Goal: Task Accomplishment & Management: Complete application form

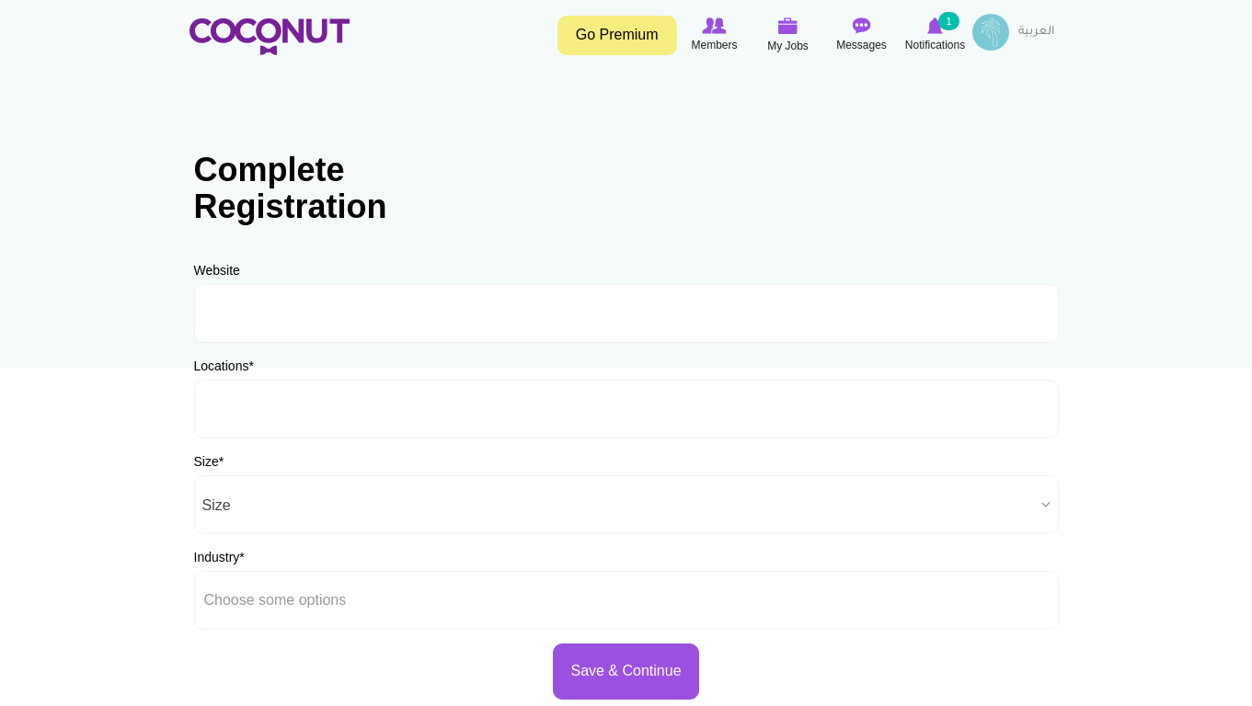
click at [317, 409] on input "text" at bounding box center [287, 409] width 166 height 17
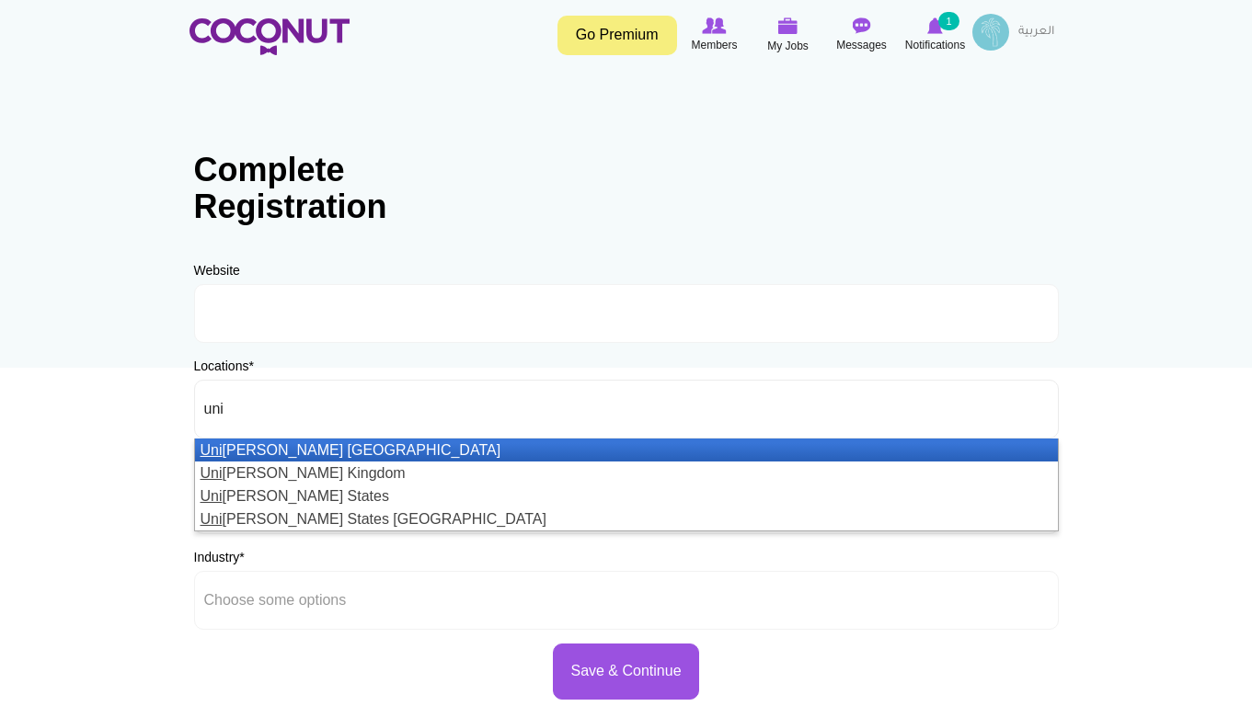
type input "uni"
click at [317, 452] on li "Uni ted Arab Emirates" at bounding box center [626, 450] width 863 height 23
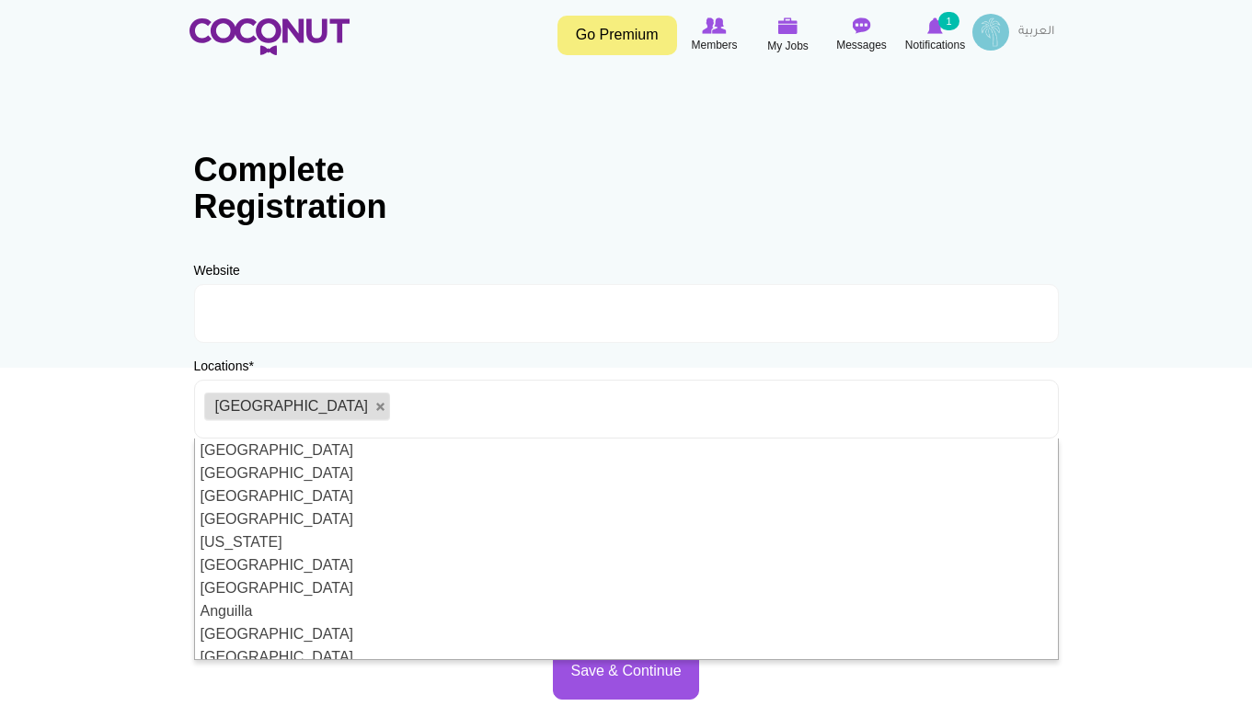
click at [14, 351] on body "Toggle navigation Go Premium Members My Jobs Post a Job Messages Notifications …" at bounding box center [626, 528] width 1252 height 1057
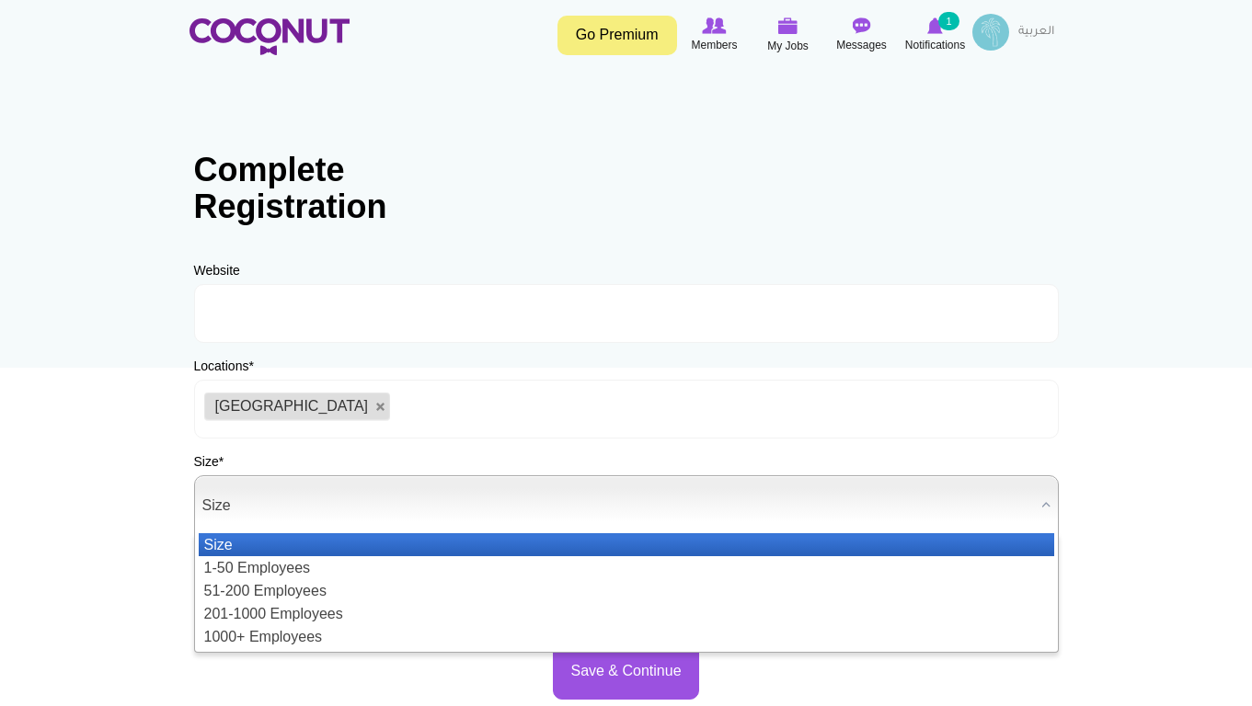
click at [297, 519] on span "Size" at bounding box center [618, 506] width 832 height 59
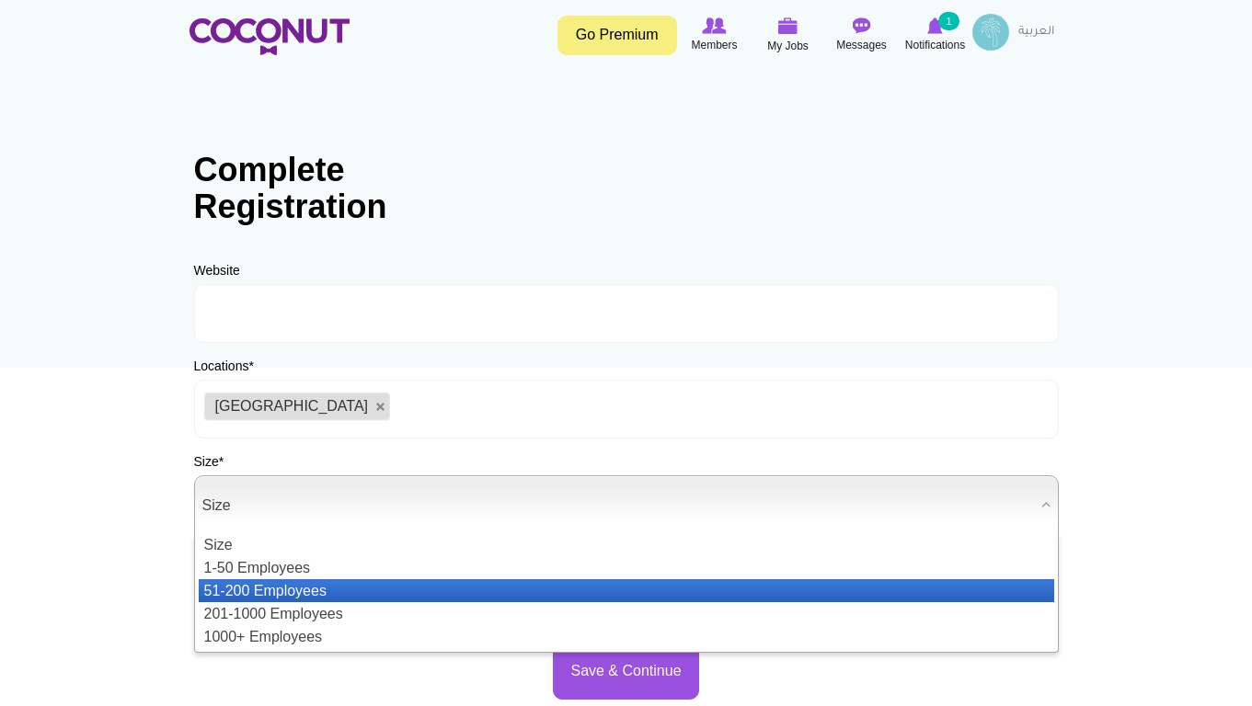
click at [320, 588] on li "51-200 Employees" at bounding box center [627, 591] width 856 height 23
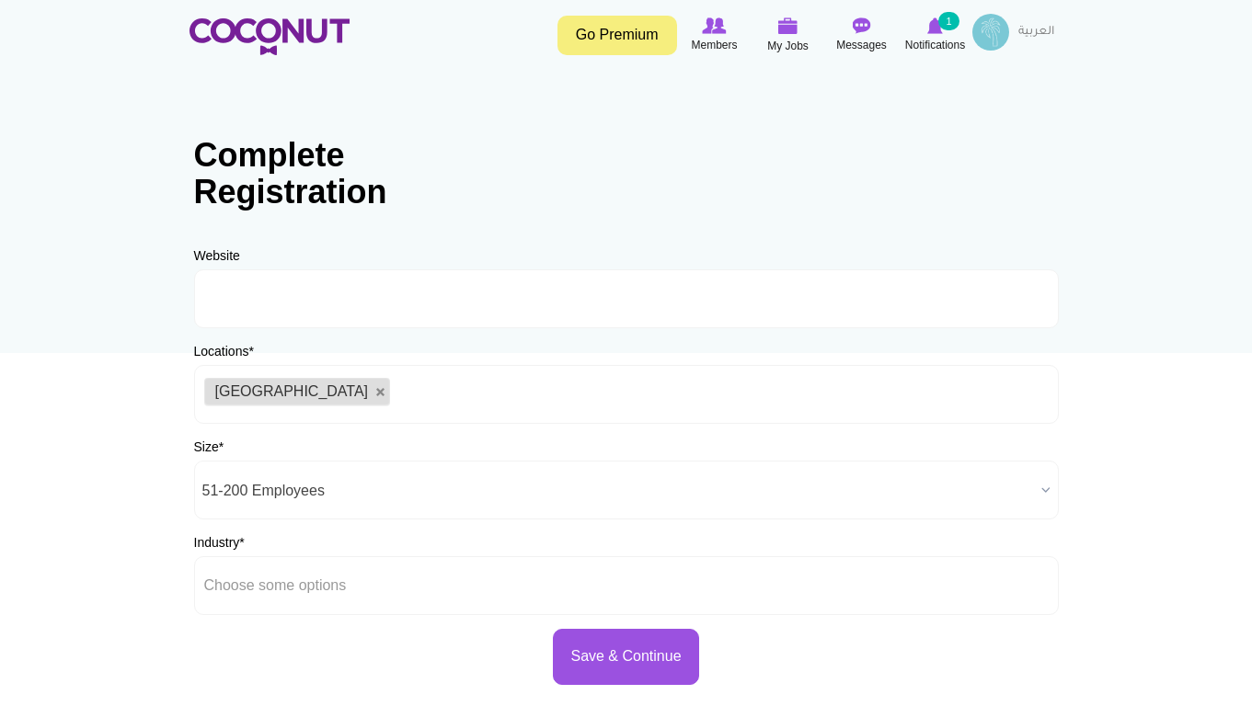
scroll to position [184, 0]
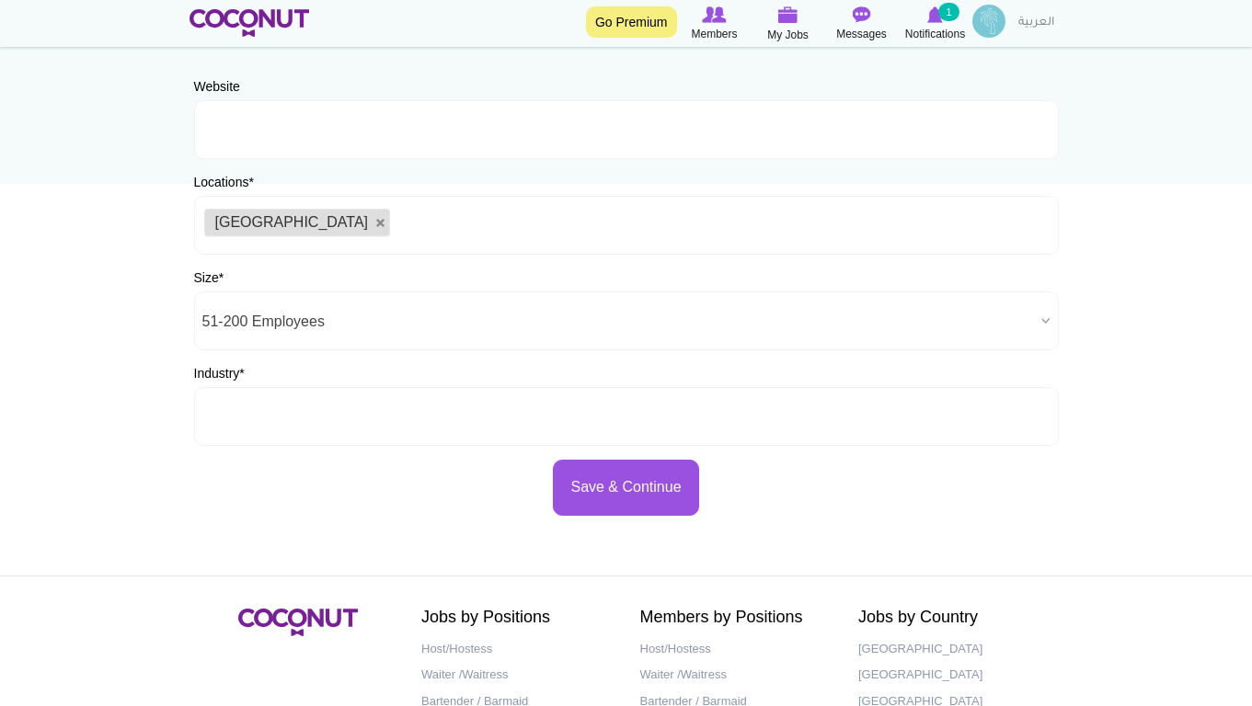
click at [297, 416] on input "text" at bounding box center [287, 416] width 166 height 17
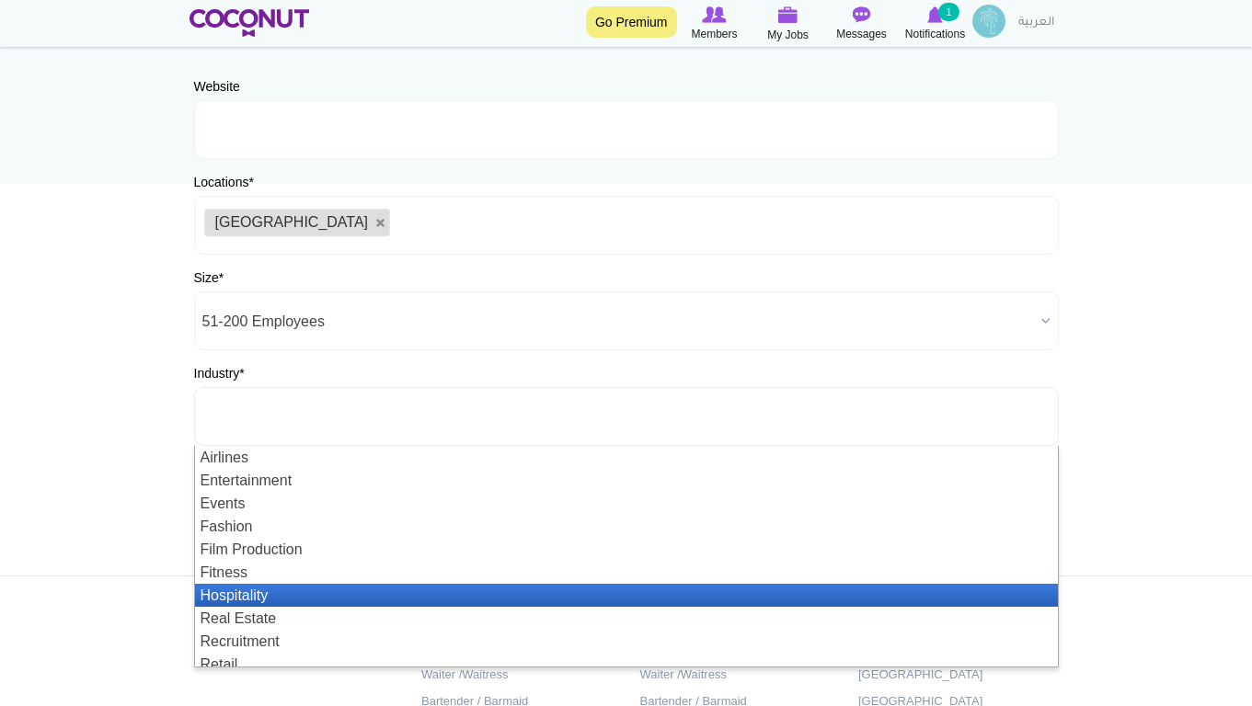
click at [310, 596] on li "Hospitality" at bounding box center [626, 595] width 863 height 23
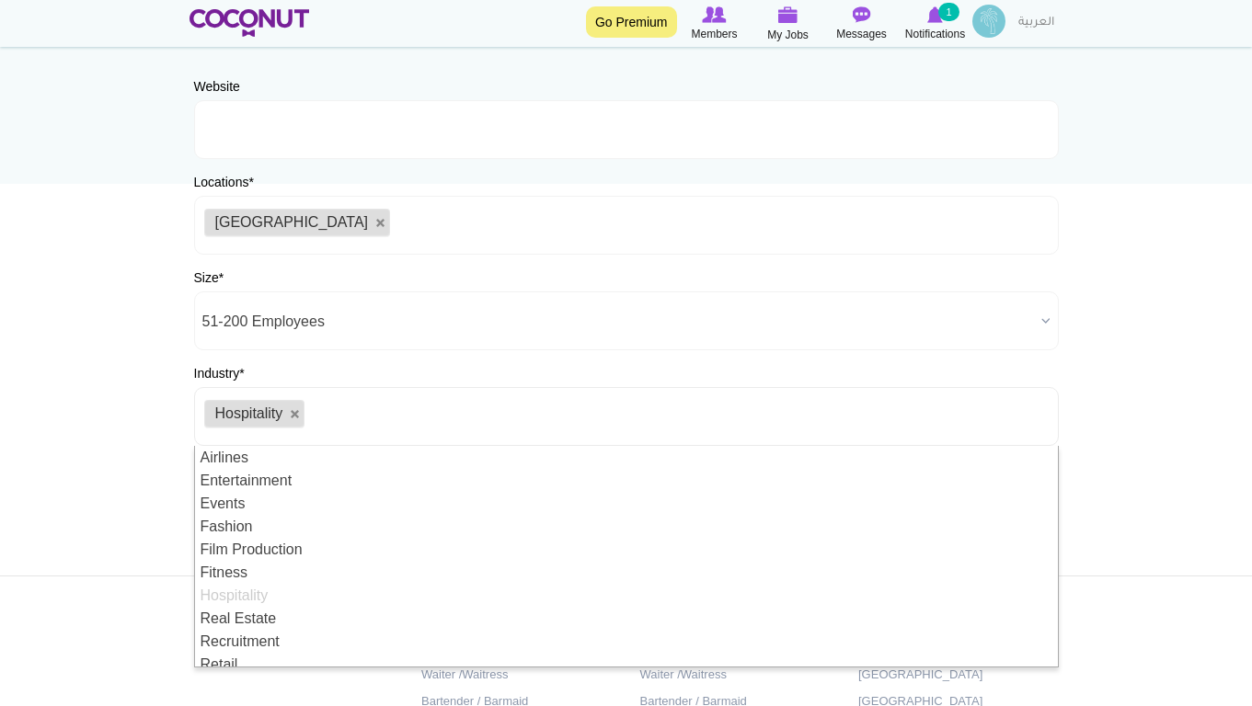
click at [33, 386] on body "Toggle navigation Go Premium Members My Jobs Post a Job Messages Notifications …" at bounding box center [626, 344] width 1252 height 1057
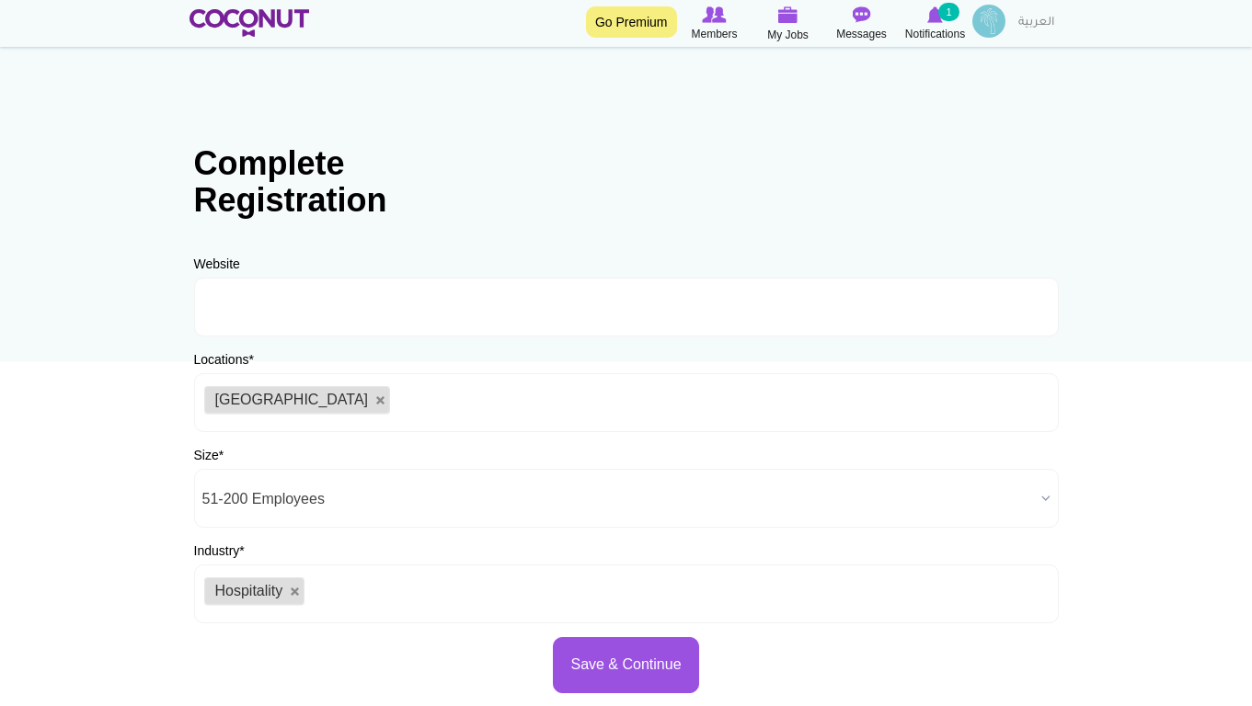
scroll to position [0, 0]
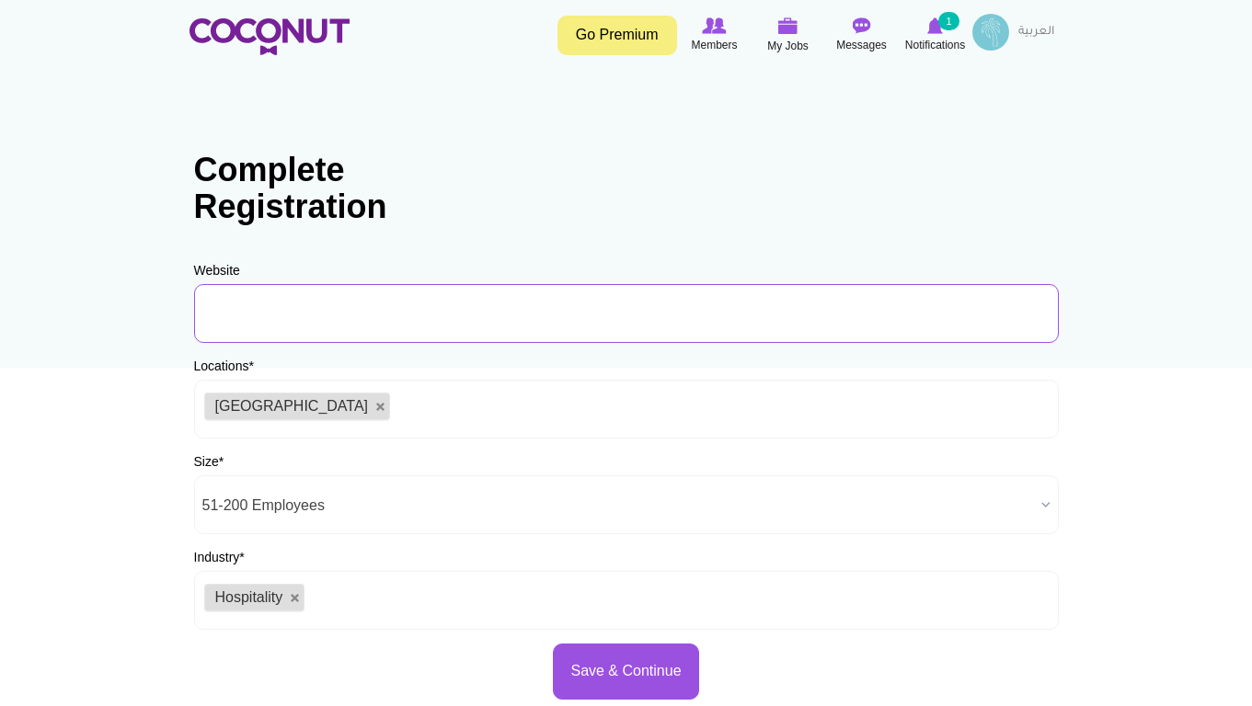
click at [255, 301] on input "URL" at bounding box center [626, 313] width 865 height 59
paste input "https://sexyfishdubai.me/"
type input "https://sexyfishdubai.me/"
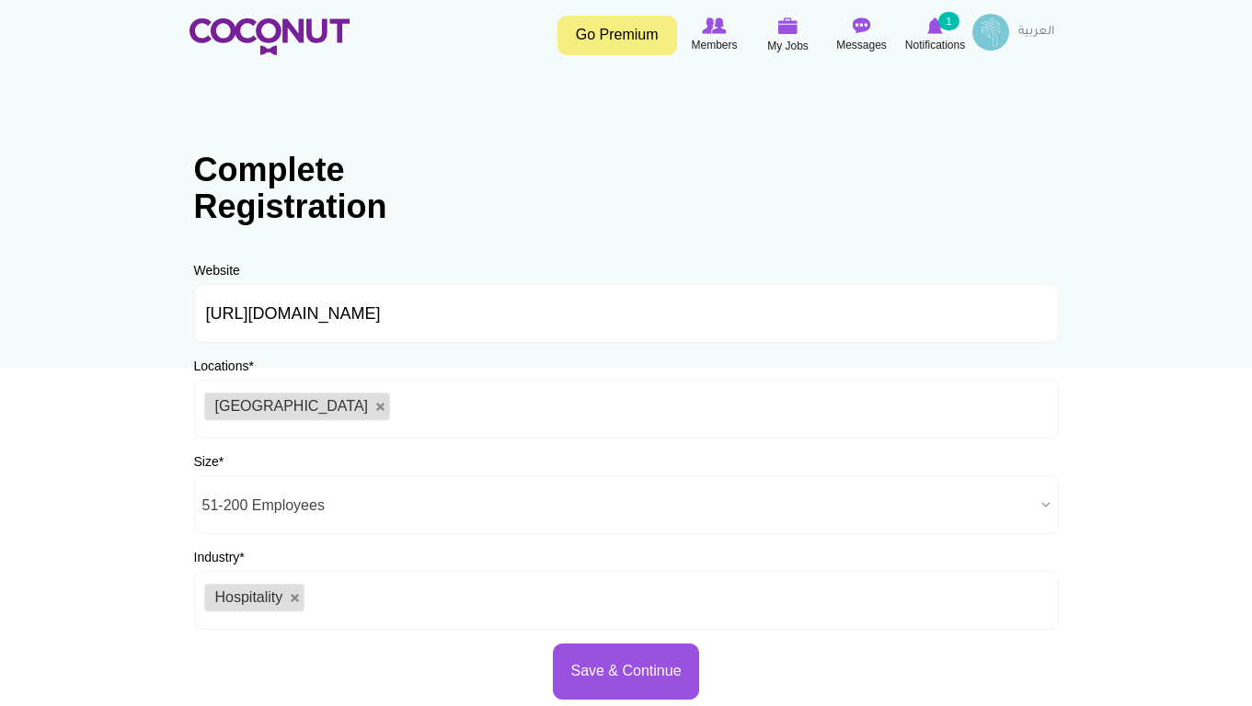
click at [118, 343] on body "Toggle navigation Go Premium Members My Jobs Post a Job Messages Notifications …" at bounding box center [626, 528] width 1252 height 1057
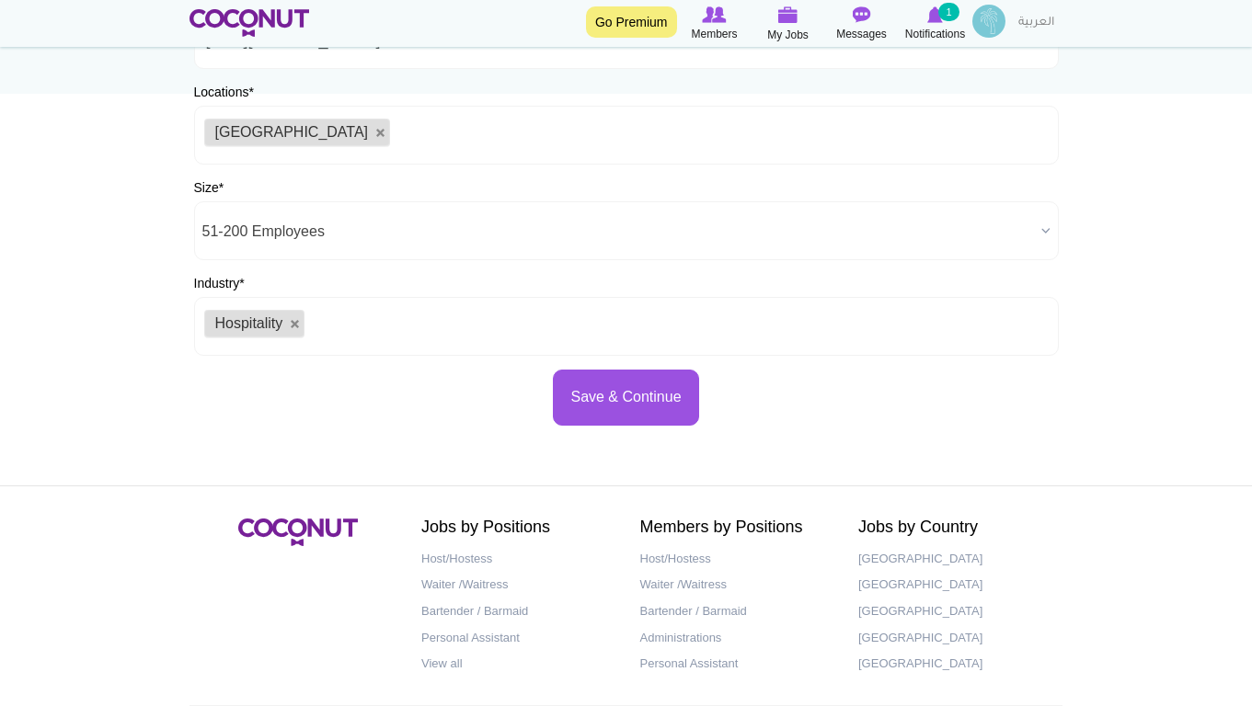
scroll to position [276, 0]
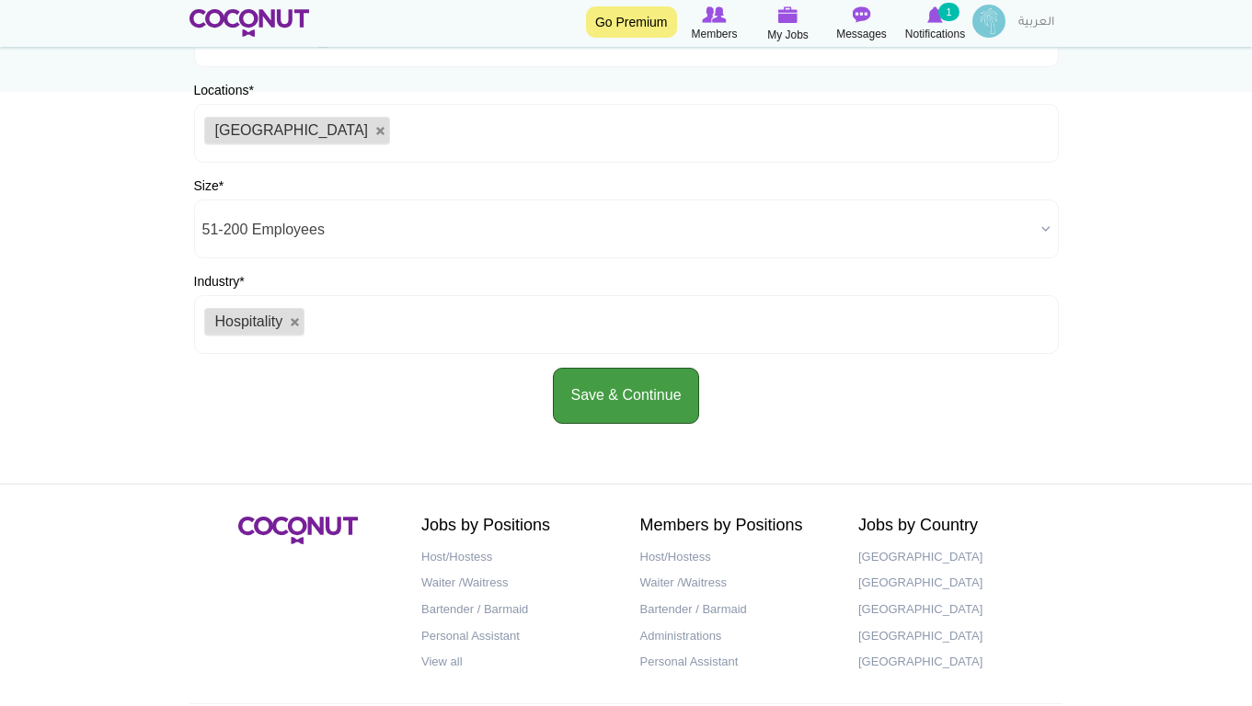
click at [670, 408] on button "Save & Continue" at bounding box center [625, 396] width 145 height 56
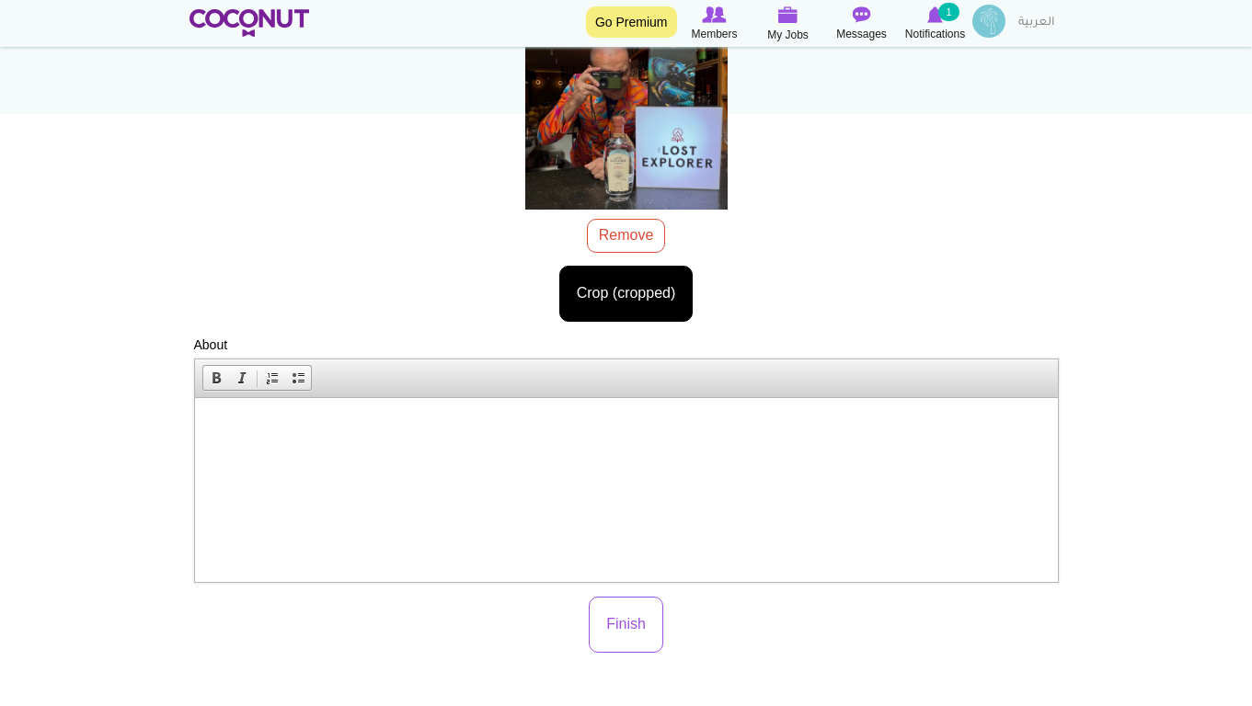
scroll to position [276, 0]
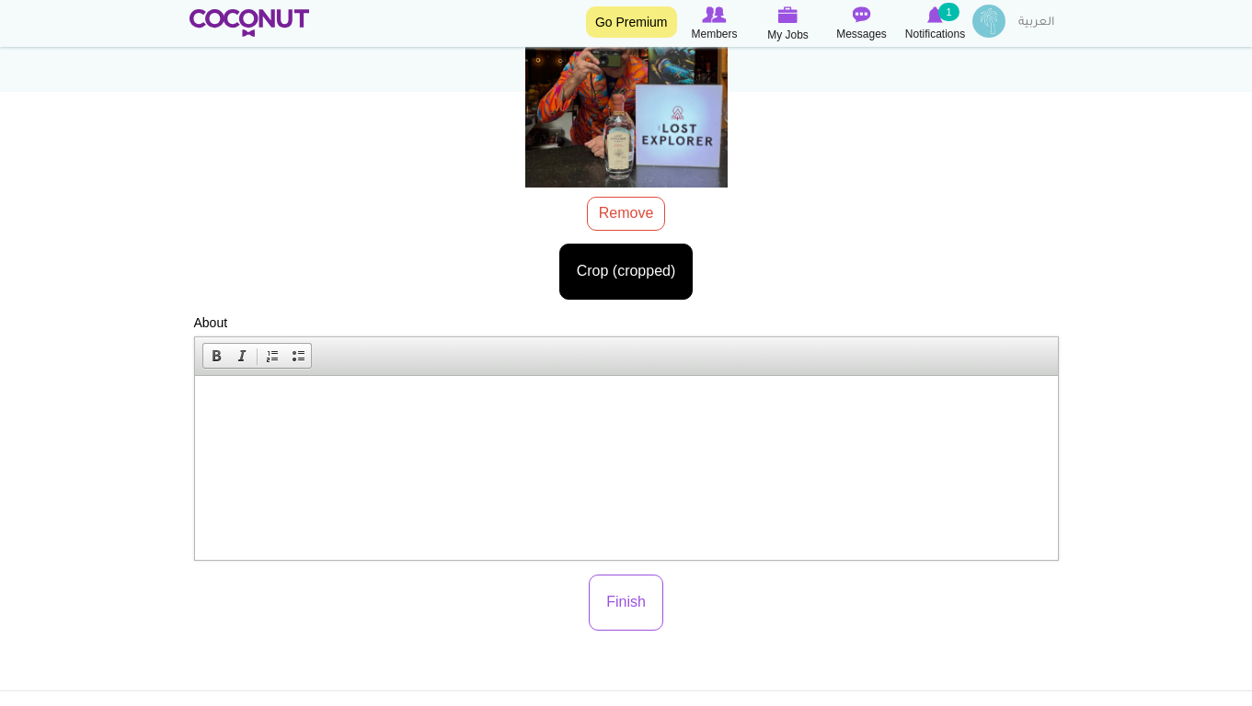
click at [409, 423] on html at bounding box center [625, 403] width 863 height 56
drag, startPoint x: 247, startPoint y: 392, endPoint x: 227, endPoint y: 407, distance: 24.3
click at [282, 408] on p at bounding box center [625, 403] width 826 height 19
drag, startPoint x: 282, startPoint y: 408, endPoint x: 477, endPoint y: 786, distance: 424.6
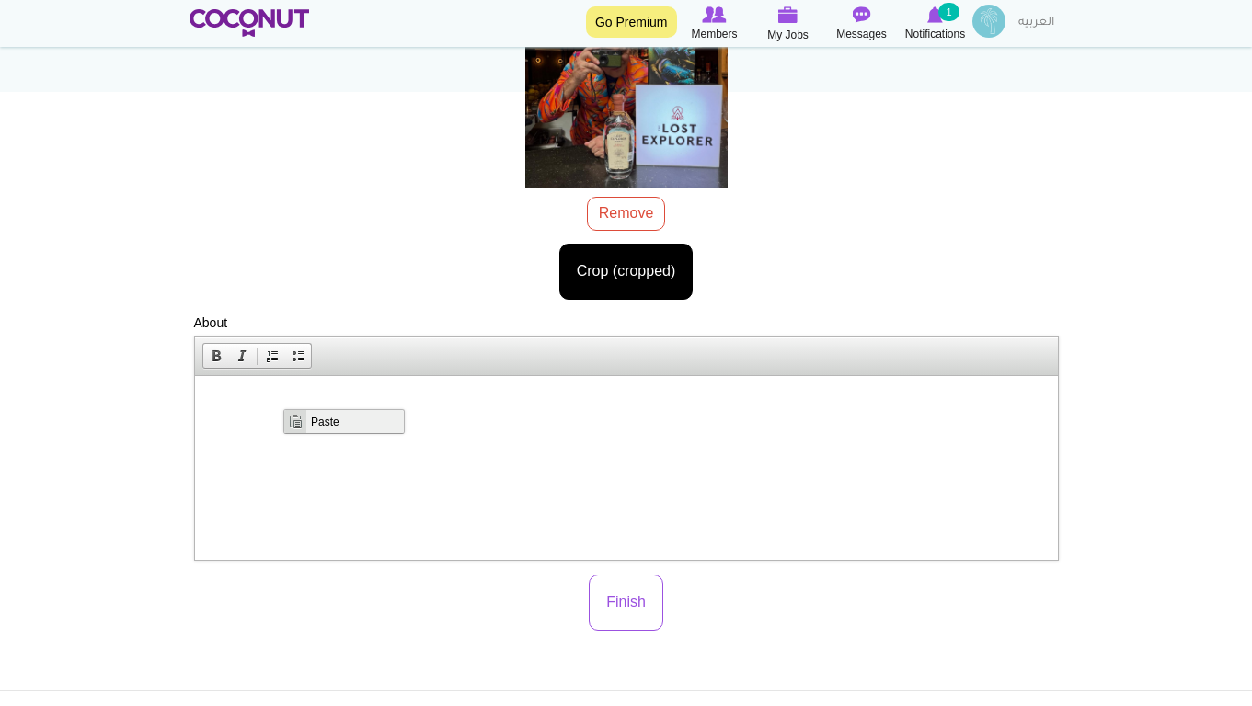
click at [305, 422] on span "Paste" at bounding box center [354, 420] width 98 height 23
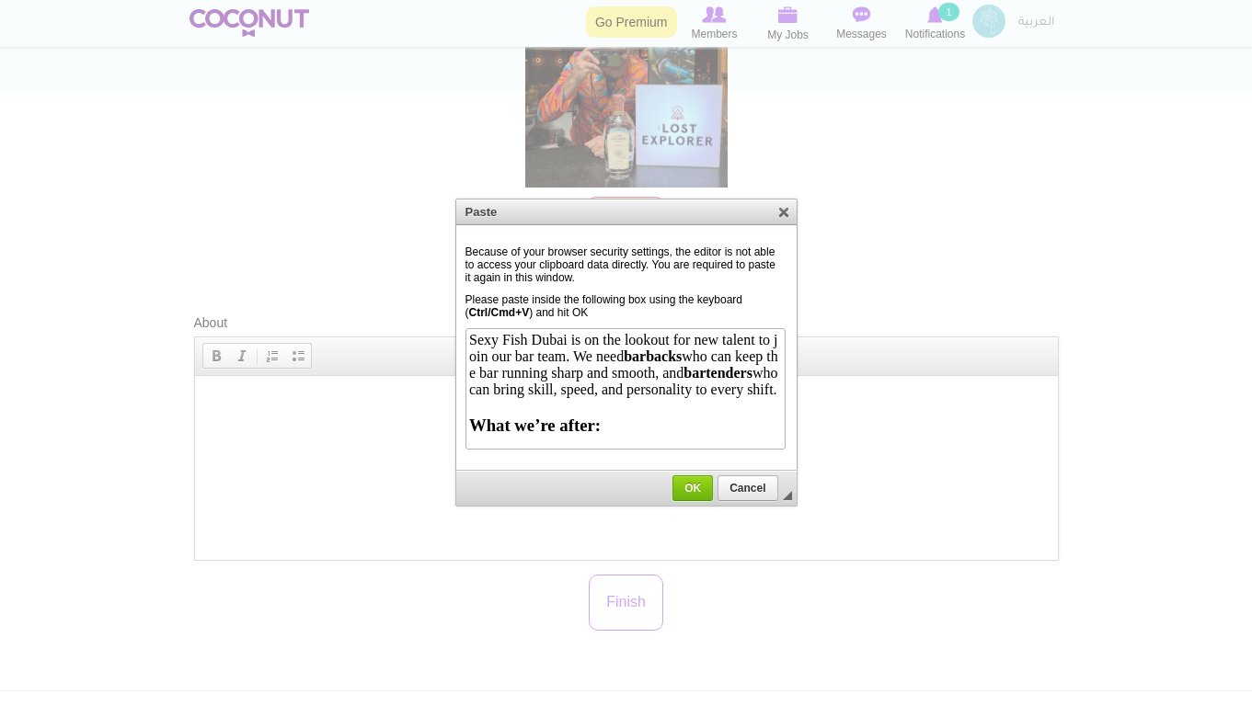
scroll to position [691, 0]
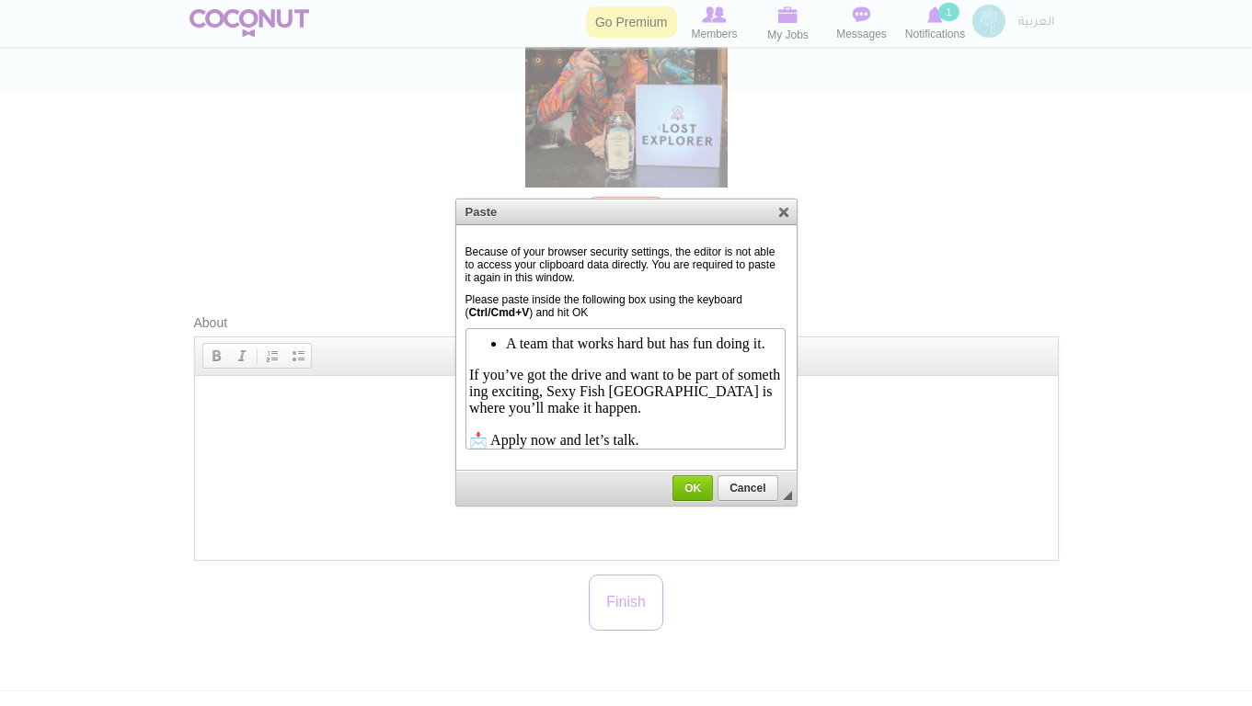
click at [493, 437] on p "📩 Apply now and let’s talk." at bounding box center [623, 439] width 313 height 17
click at [629, 434] on p "Apply now and let’s talk." at bounding box center [623, 439] width 313 height 17
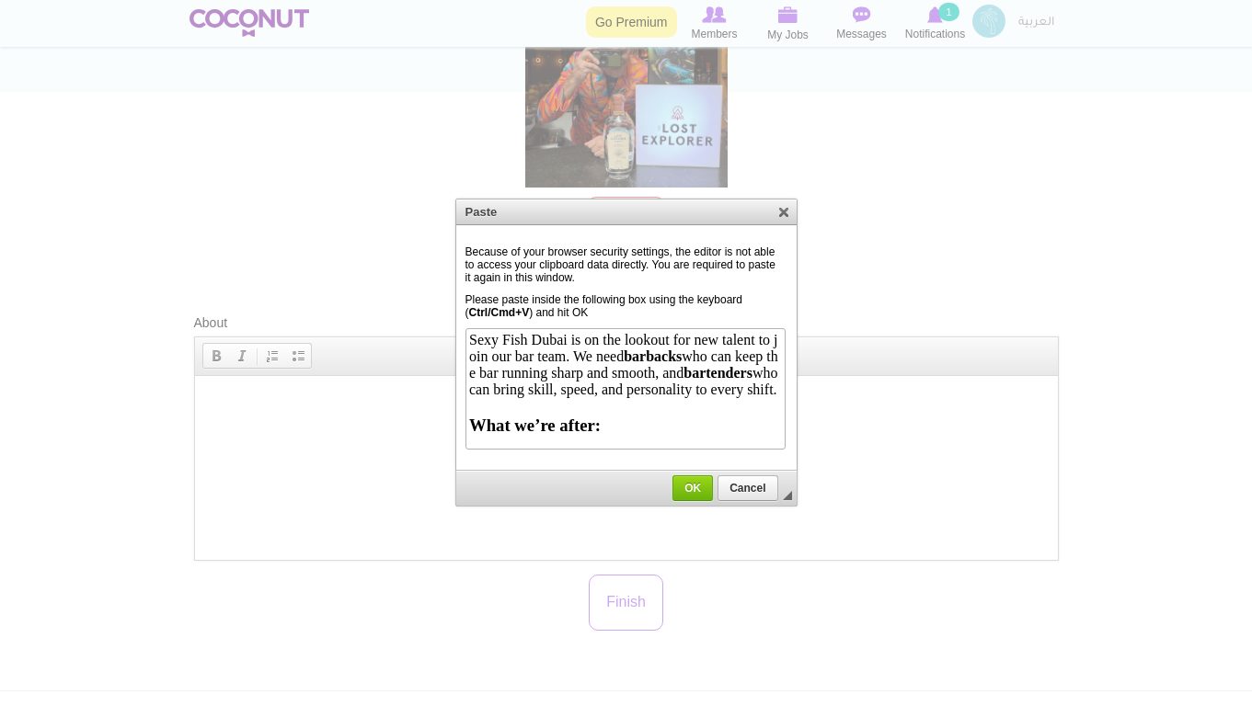
scroll to position [184, 0]
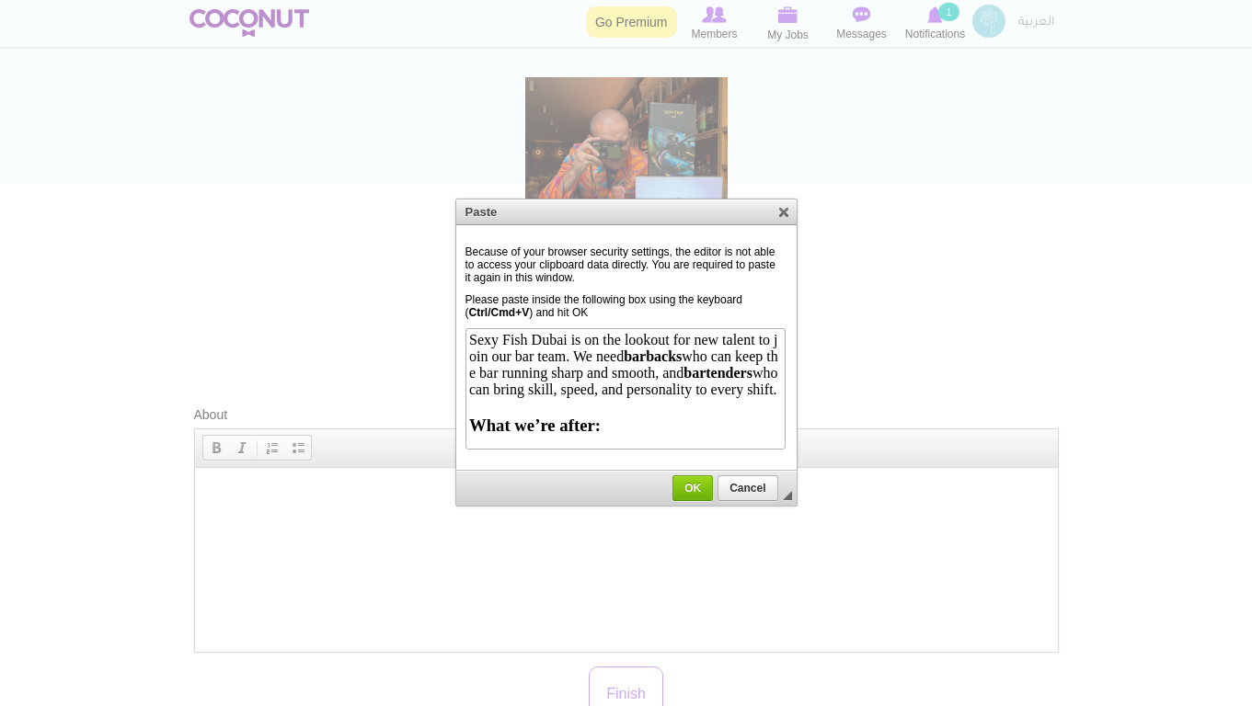
click at [680, 356] on strong "barbacks" at bounding box center [651, 356] width 58 height 16
click at [644, 354] on b "bar" at bounding box center [633, 356] width 22 height 16
click at [644, 352] on b "bar" at bounding box center [633, 356] width 22 height 16
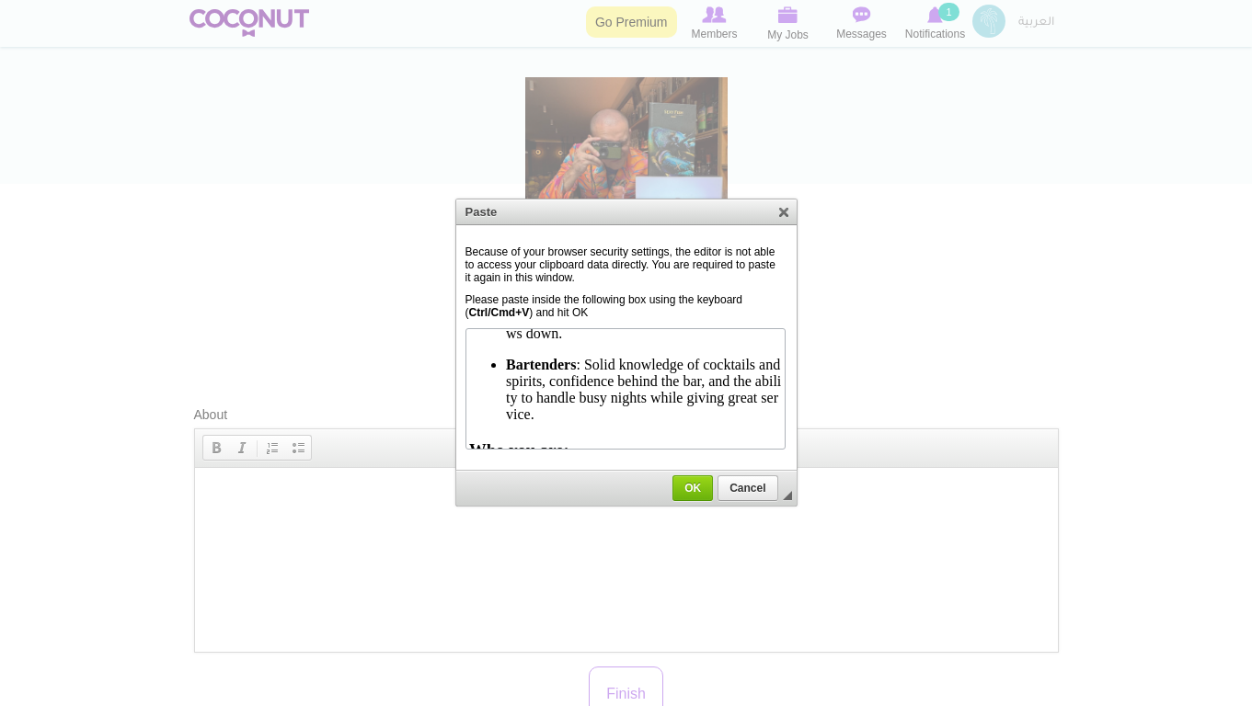
scroll to position [276, 0]
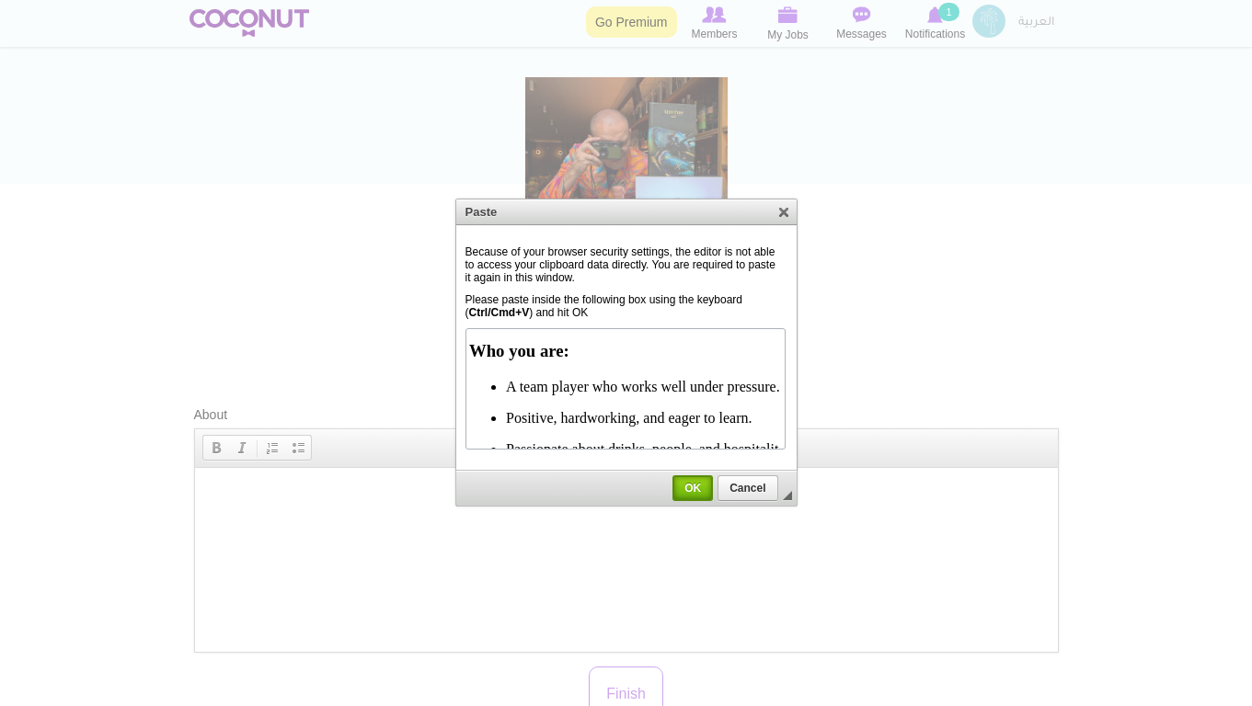
click at [698, 482] on span "OK" at bounding box center [692, 488] width 37 height 13
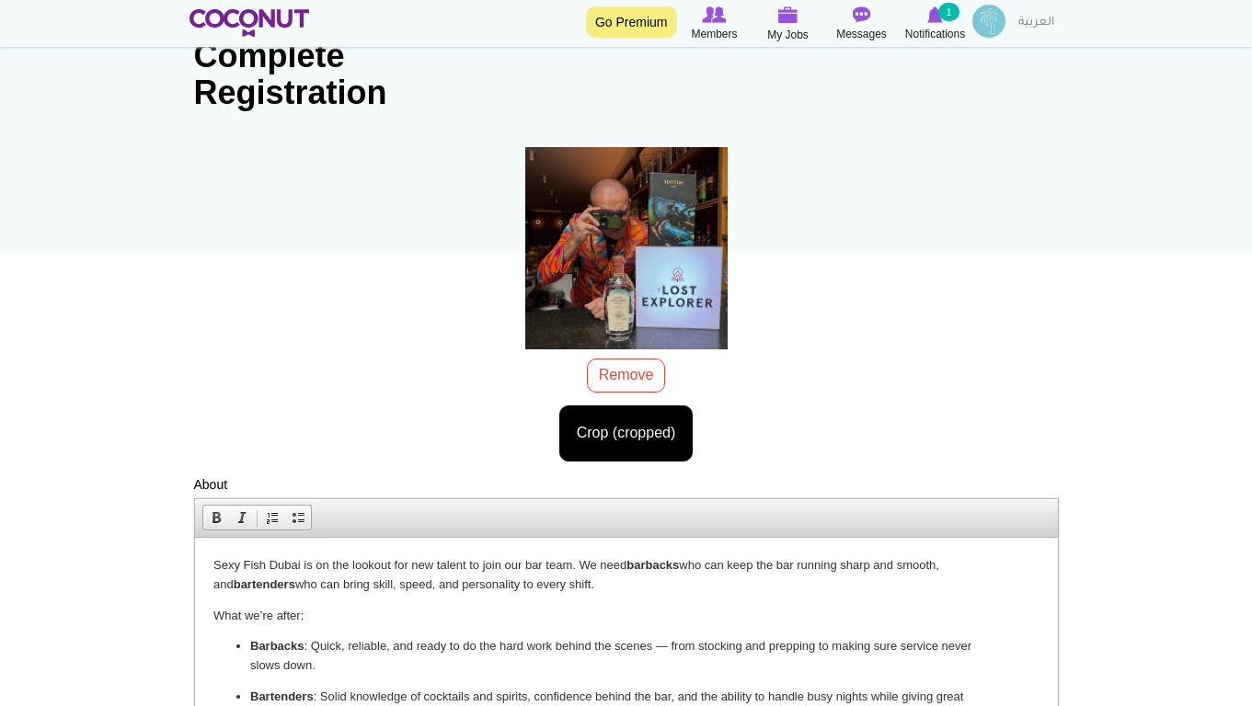
scroll to position [92, 0]
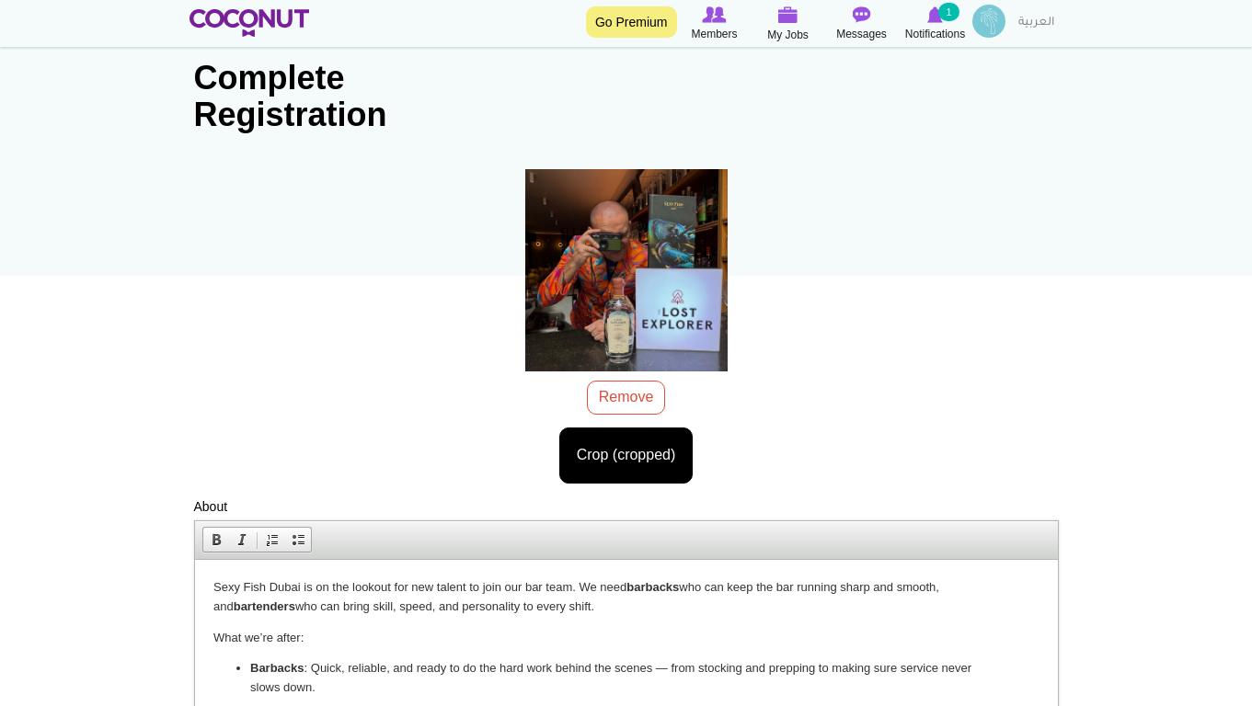
click at [634, 585] on strong "barbacks" at bounding box center [652, 587] width 52 height 14
click at [651, 610] on p "Sexy Fish Dubai is on the lookout for new talent to join our bar team. We need …" at bounding box center [625, 597] width 826 height 39
click at [632, 584] on p "Sexy Fish Dubai is on the lookout for new talent to join our bar team. We need …" at bounding box center [625, 597] width 826 height 39
click at [226, 534] on link "Bold" at bounding box center [216, 540] width 26 height 24
click at [233, 607] on strong "bartenders" at bounding box center [264, 606] width 62 height 14
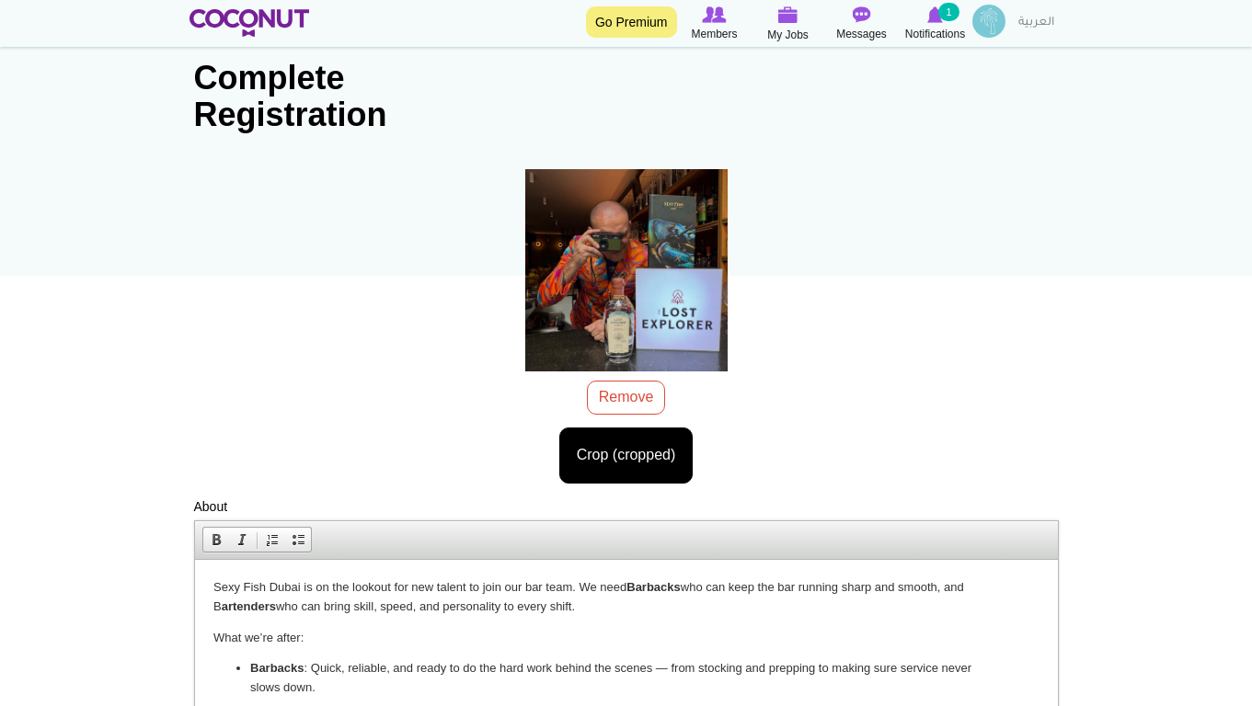
click at [215, 603] on p "Sexy Fish Dubai is on the lookout for new talent to join our bar team. We need …" at bounding box center [625, 597] width 826 height 39
click at [212, 543] on span at bounding box center [216, 540] width 15 height 15
click at [439, 636] on p "What we’re after:" at bounding box center [625, 637] width 826 height 19
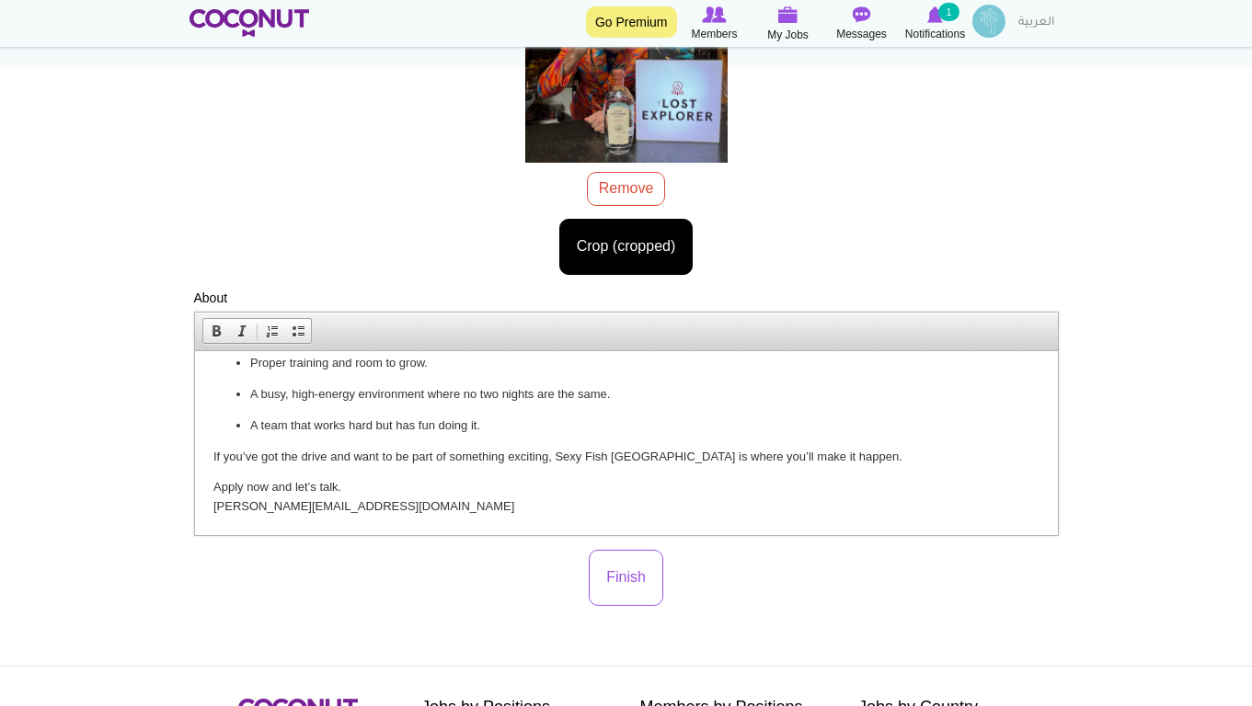
scroll to position [368, 0]
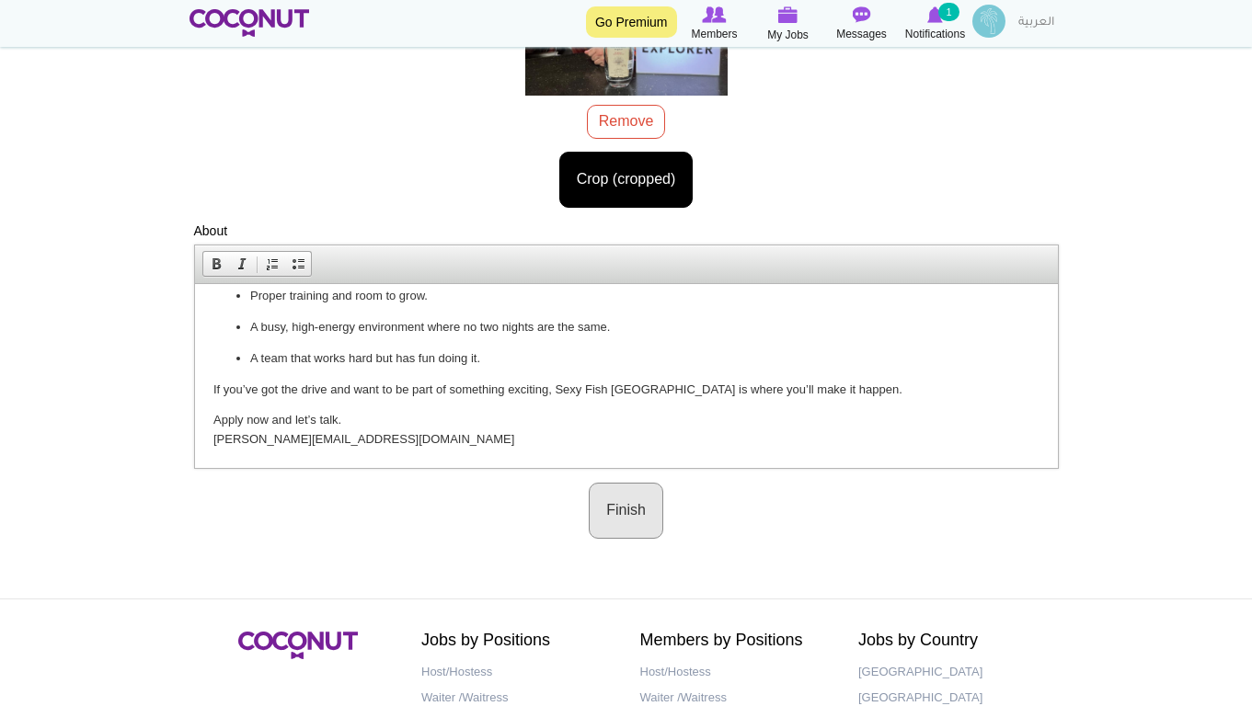
click at [605, 498] on button "Finish" at bounding box center [626, 511] width 75 height 56
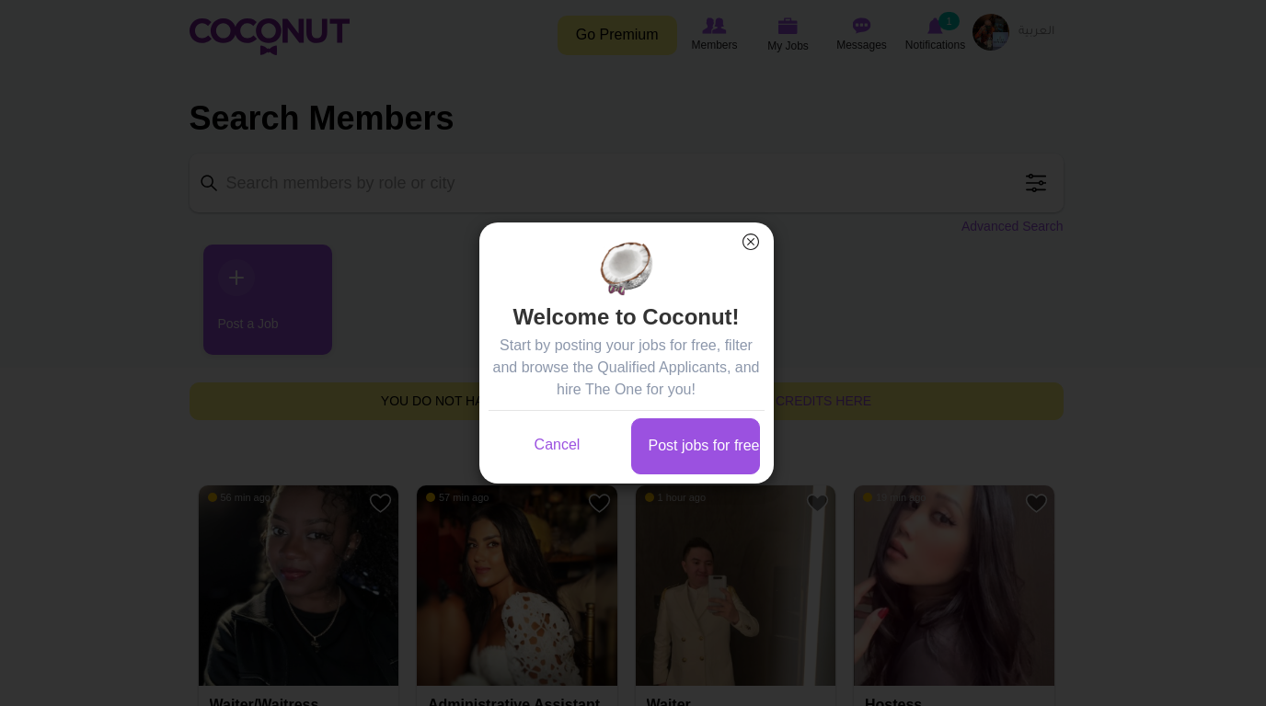
click at [753, 240] on button "×" at bounding box center [751, 242] width 24 height 24
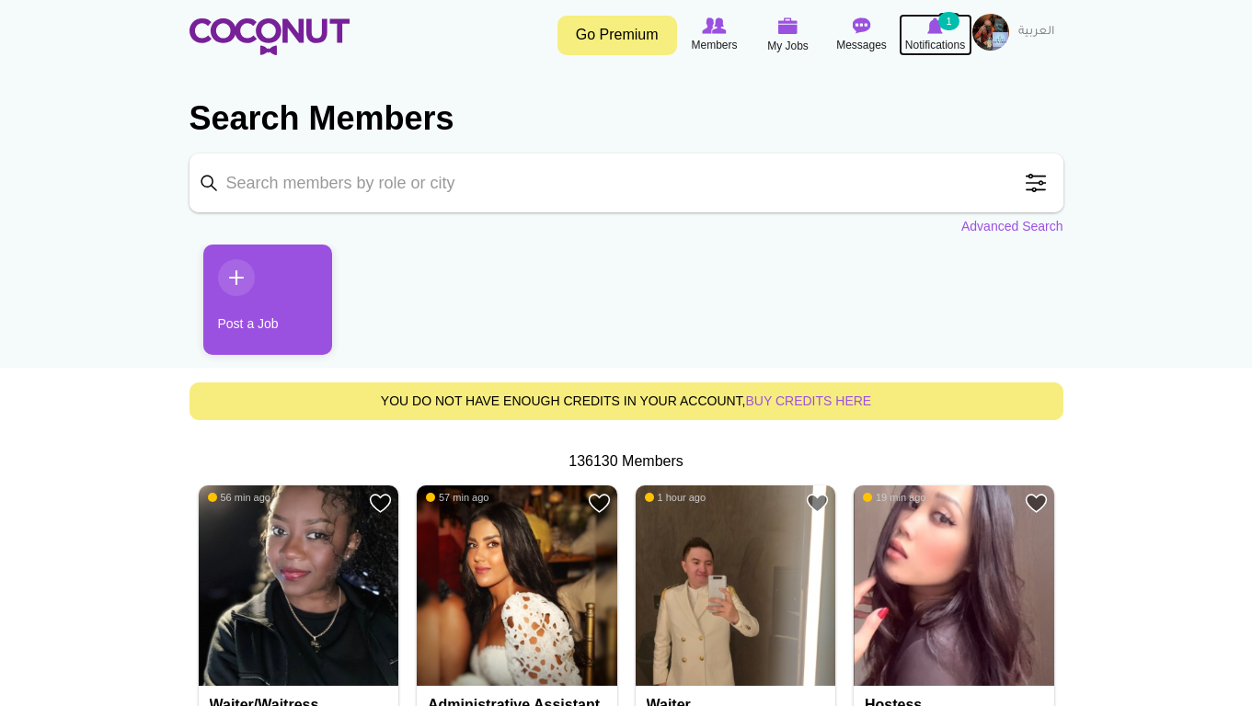
click at [925, 35] on link "Notifications 1" at bounding box center [936, 35] width 74 height 42
click at [939, 33] on img at bounding box center [935, 25] width 16 height 17
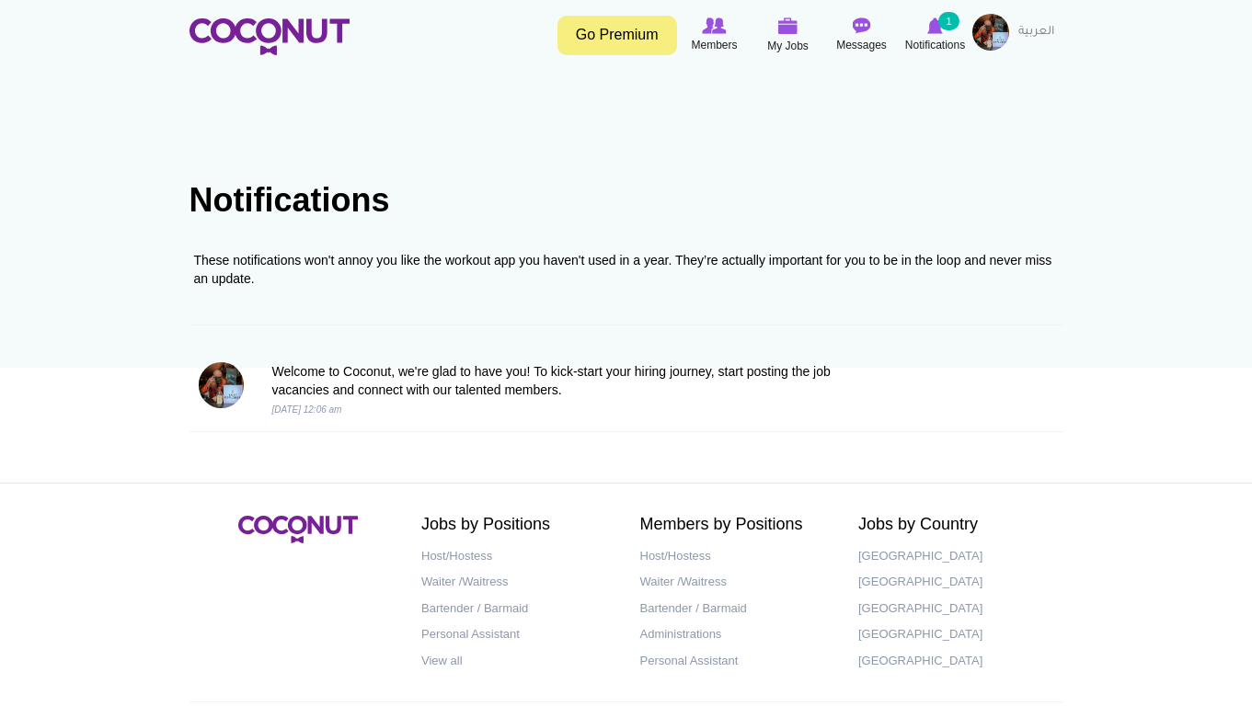
click at [982, 33] on img at bounding box center [990, 32] width 37 height 37
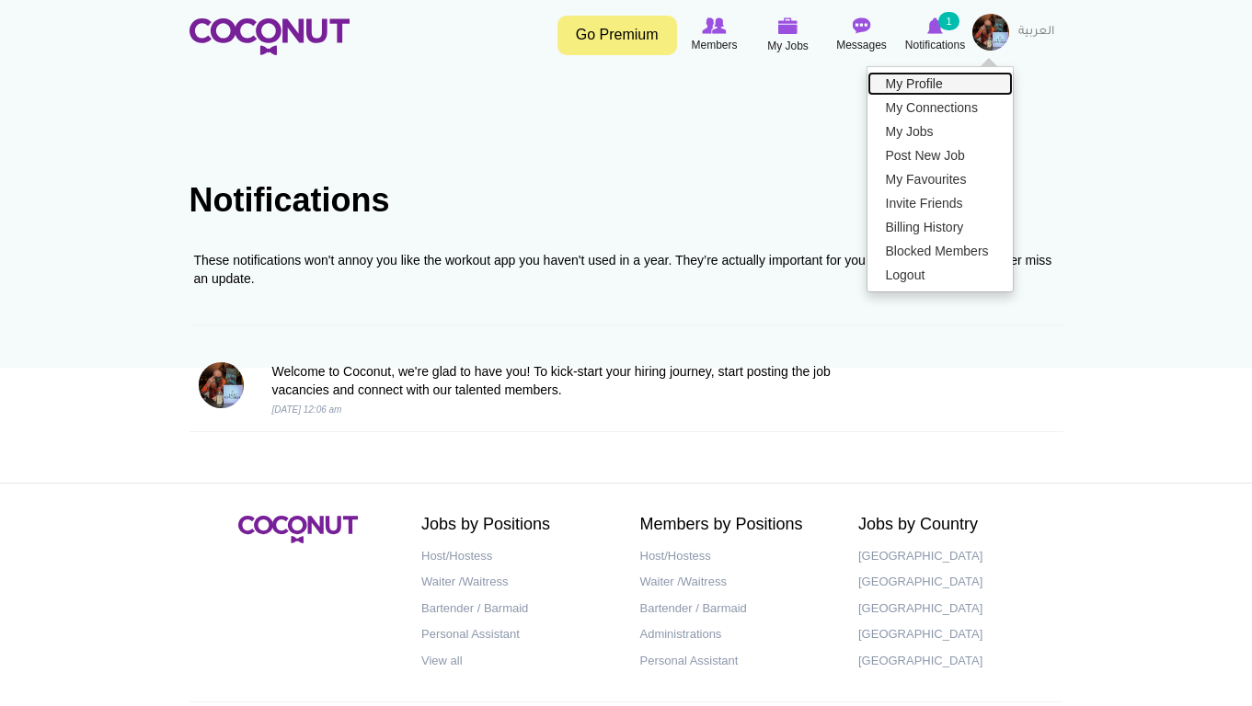
click at [949, 75] on link "My Profile" at bounding box center [939, 84] width 145 height 24
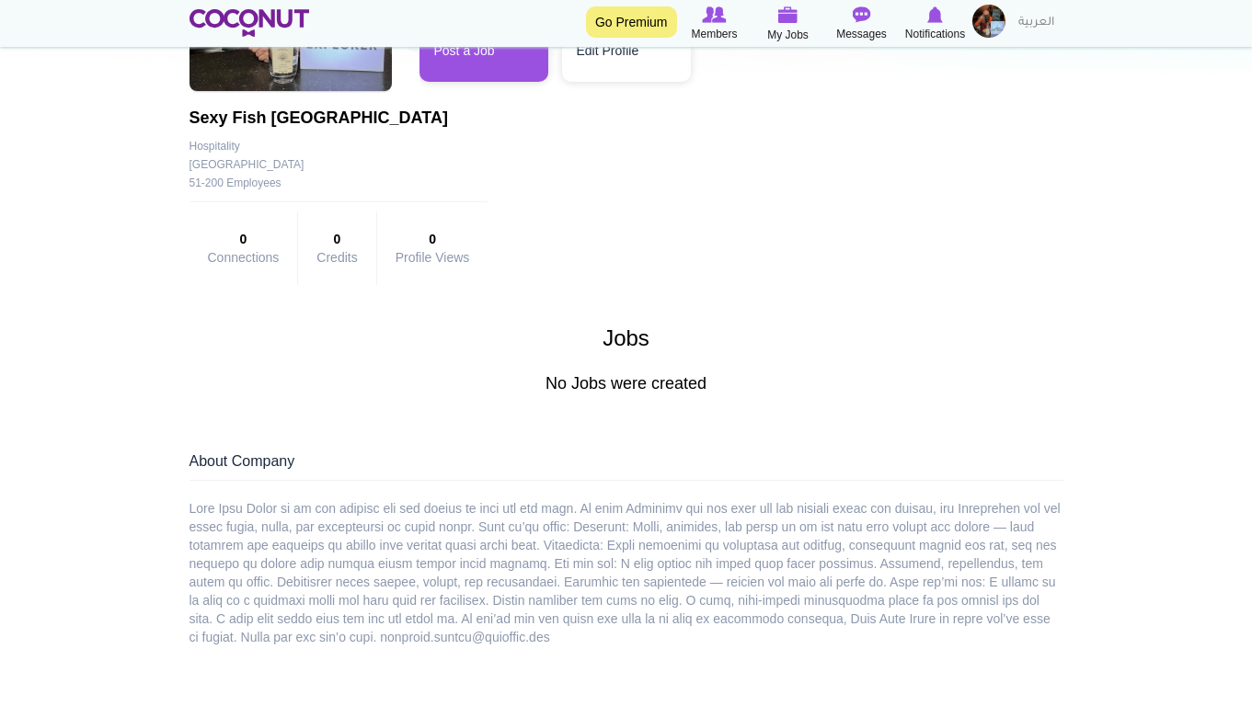
scroll to position [276, 0]
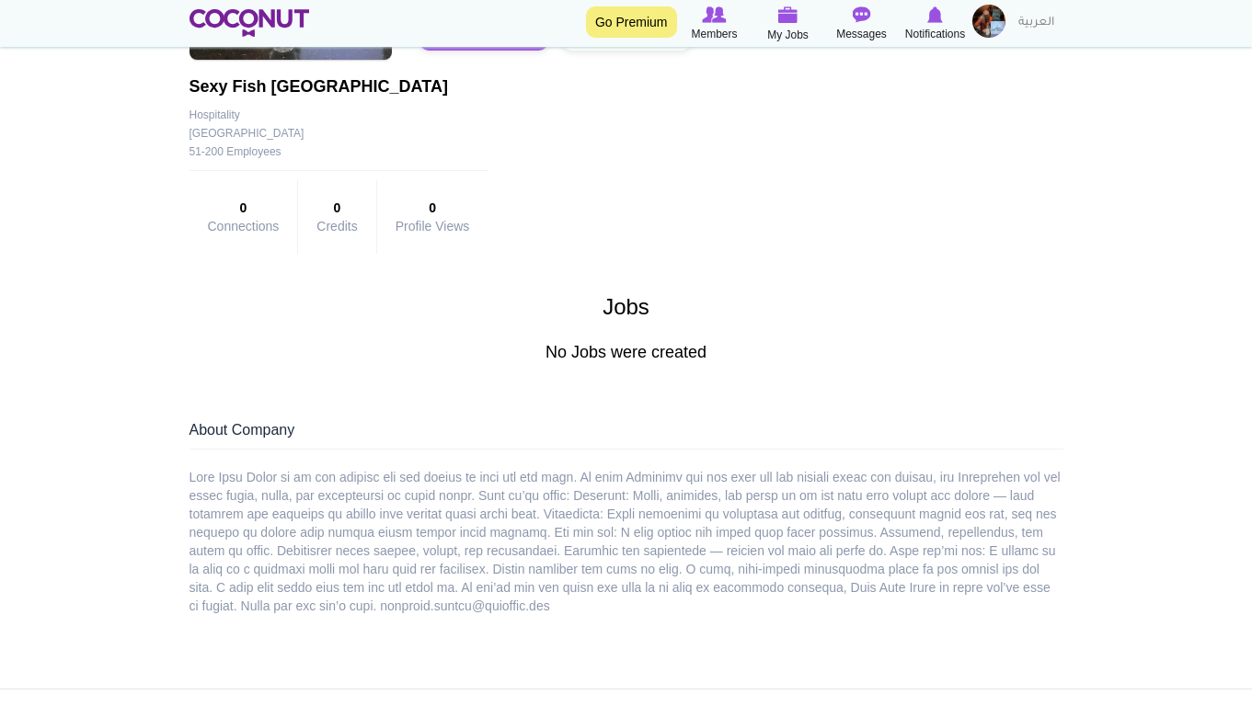
click at [480, 551] on div at bounding box center [626, 541] width 874 height 147
click at [266, 418] on div "About Company" at bounding box center [626, 532] width 874 height 232
click at [503, 340] on div "Jobs No Jobs were created" at bounding box center [627, 337] width 902 height 84
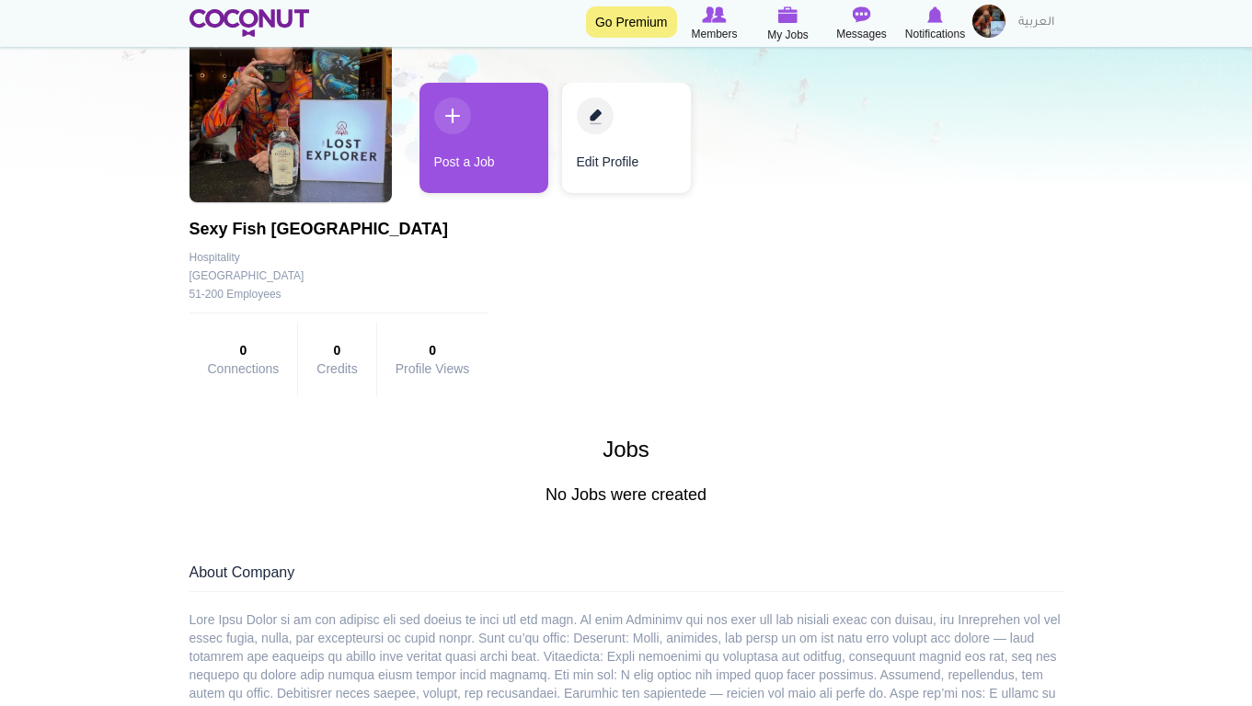
scroll to position [0, 0]
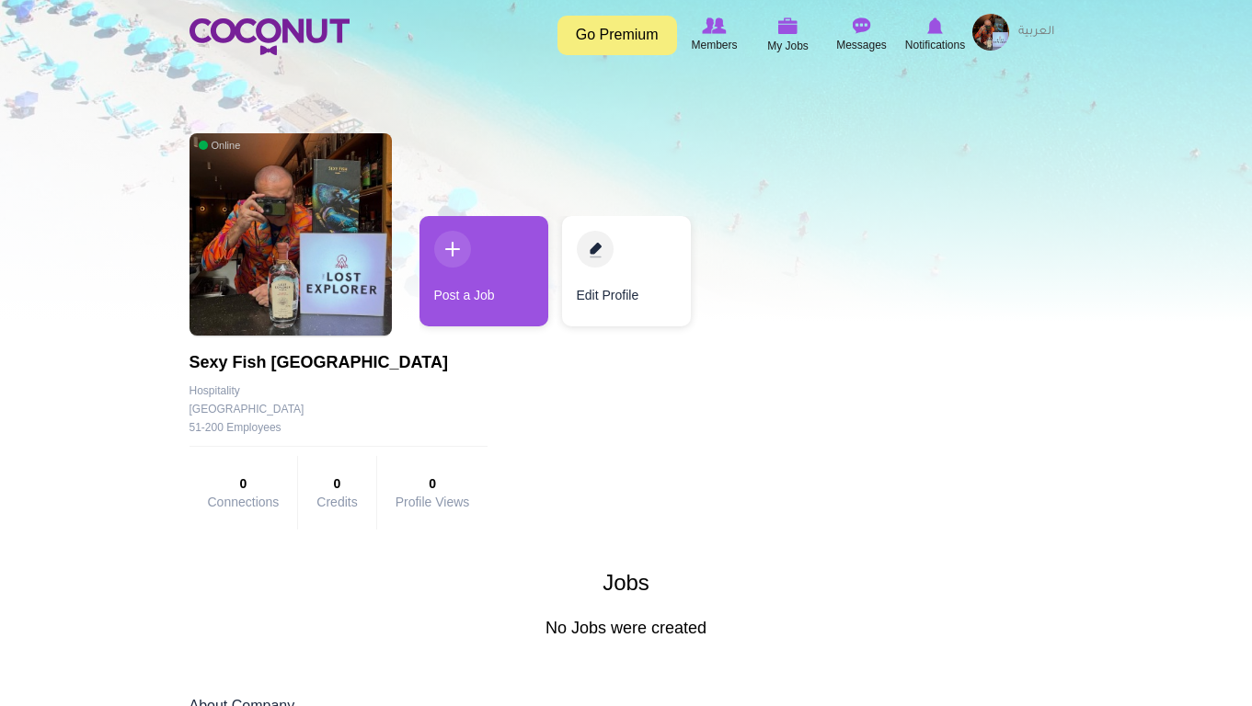
click at [624, 237] on link "Edit Profile" at bounding box center [626, 271] width 129 height 110
click at [625, 270] on link "Edit Profile" at bounding box center [626, 271] width 129 height 110
click at [607, 294] on link "Edit Profile" at bounding box center [626, 271] width 129 height 110
click at [582, 220] on link "Edit Profile" at bounding box center [626, 271] width 129 height 110
click at [586, 249] on link "Edit Profile" at bounding box center [626, 271] width 129 height 110
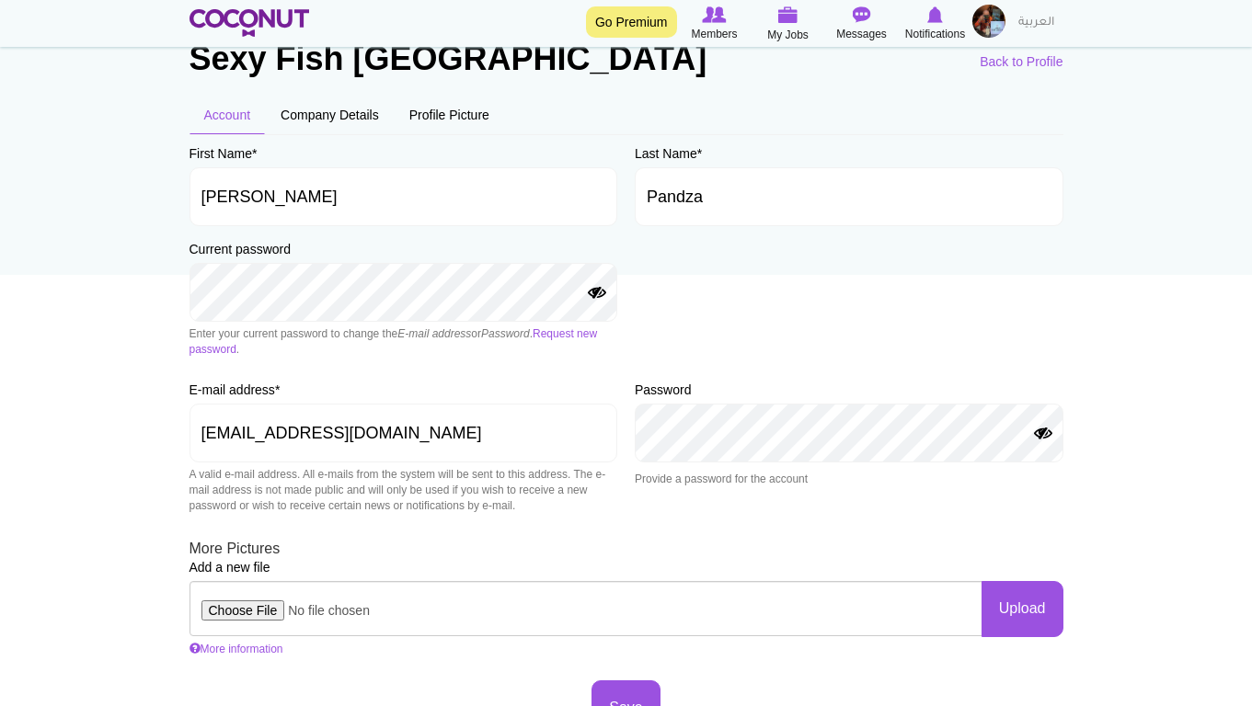
scroll to position [92, 0]
click at [358, 115] on link "Company Details" at bounding box center [330, 116] width 128 height 39
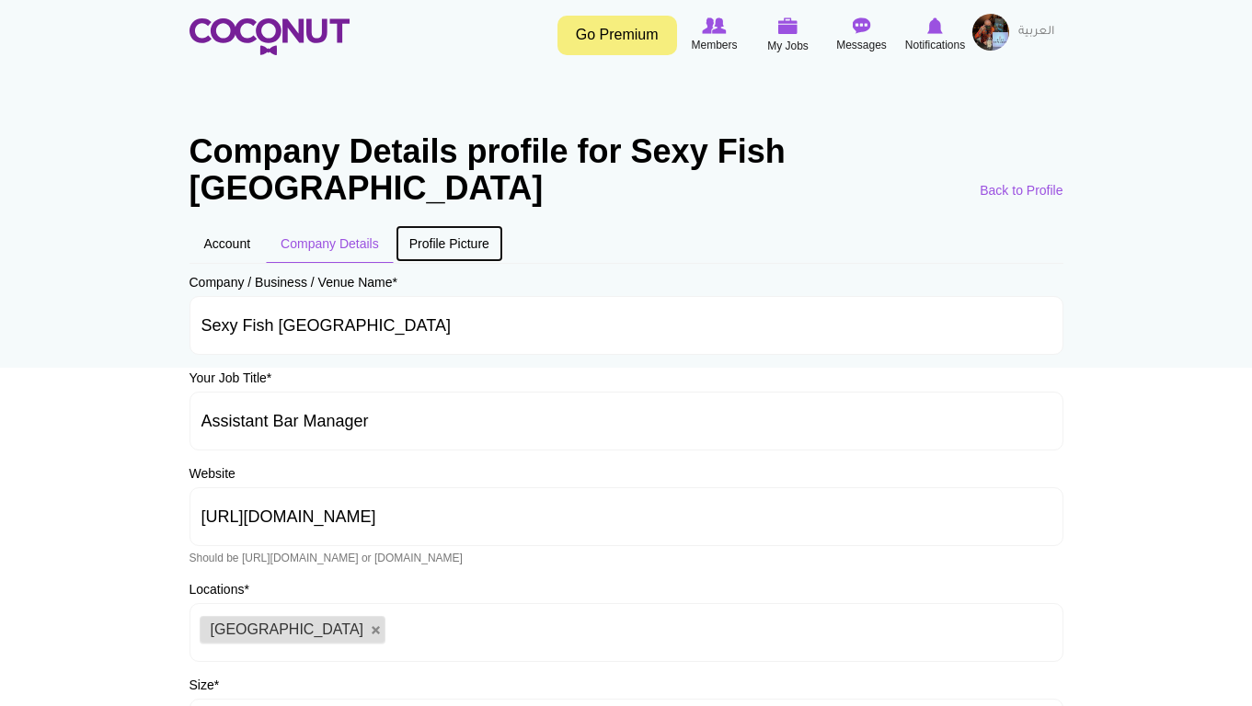
click at [459, 224] on link "Profile Picture" at bounding box center [449, 243] width 109 height 39
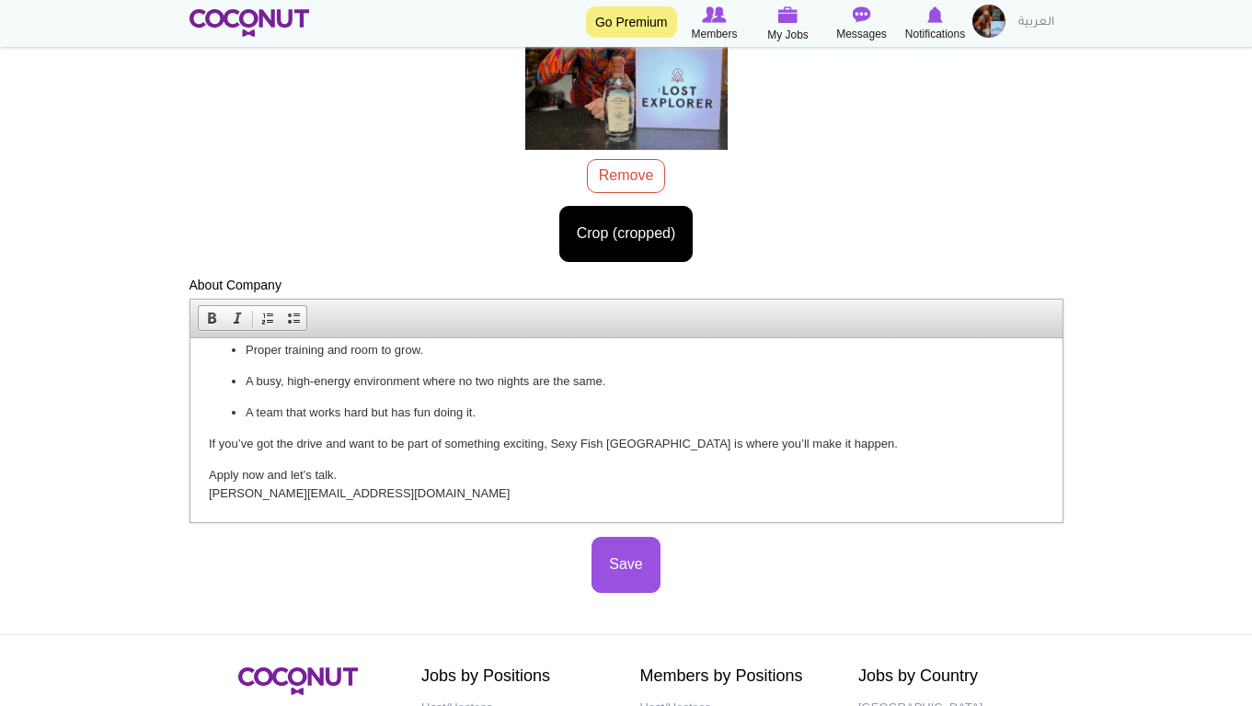
scroll to position [368, 0]
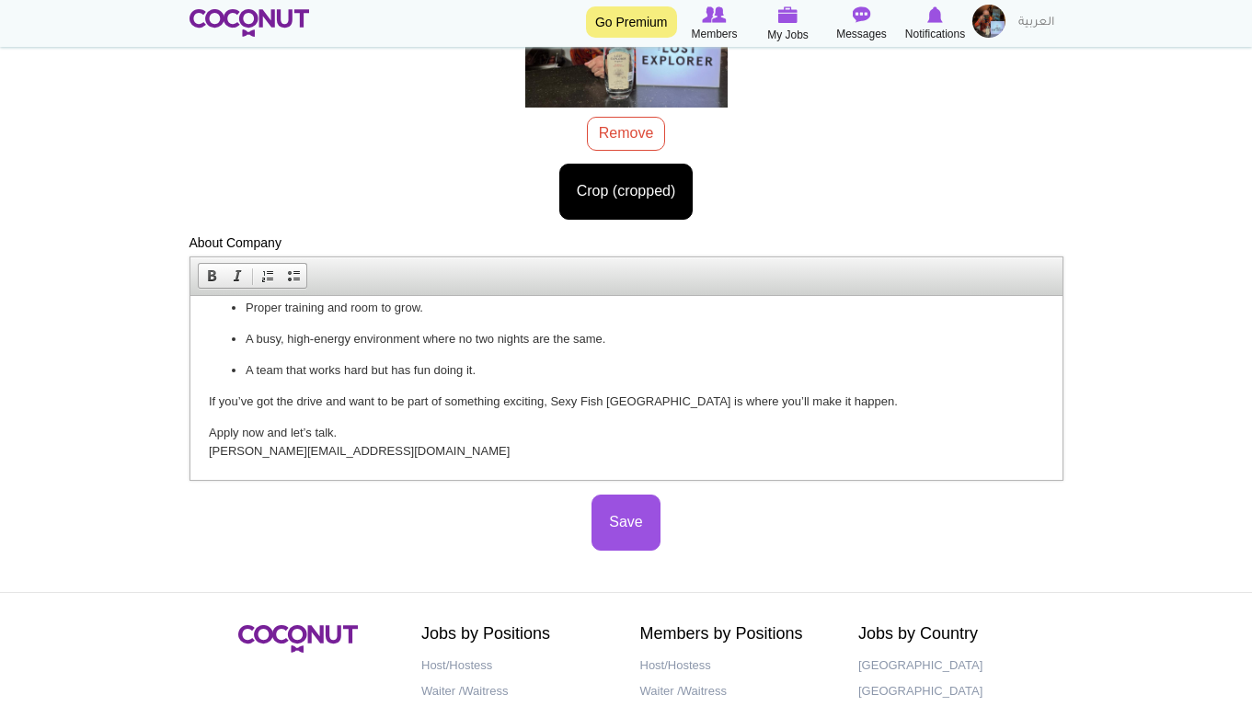
click at [413, 459] on p "Apply now and let’s talk. tomislav.pandza@sexyfish.com" at bounding box center [625, 442] width 835 height 39
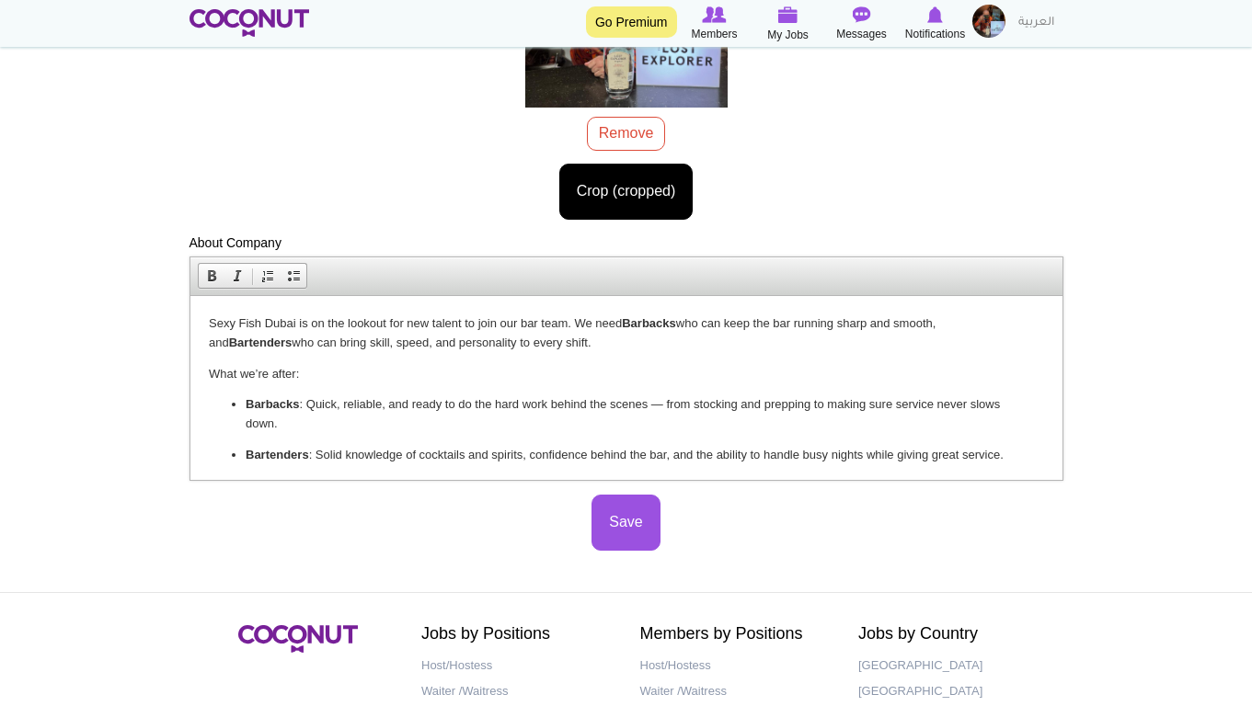
scroll to position [0, 0]
click at [211, 322] on p "Sexy Fish Dubai is on the lookout for new talent to join our bar team. We need …" at bounding box center [625, 333] width 835 height 39
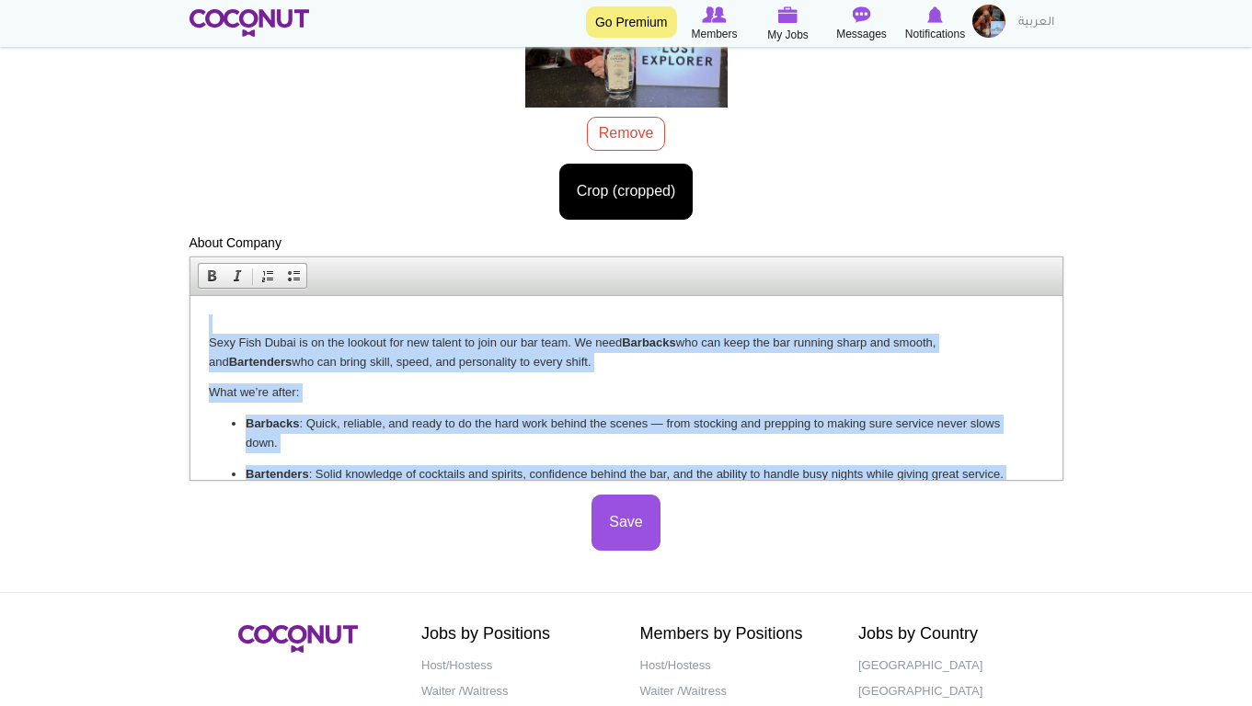
drag, startPoint x: 473, startPoint y: 465, endPoint x: 417, endPoint y: 503, distance: 67.6
click at [227, 295] on html "​ Sexy Fish Dubai is on the lookout for new talent to join our bar team. We nee…" at bounding box center [625, 594] width 872 height 599
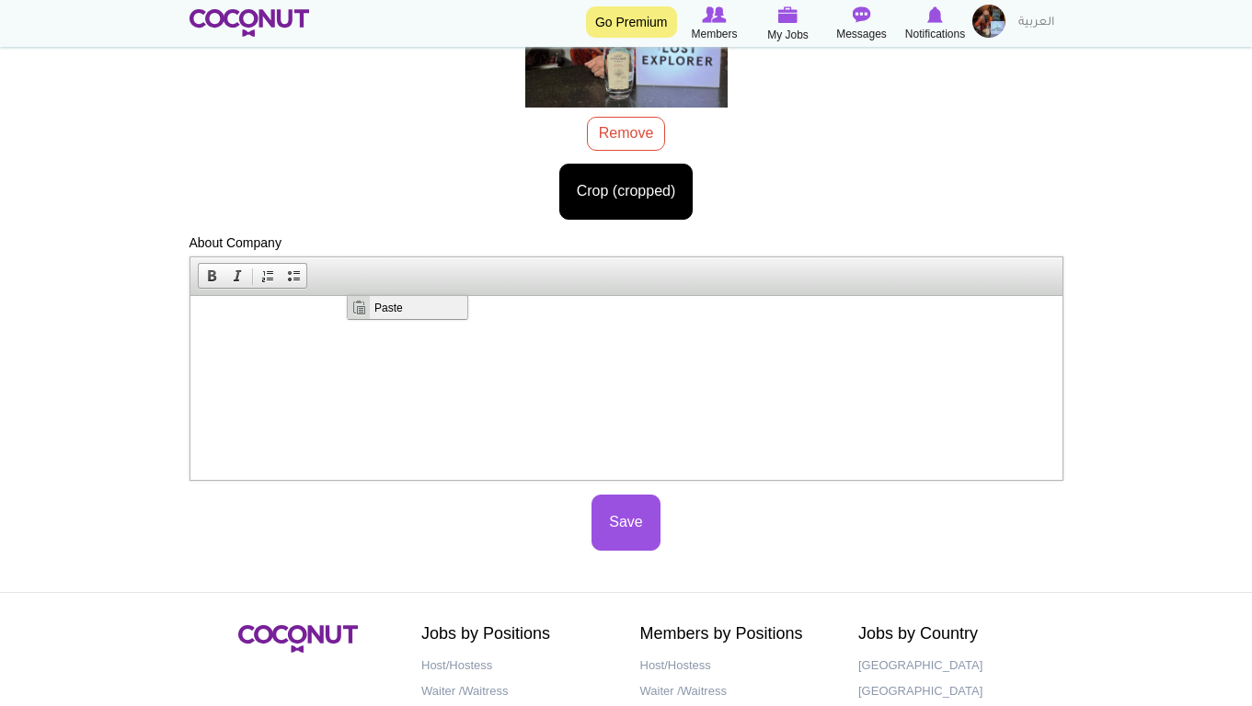
click at [379, 312] on span "Paste" at bounding box center [418, 307] width 98 height 23
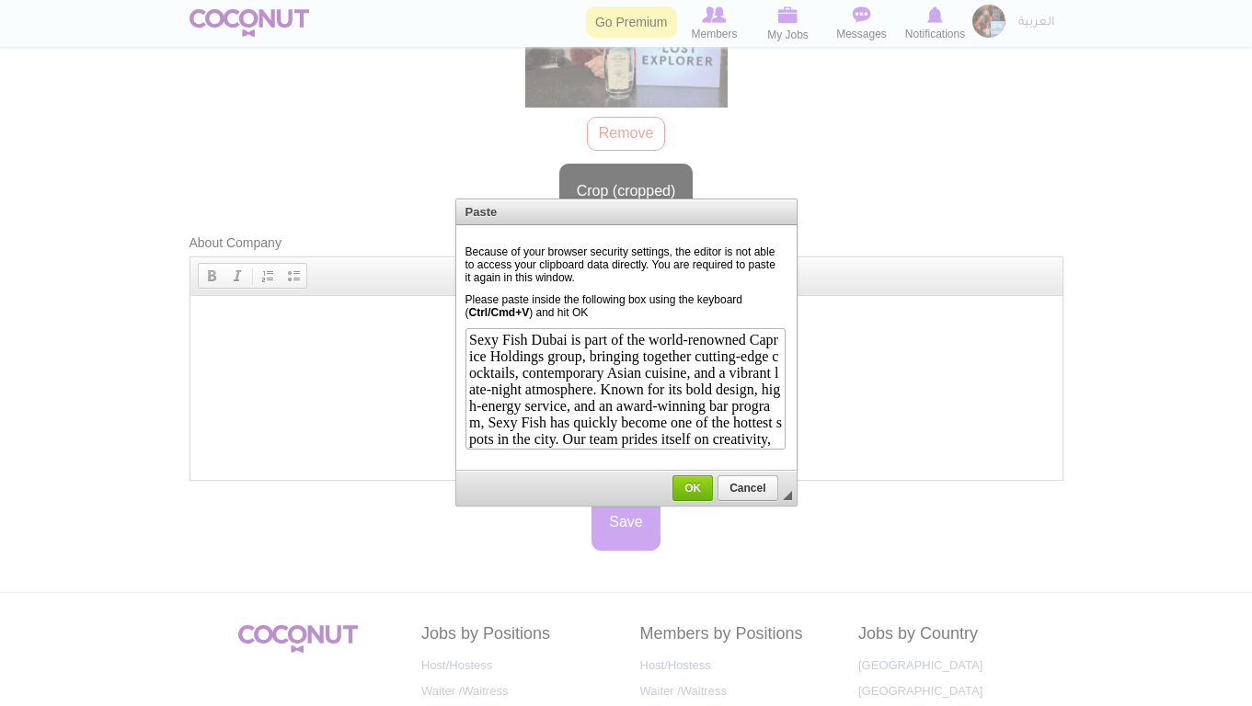
scroll to position [36, 0]
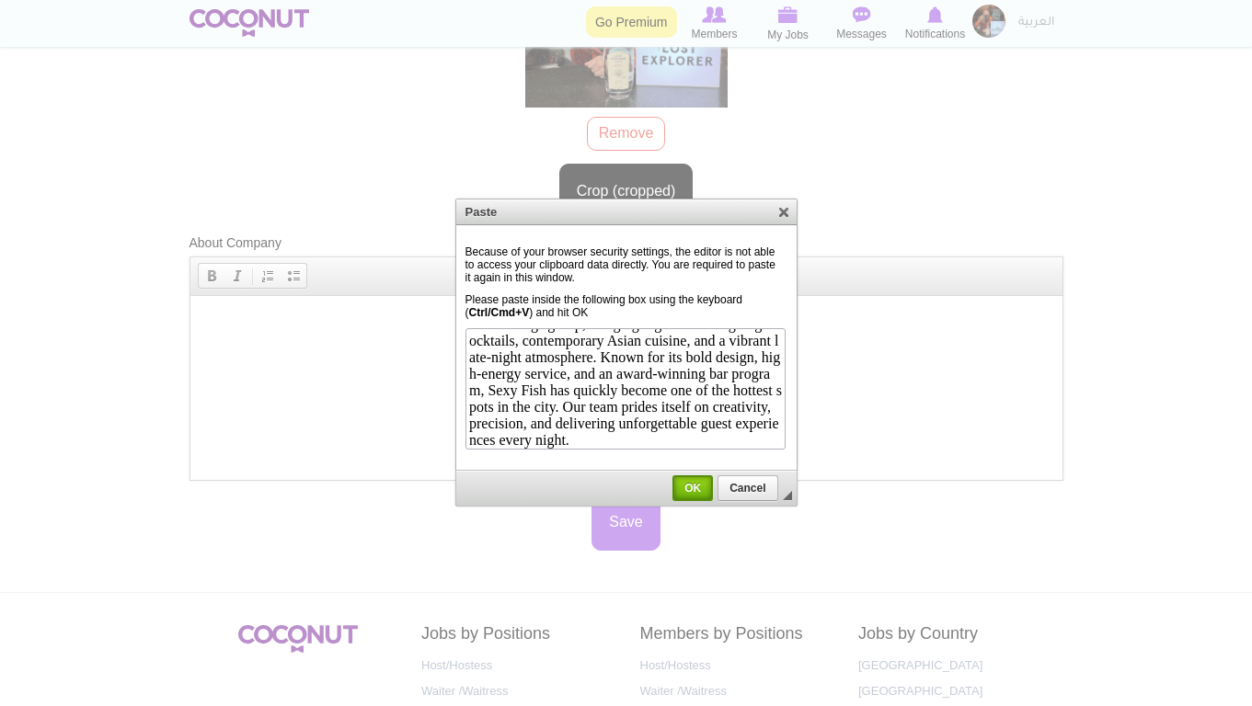
click at [694, 486] on span "OK" at bounding box center [692, 488] width 37 height 13
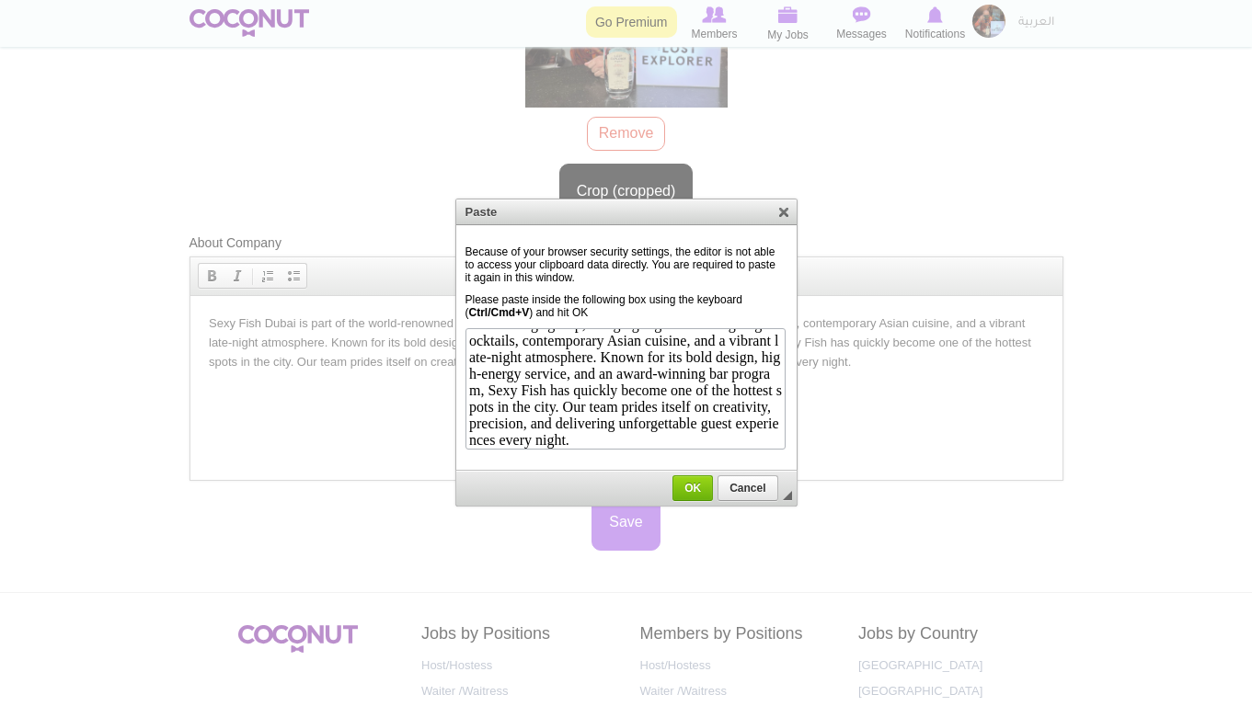
scroll to position [0, 0]
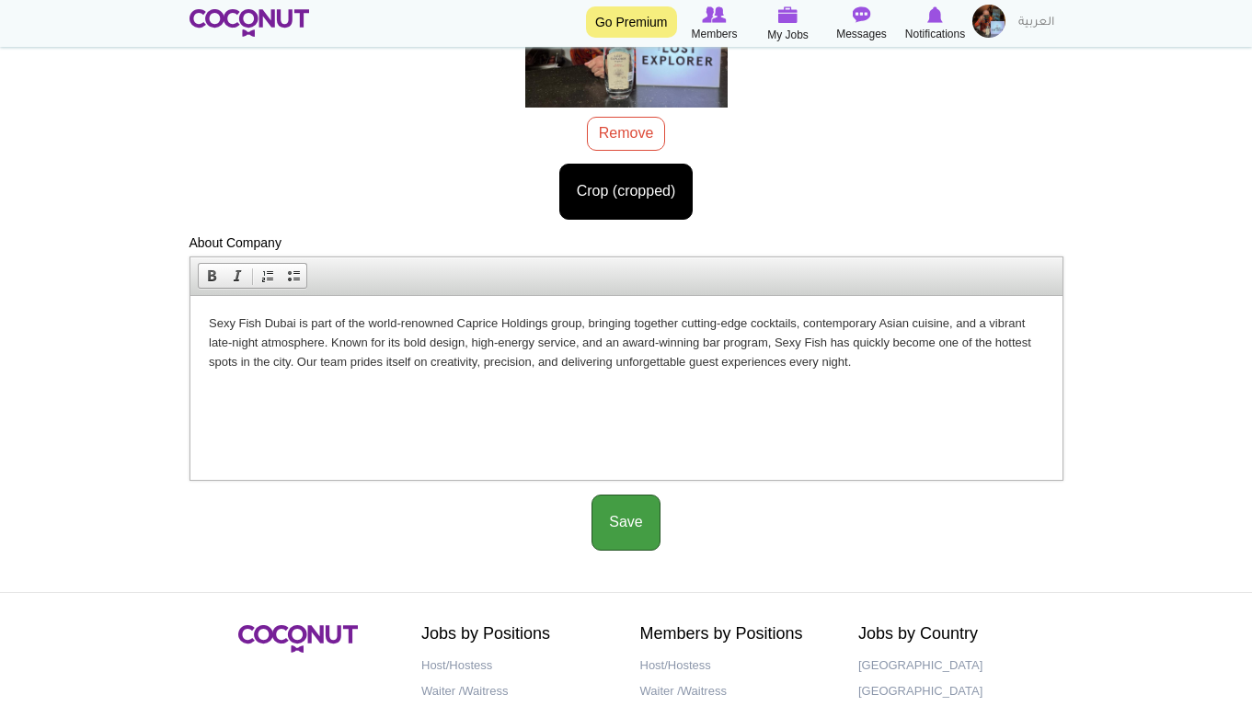
click at [649, 495] on button "Save" at bounding box center [625, 523] width 68 height 56
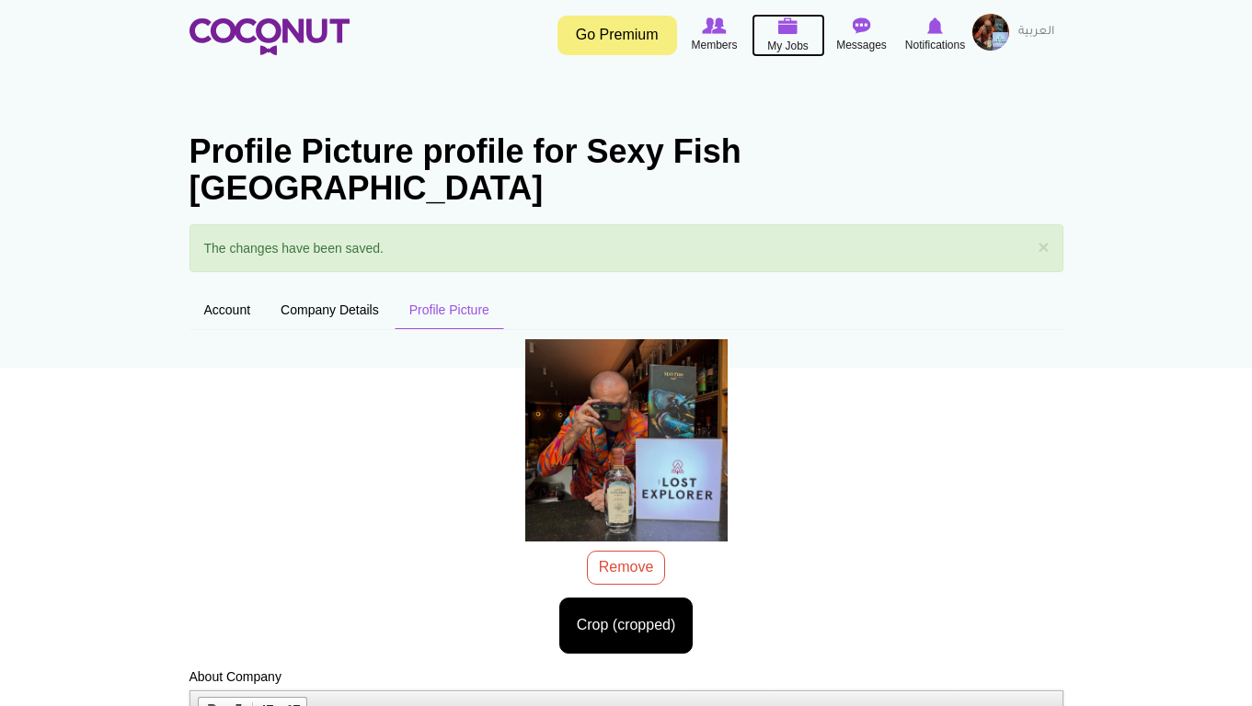
click at [776, 30] on icon at bounding box center [788, 26] width 70 height 21
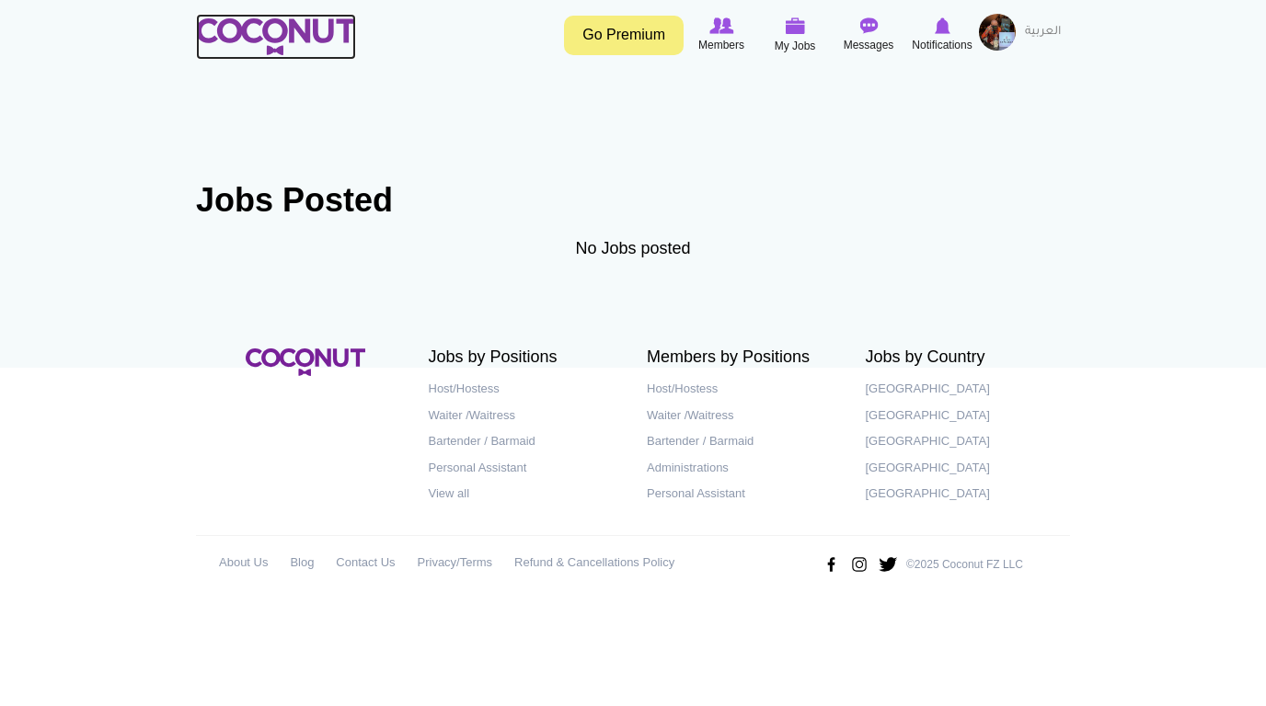
click at [302, 40] on img at bounding box center [276, 36] width 160 height 37
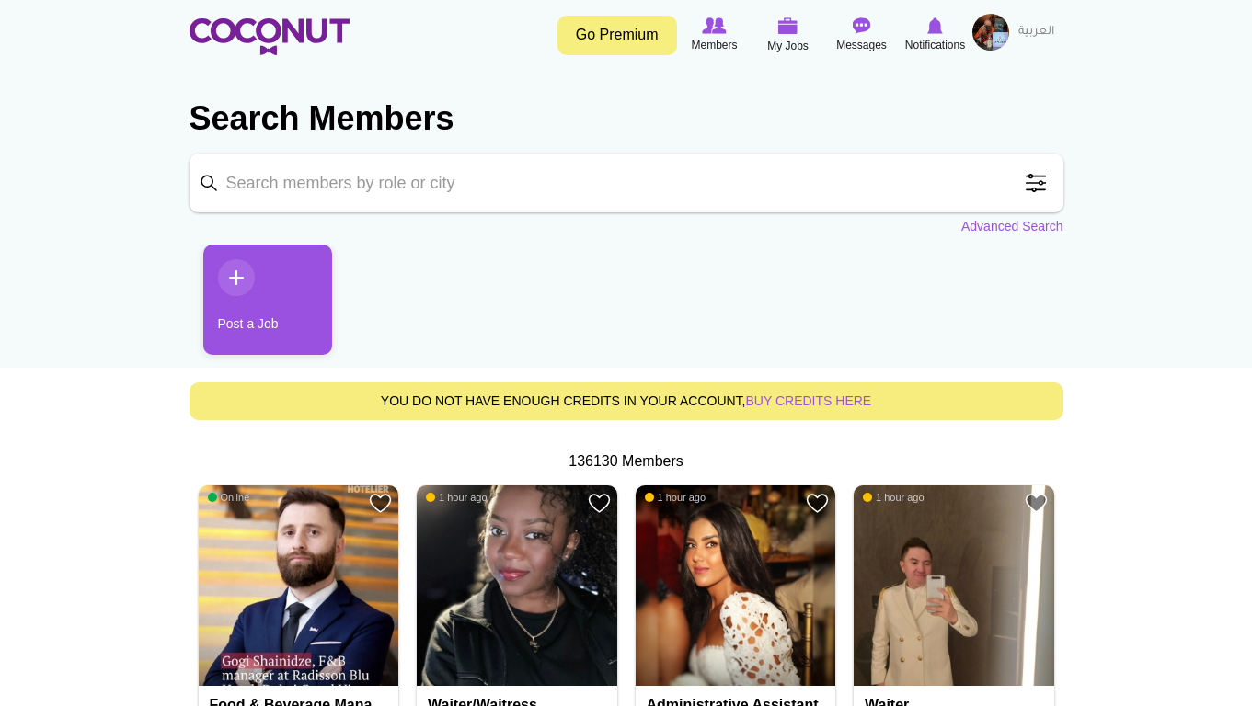
click at [365, 178] on input "Keyword" at bounding box center [626, 183] width 874 height 59
click button "Search" at bounding box center [0, 0] width 0 height 0
drag, startPoint x: 522, startPoint y: 193, endPoint x: 463, endPoint y: 203, distance: 59.7
click at [522, 193] on input "dubai barback bartender" at bounding box center [626, 183] width 874 height 59
drag, startPoint x: 432, startPoint y: 186, endPoint x: 270, endPoint y: 179, distance: 162.9
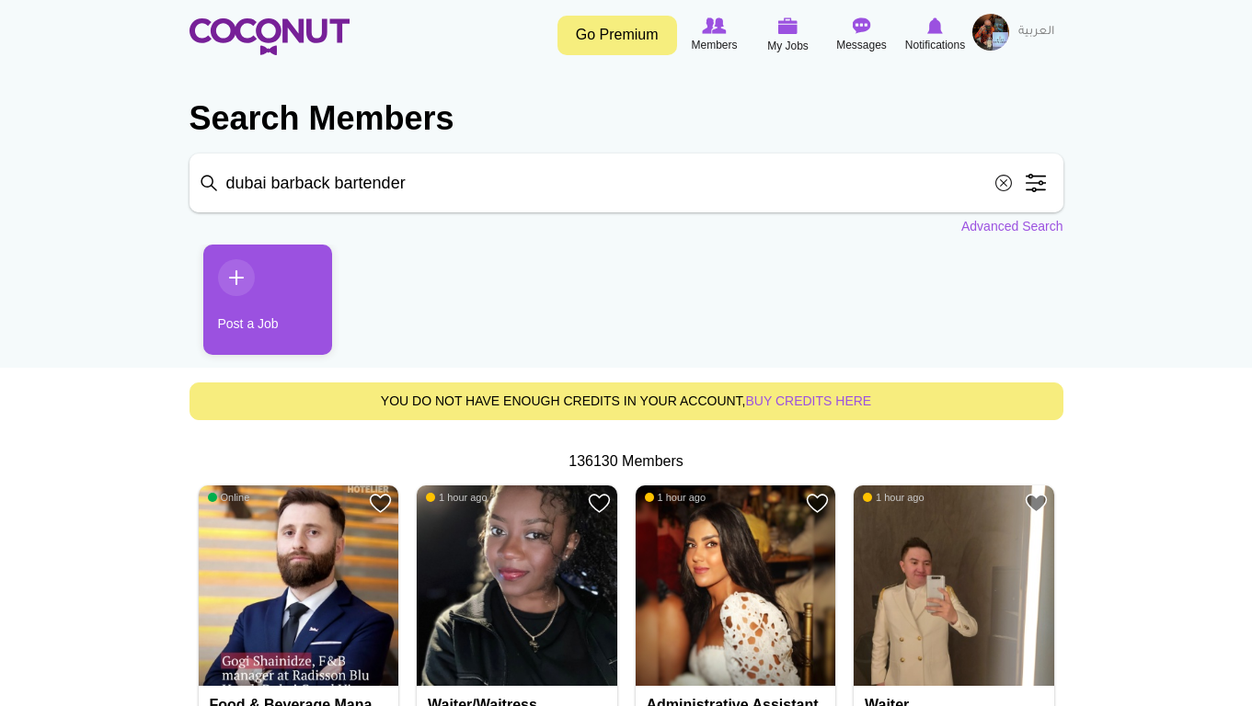
click at [270, 179] on input "dubai barback bartender" at bounding box center [626, 183] width 874 height 59
type input "dubai"
click button "Search" at bounding box center [0, 0] width 0 height 0
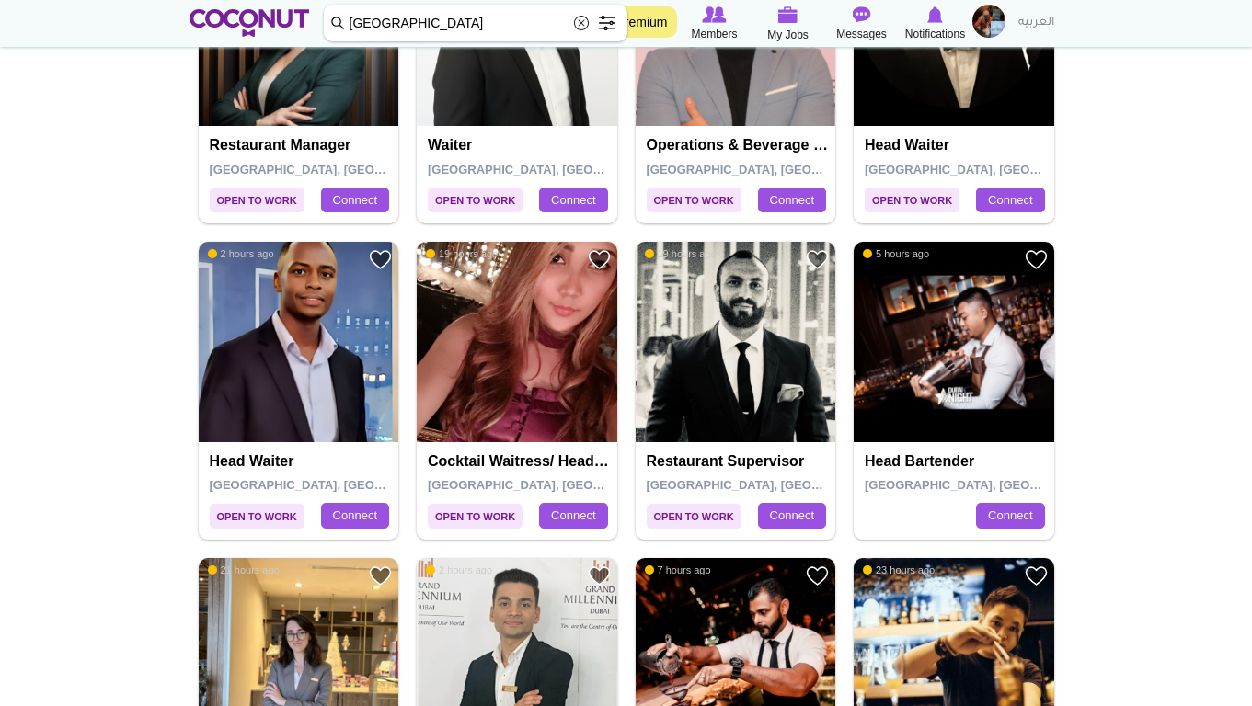
scroll to position [3036, 0]
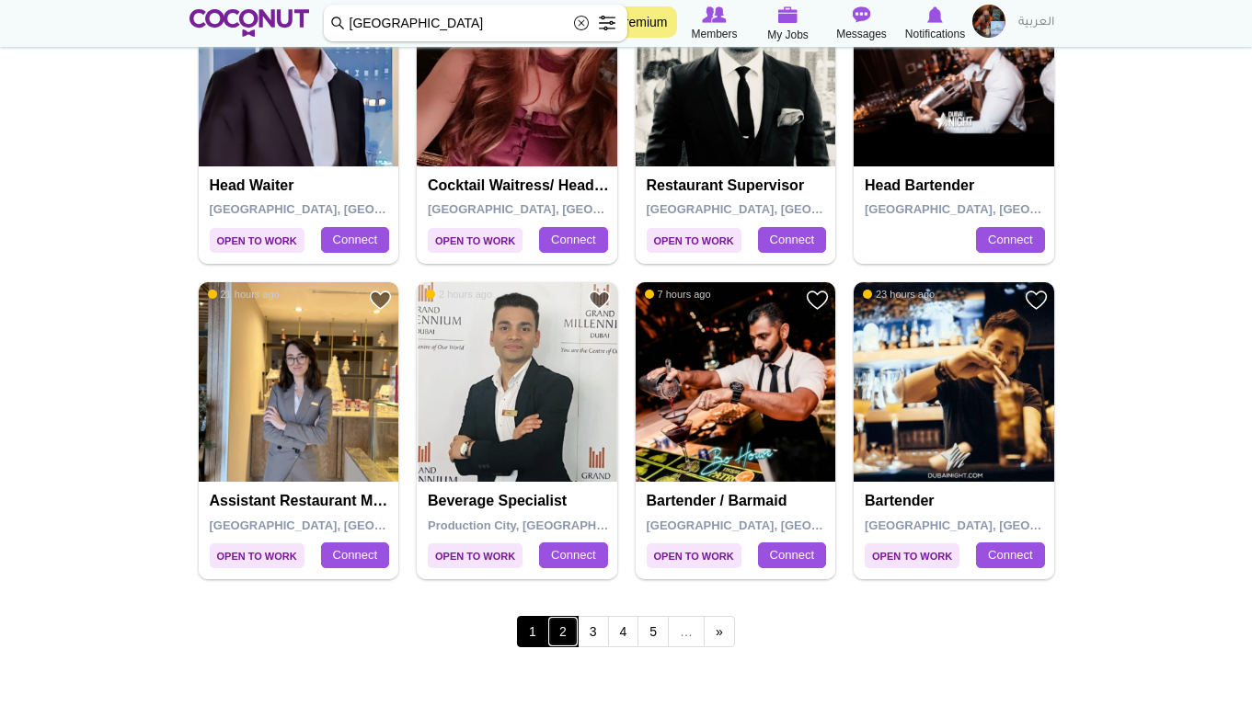
click at [559, 629] on link "2" at bounding box center [562, 631] width 31 height 31
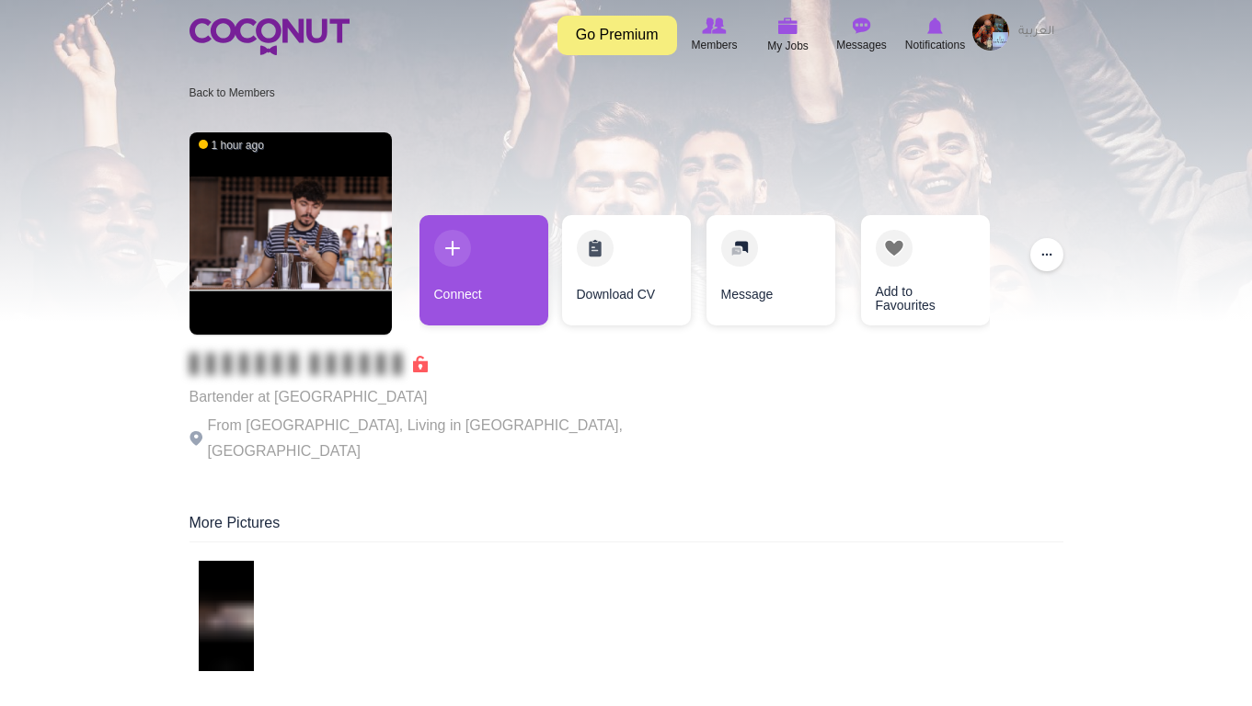
click at [657, 293] on link "Download CV" at bounding box center [626, 270] width 129 height 110
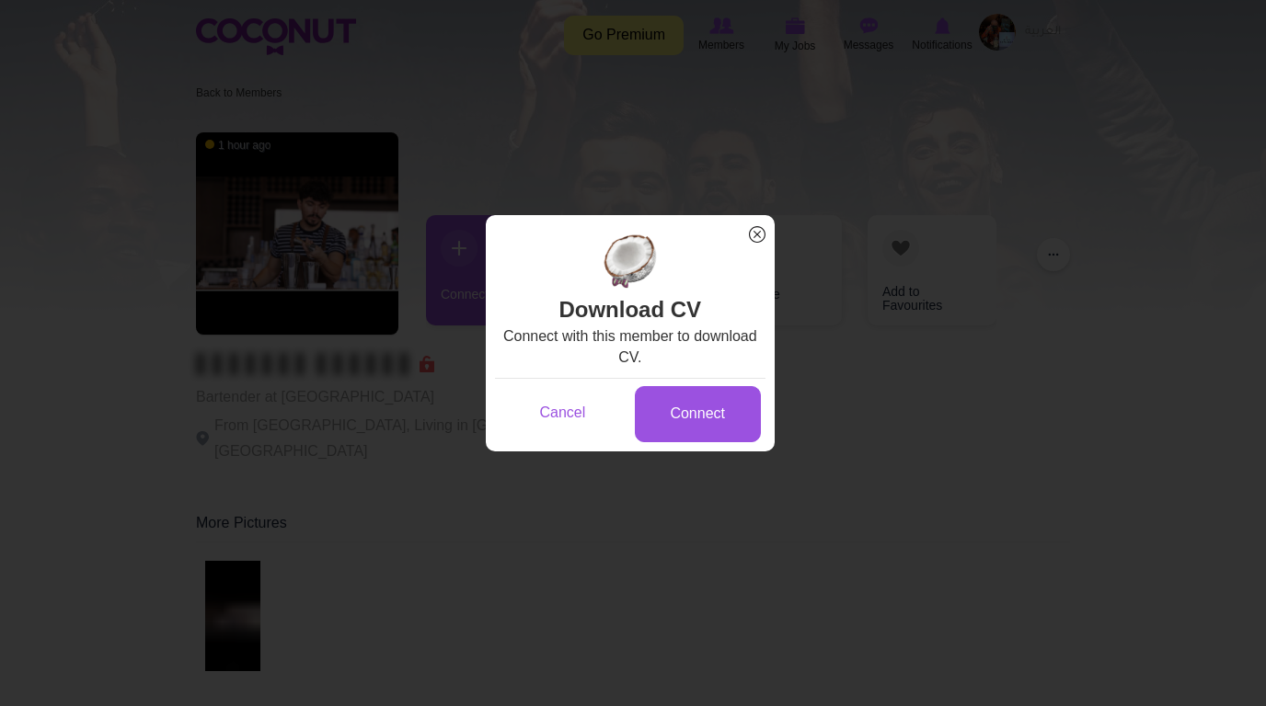
click at [751, 233] on span "x" at bounding box center [757, 235] width 24 height 24
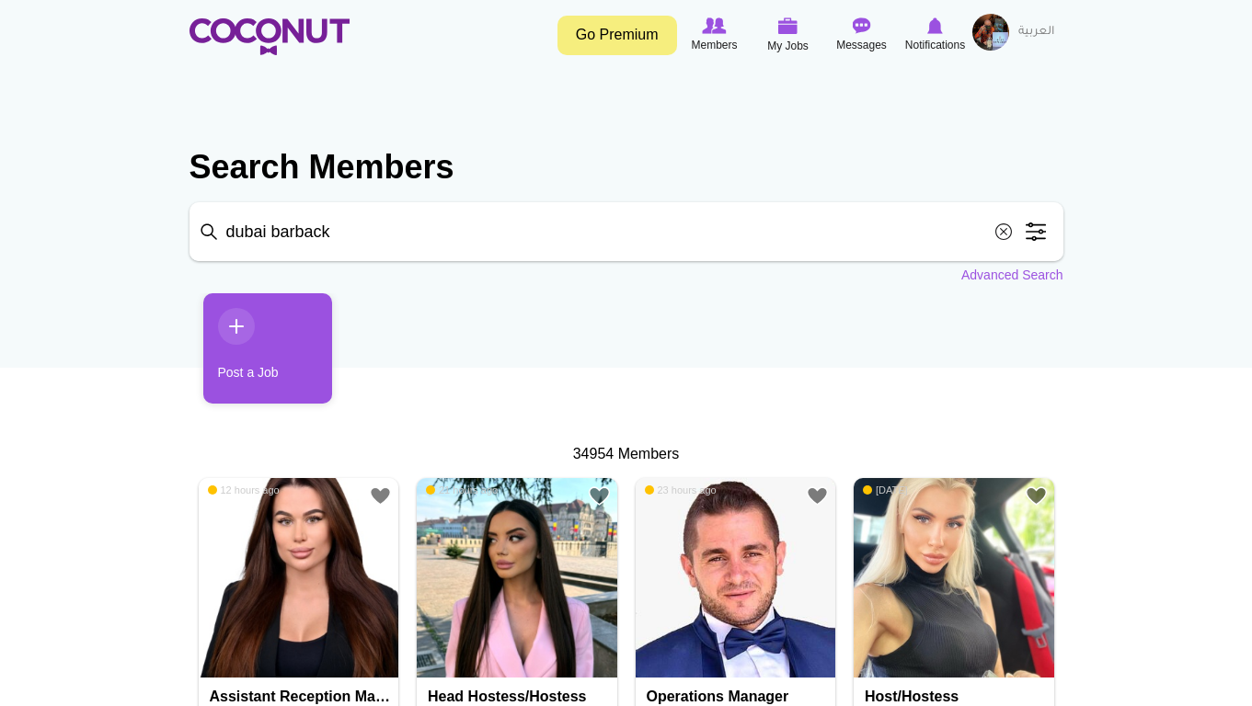
type input "dubai barback"
click button "Search" at bounding box center [0, 0] width 0 height 0
click at [363, 236] on input "dubai barback" at bounding box center [626, 231] width 874 height 59
click button "Search" at bounding box center [0, 0] width 0 height 0
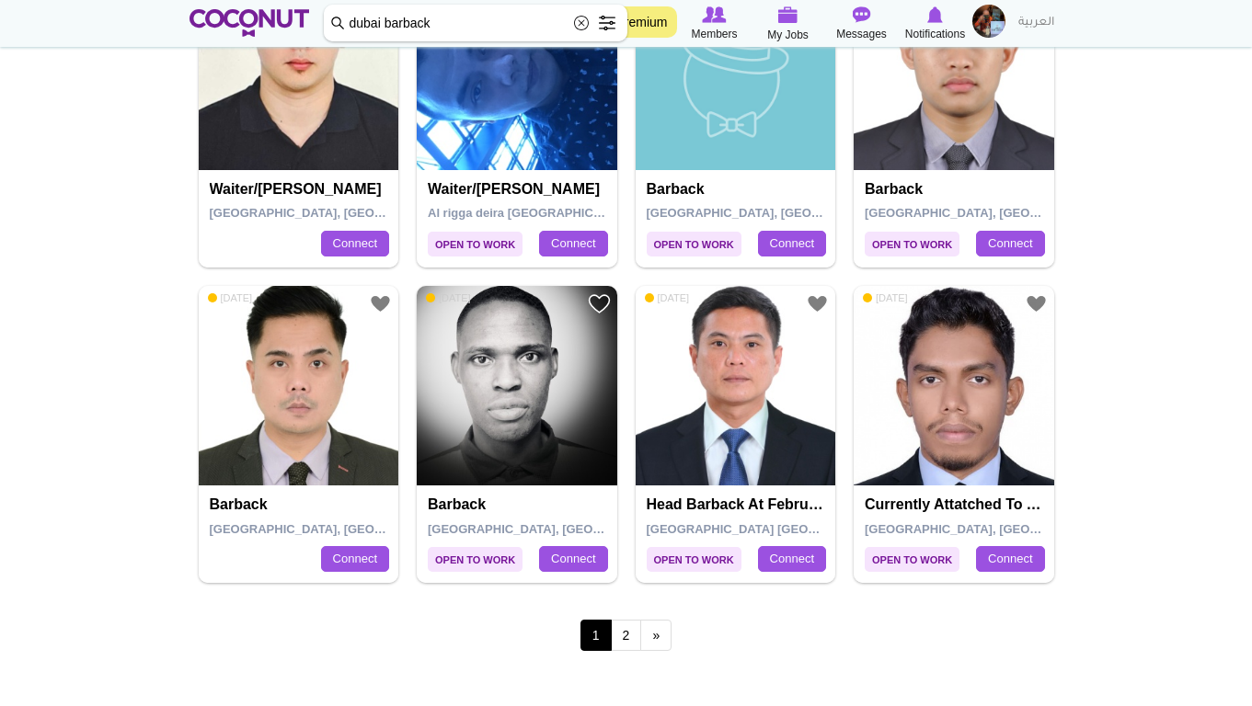
scroll to position [3036, 0]
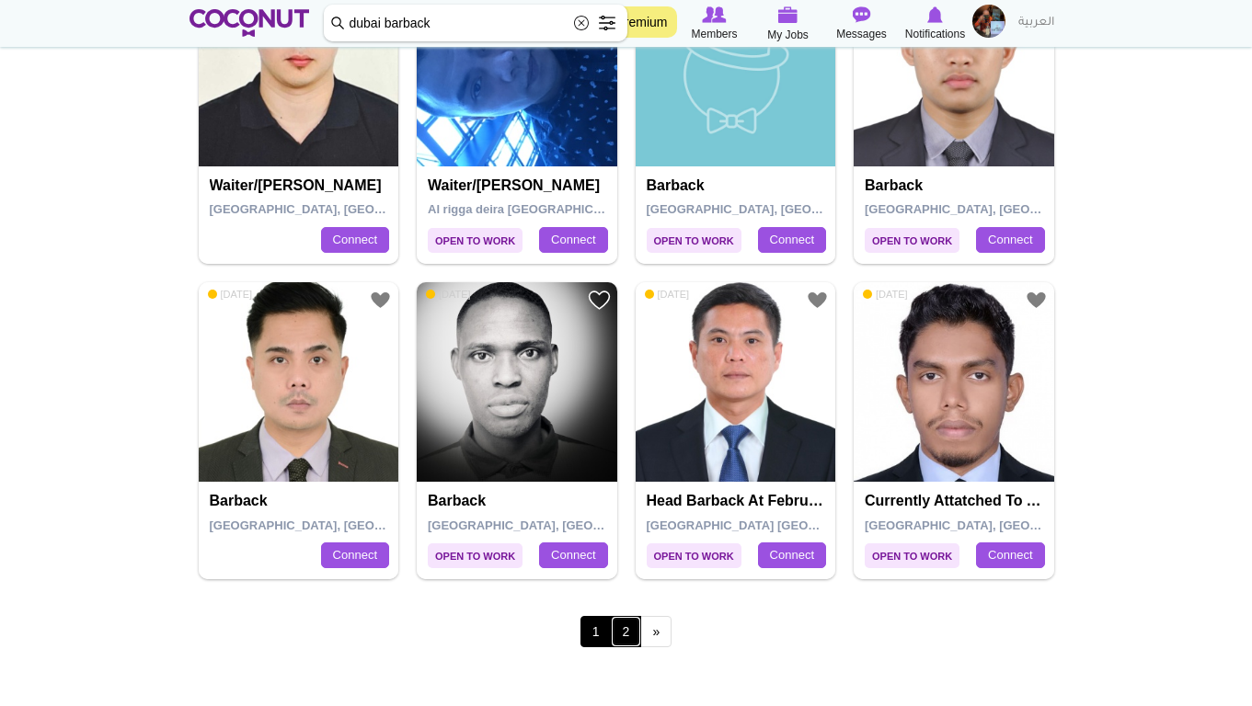
click at [626, 633] on link "2" at bounding box center [626, 631] width 31 height 31
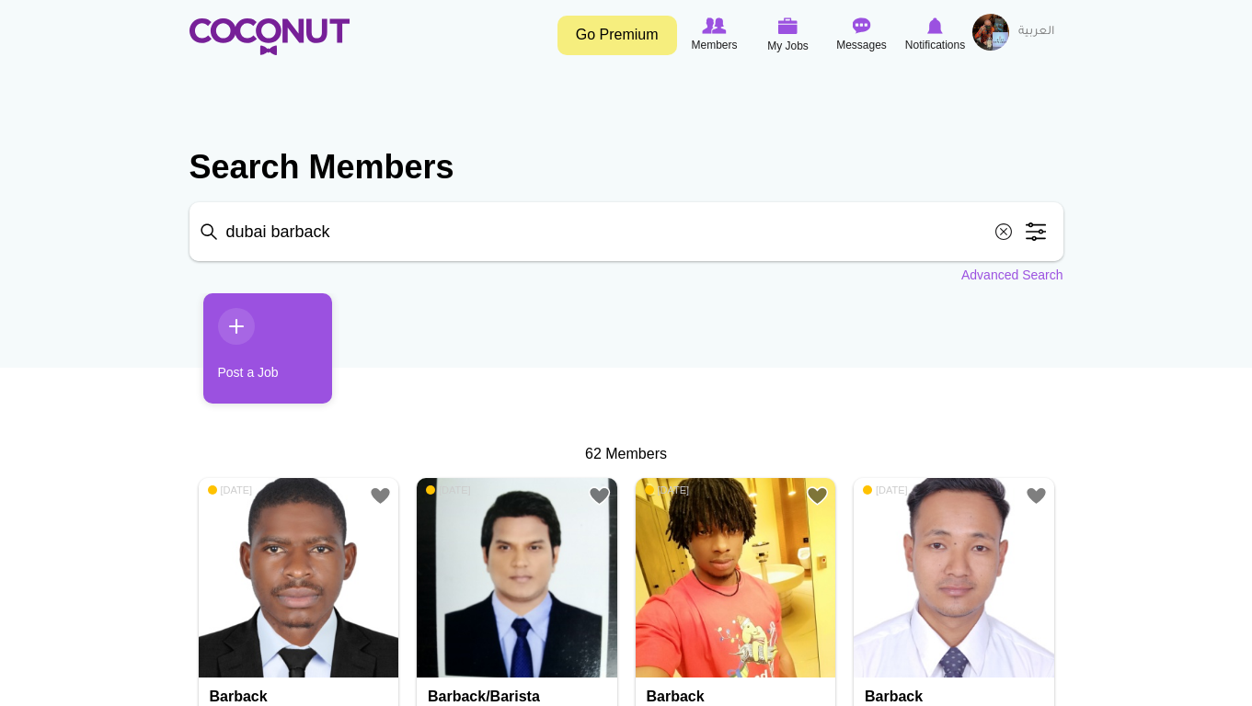
click at [571, 327] on ul "Post a Job" at bounding box center [626, 355] width 874 height 124
click at [442, 231] on input "dubai barback" at bounding box center [626, 231] width 874 height 59
type input "dubai bartender"
click button "Search" at bounding box center [0, 0] width 0 height 0
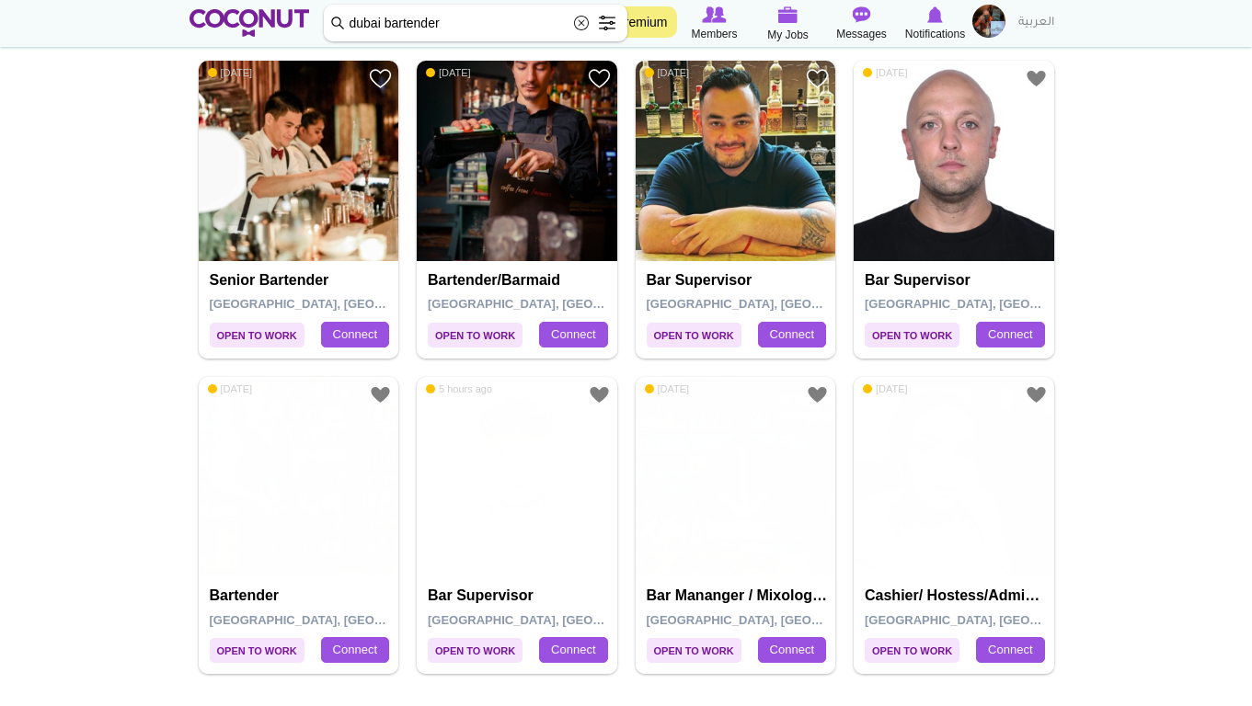
scroll to position [2944, 0]
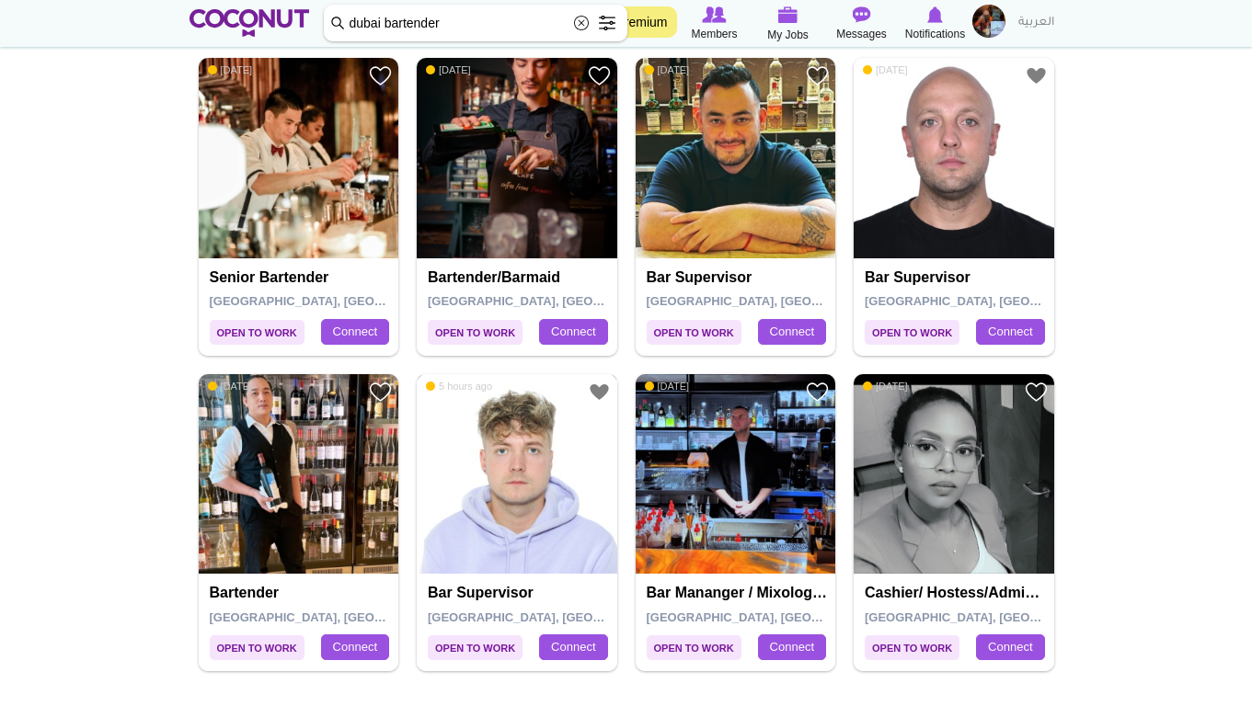
click at [498, 512] on img at bounding box center [517, 474] width 201 height 201
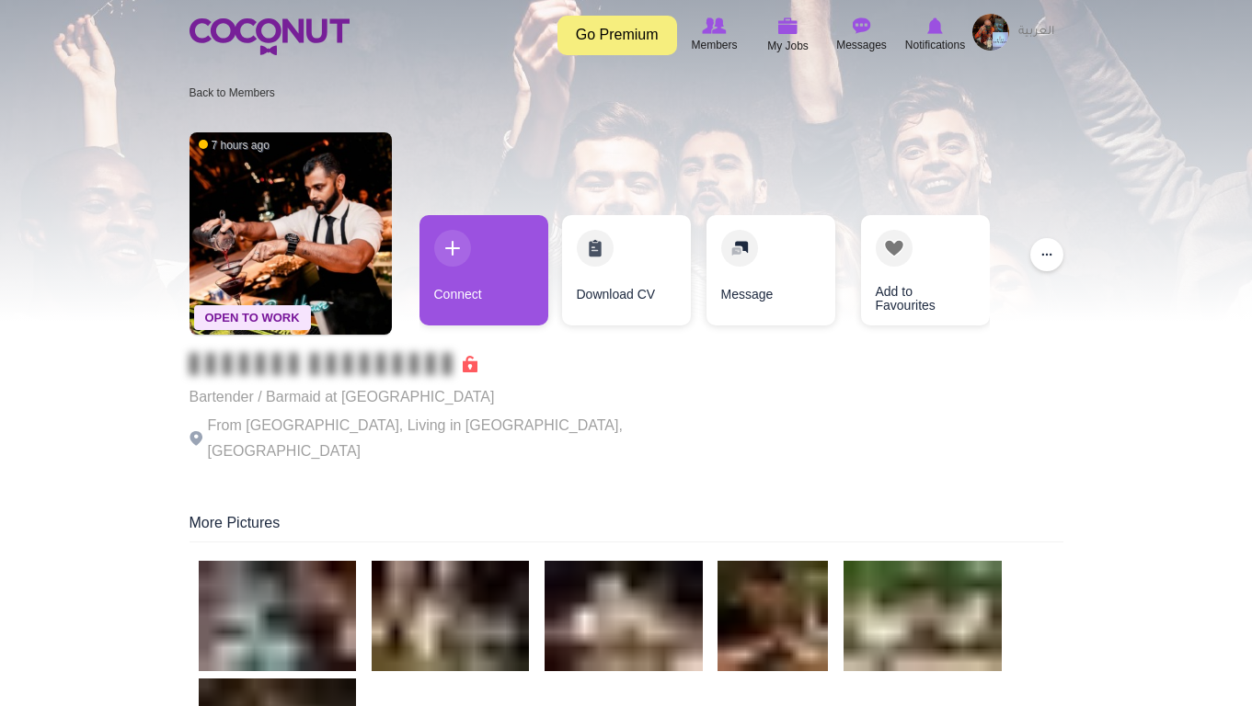
click at [488, 288] on link "Connect" at bounding box center [483, 270] width 129 height 110
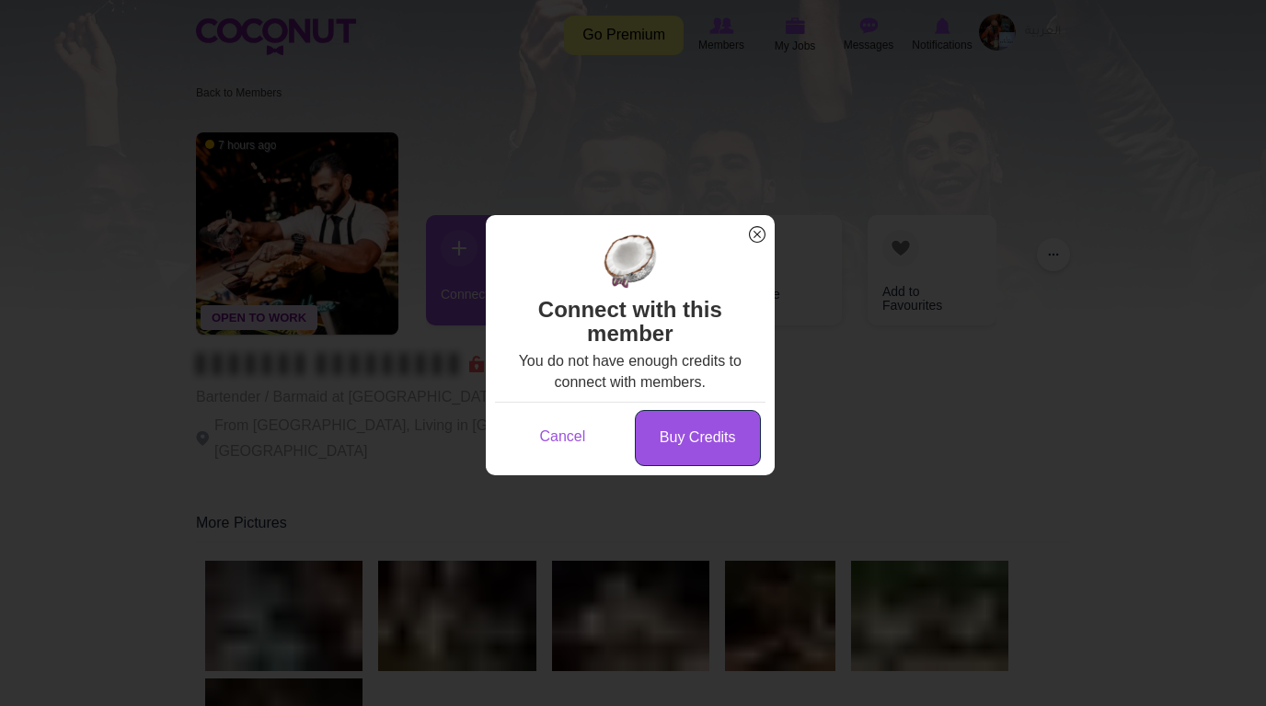
click at [674, 445] on link "Buy Credits" at bounding box center [698, 438] width 126 height 56
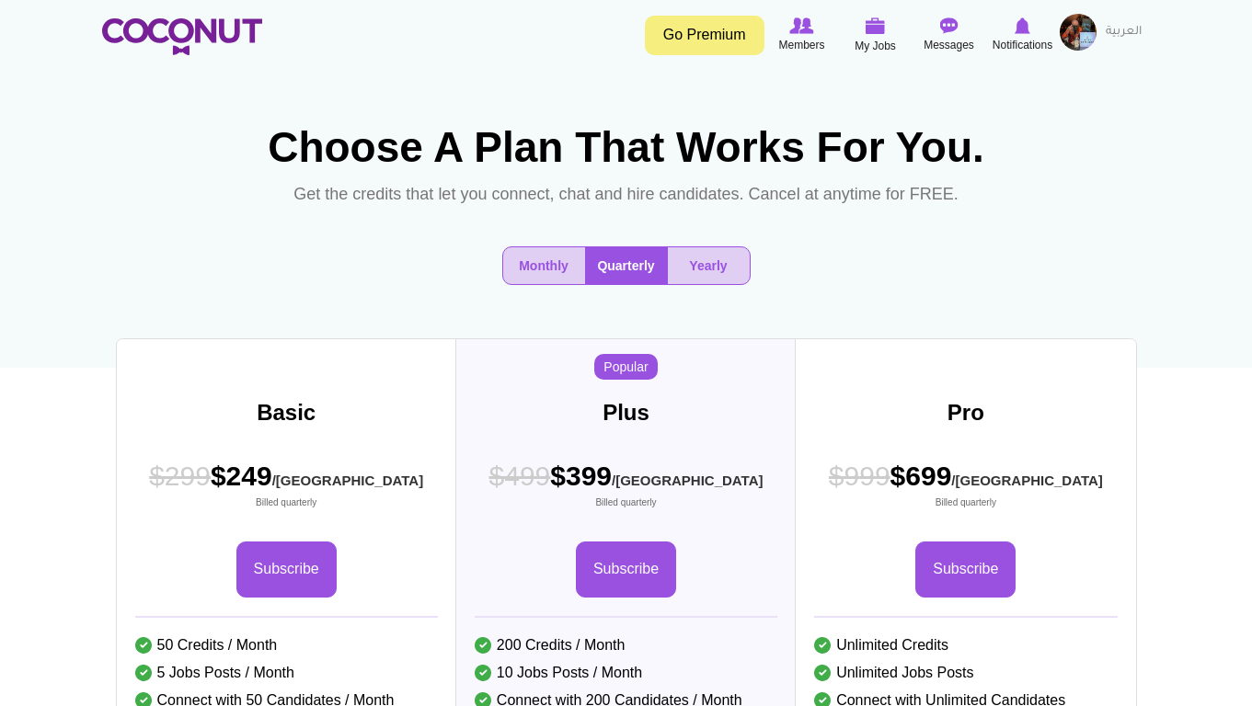
click at [526, 284] on button "Monthly" at bounding box center [544, 265] width 82 height 37
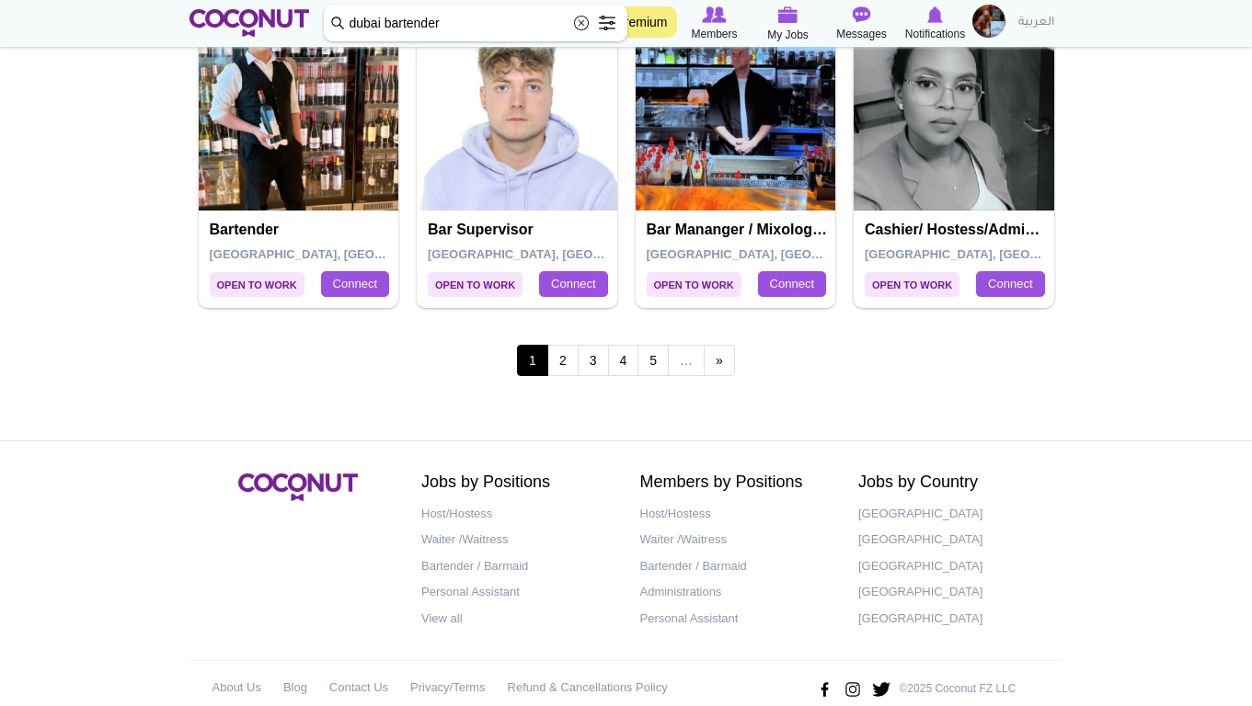
scroll to position [3312, 0]
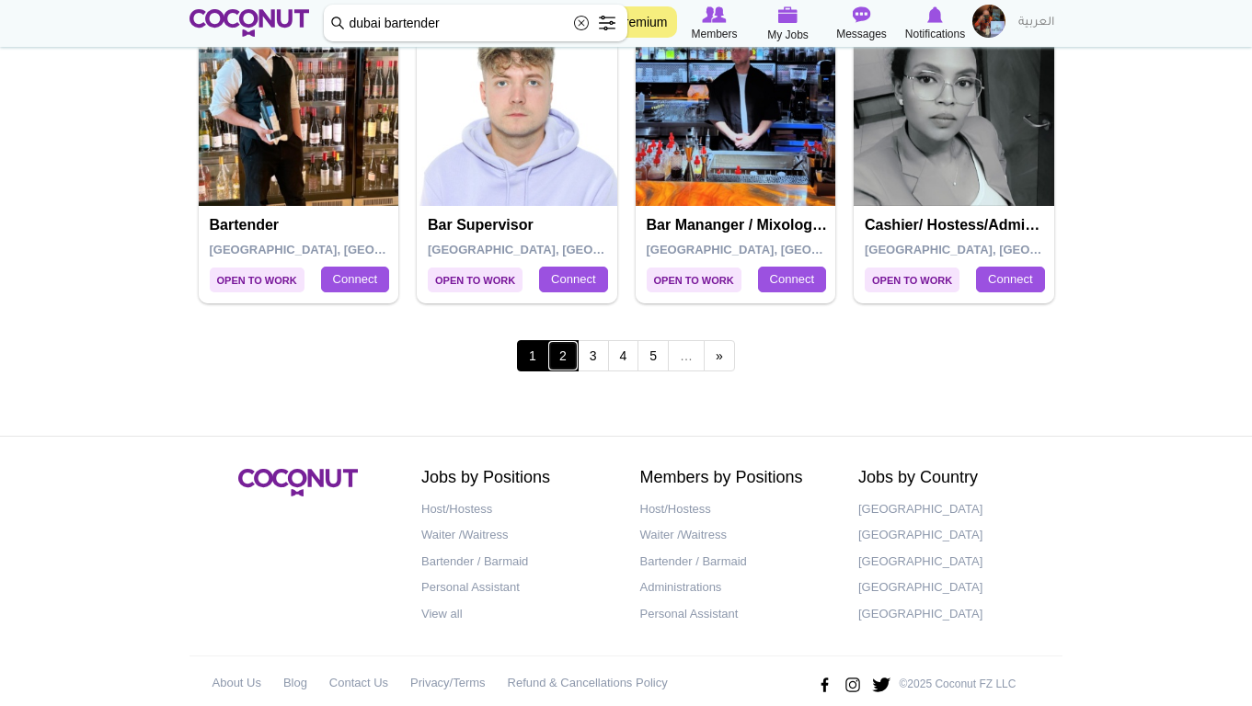
click at [560, 357] on link "2" at bounding box center [562, 355] width 31 height 31
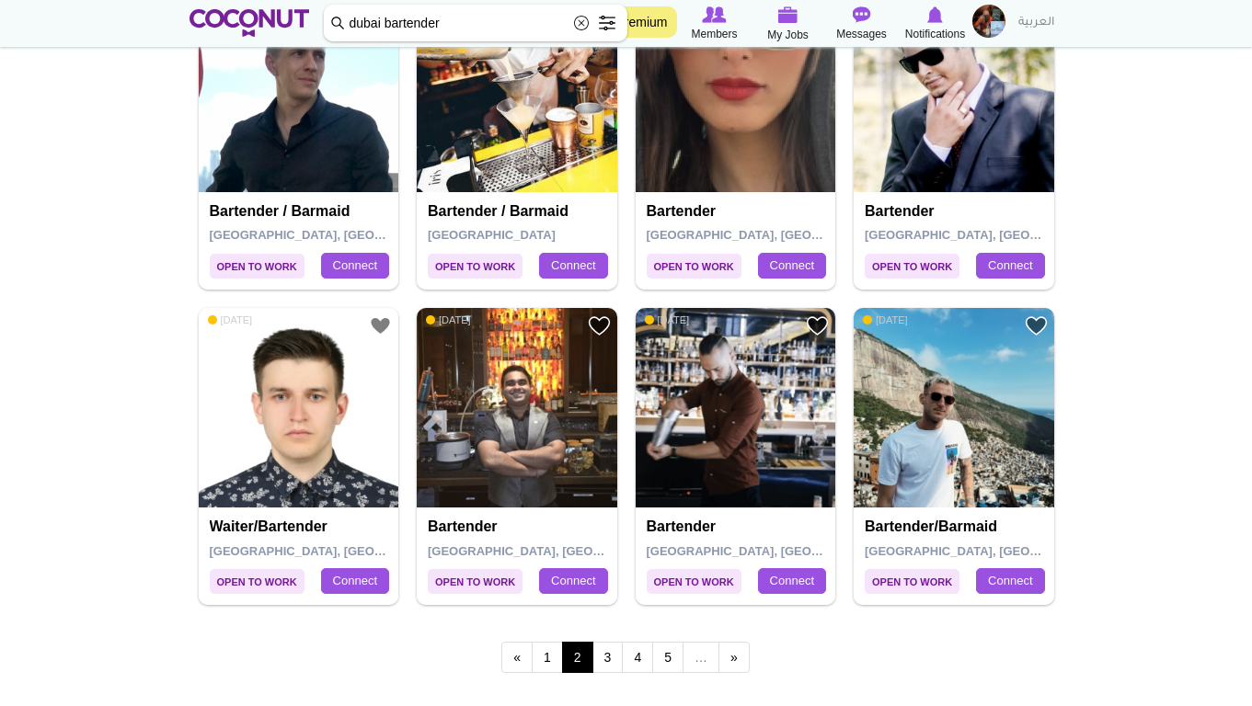
scroll to position [3128, 0]
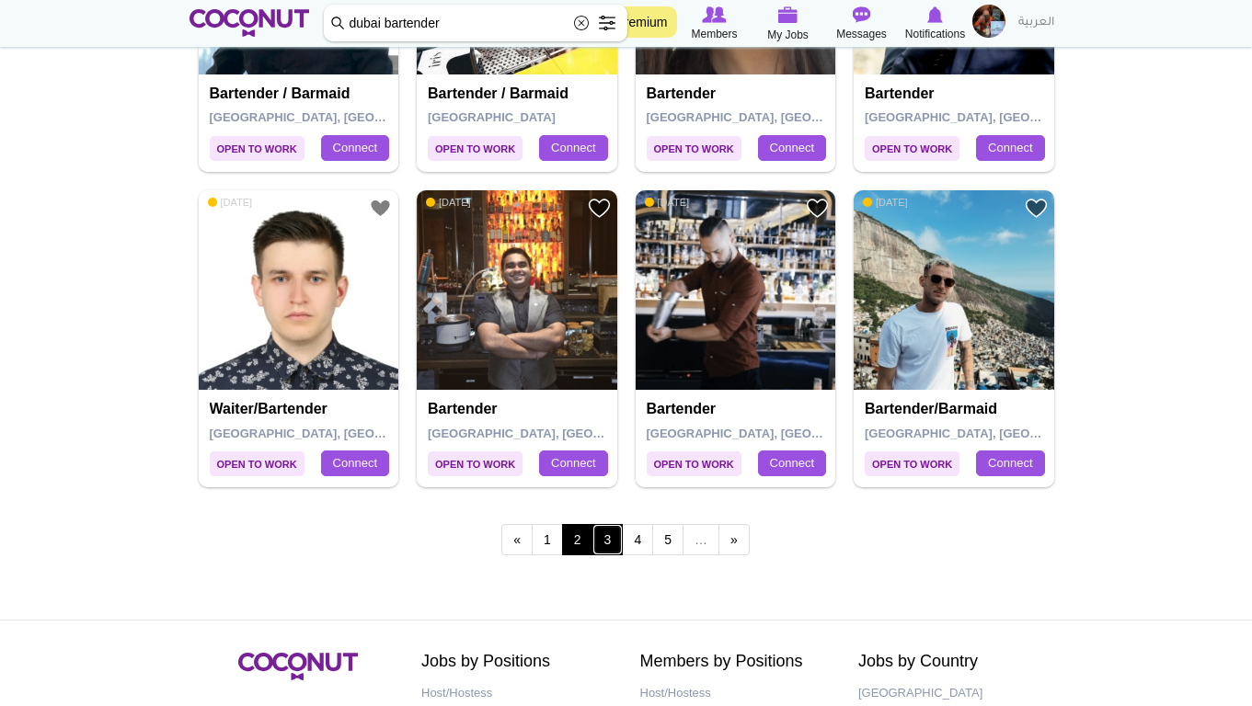
click at [600, 532] on link "3" at bounding box center [607, 539] width 31 height 31
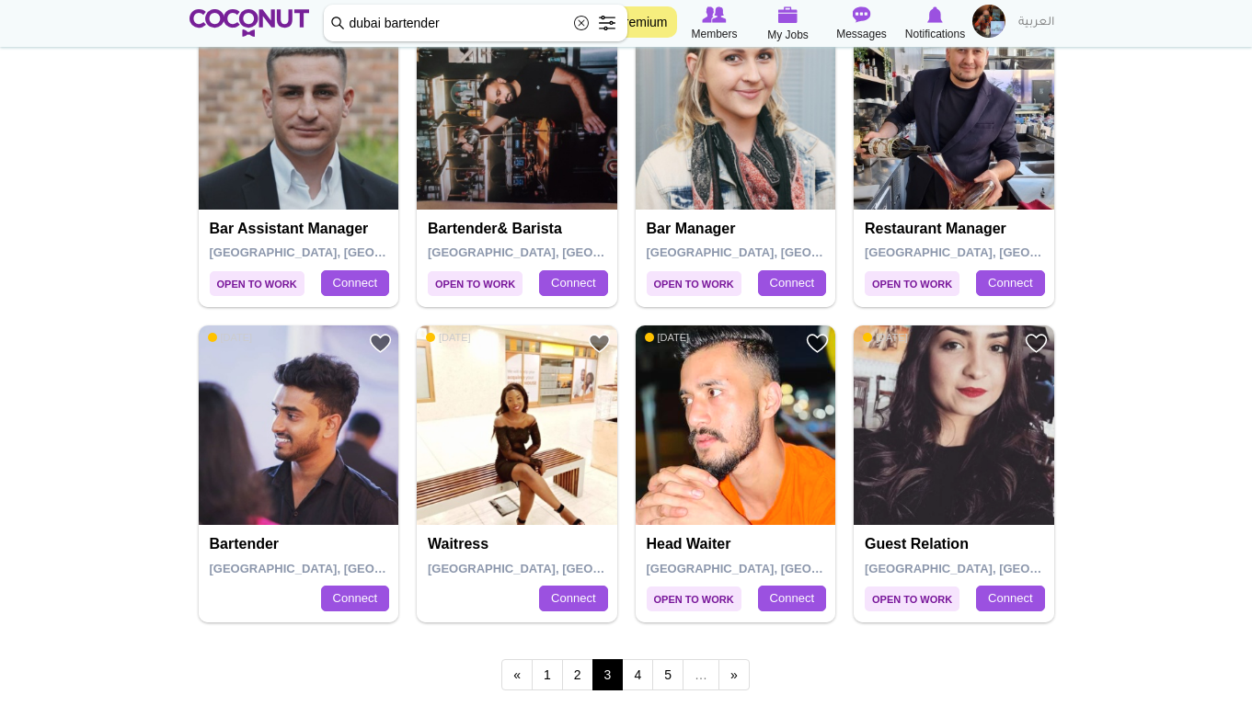
scroll to position [3128, 0]
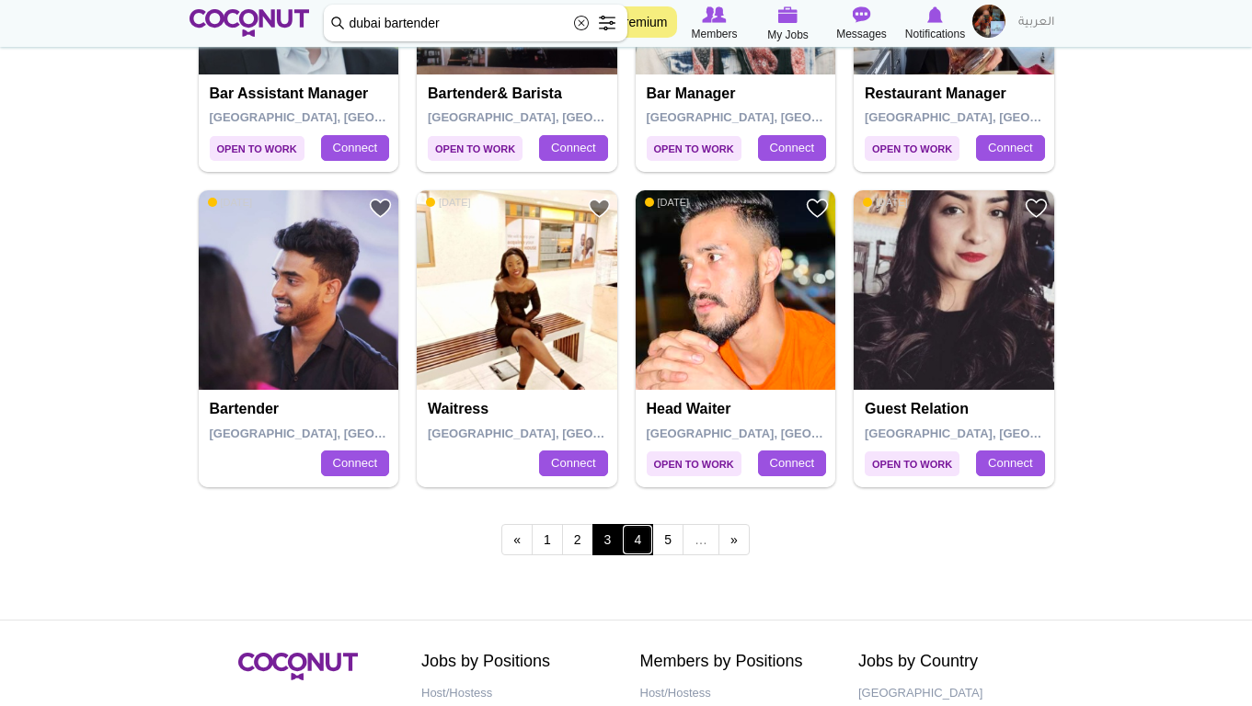
click at [643, 537] on link "4" at bounding box center [637, 539] width 31 height 31
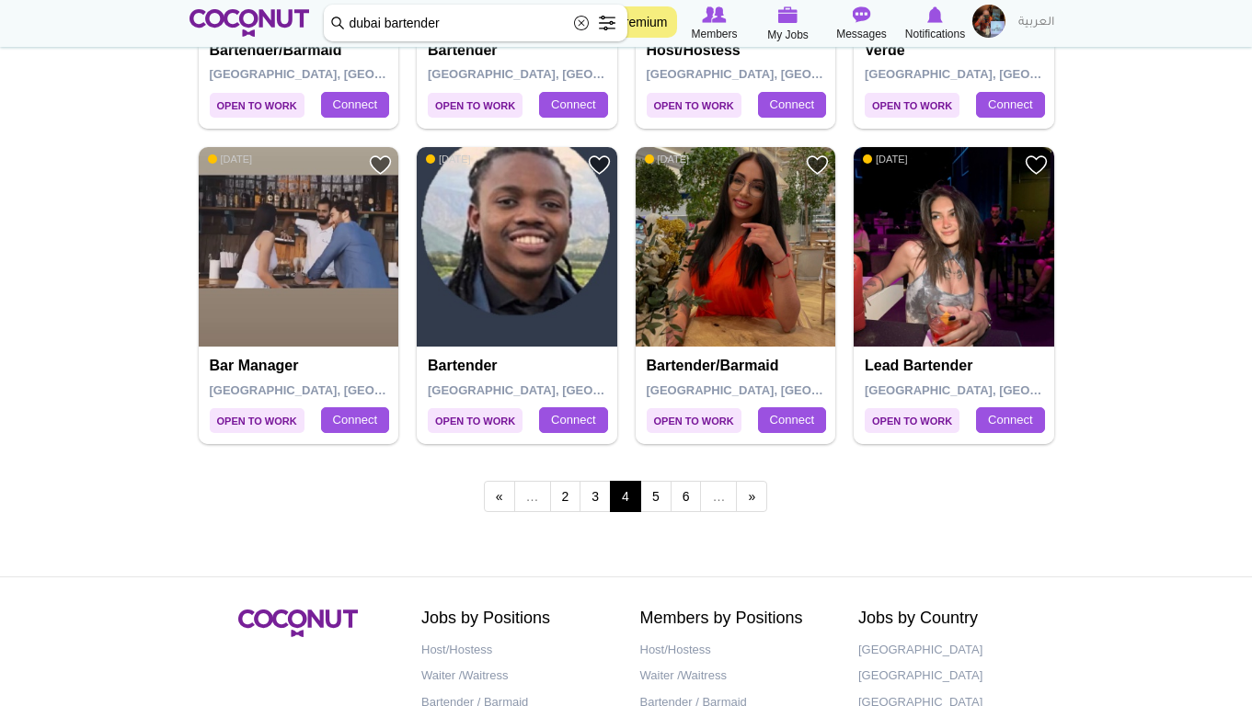
scroll to position [3220, 0]
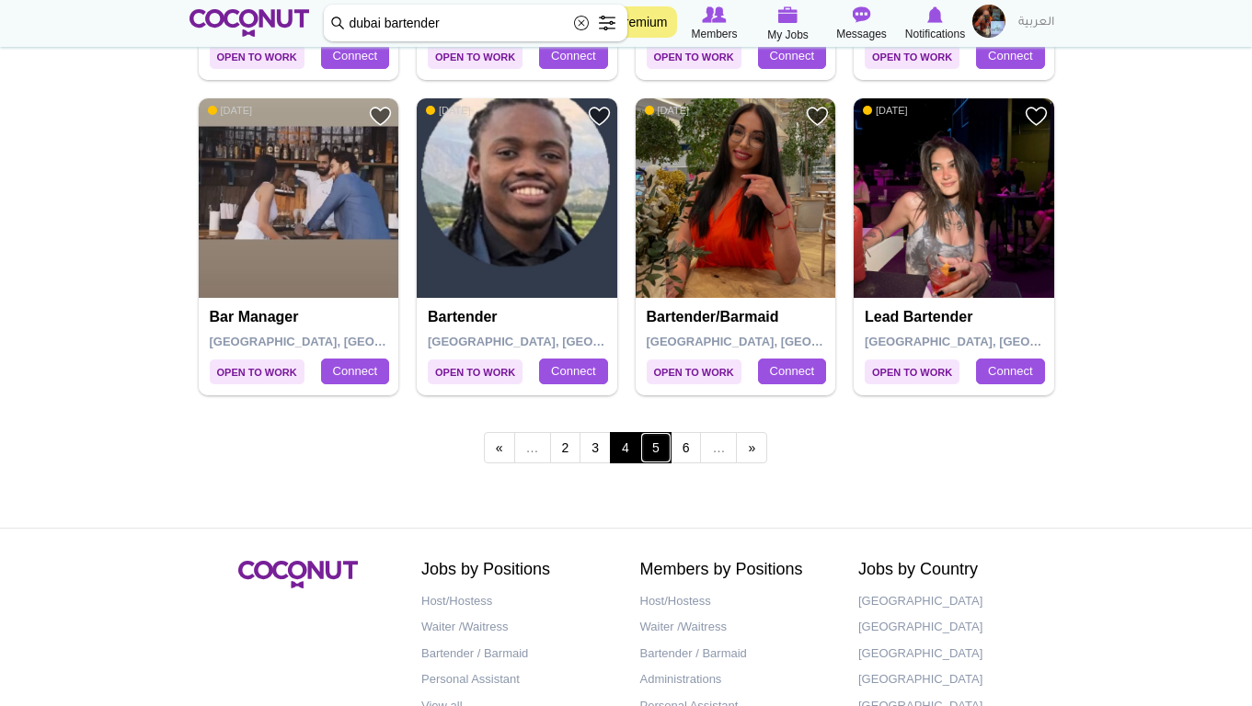
click at [666, 450] on link "5" at bounding box center [655, 447] width 31 height 31
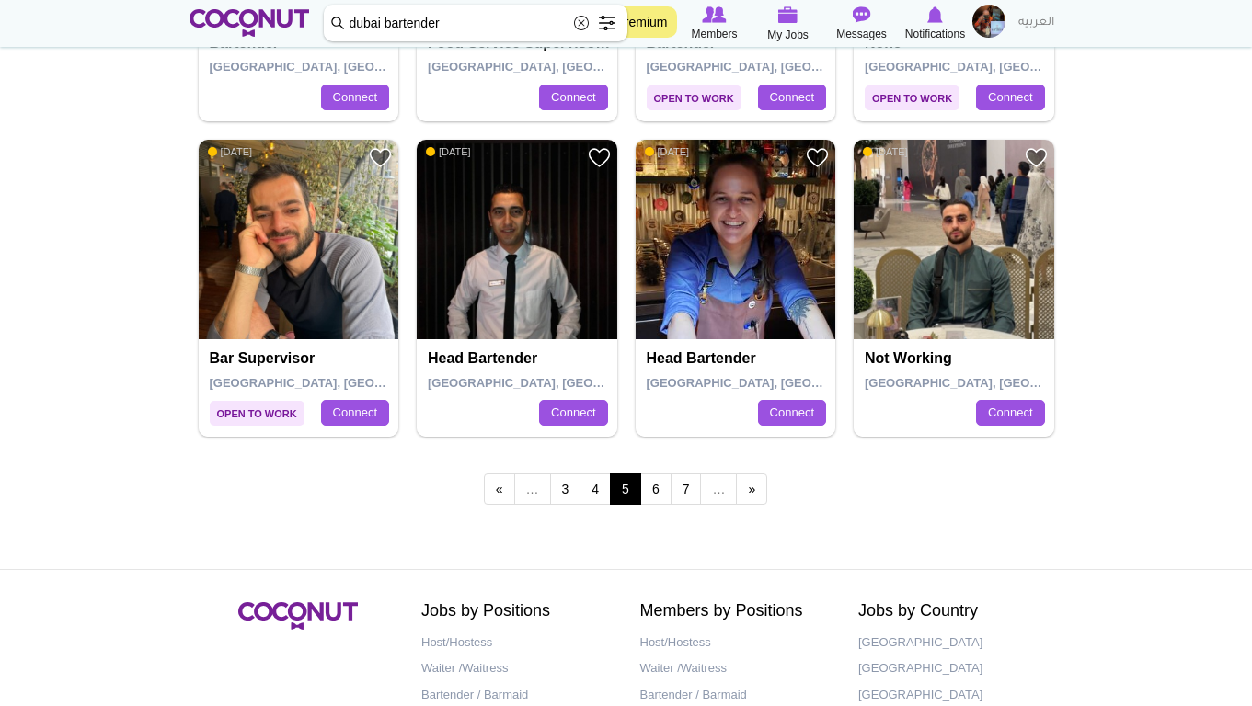
scroll to position [3220, 0]
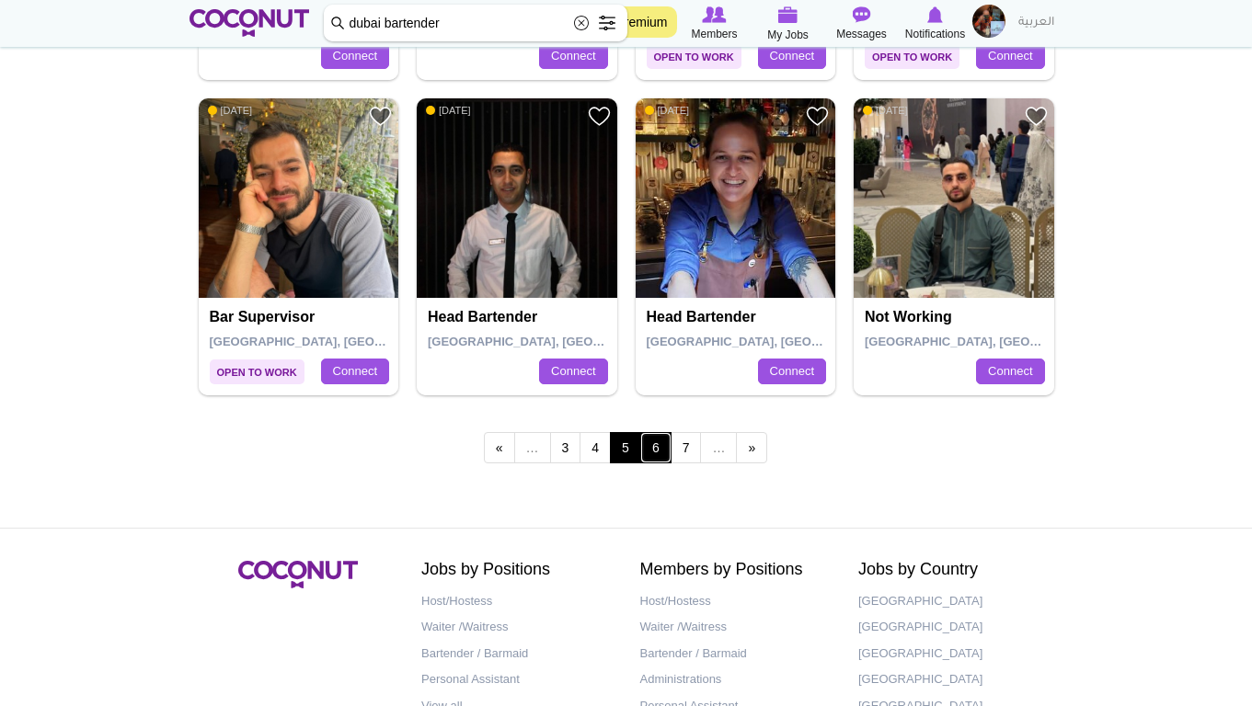
click at [654, 442] on link "6" at bounding box center [655, 447] width 31 height 31
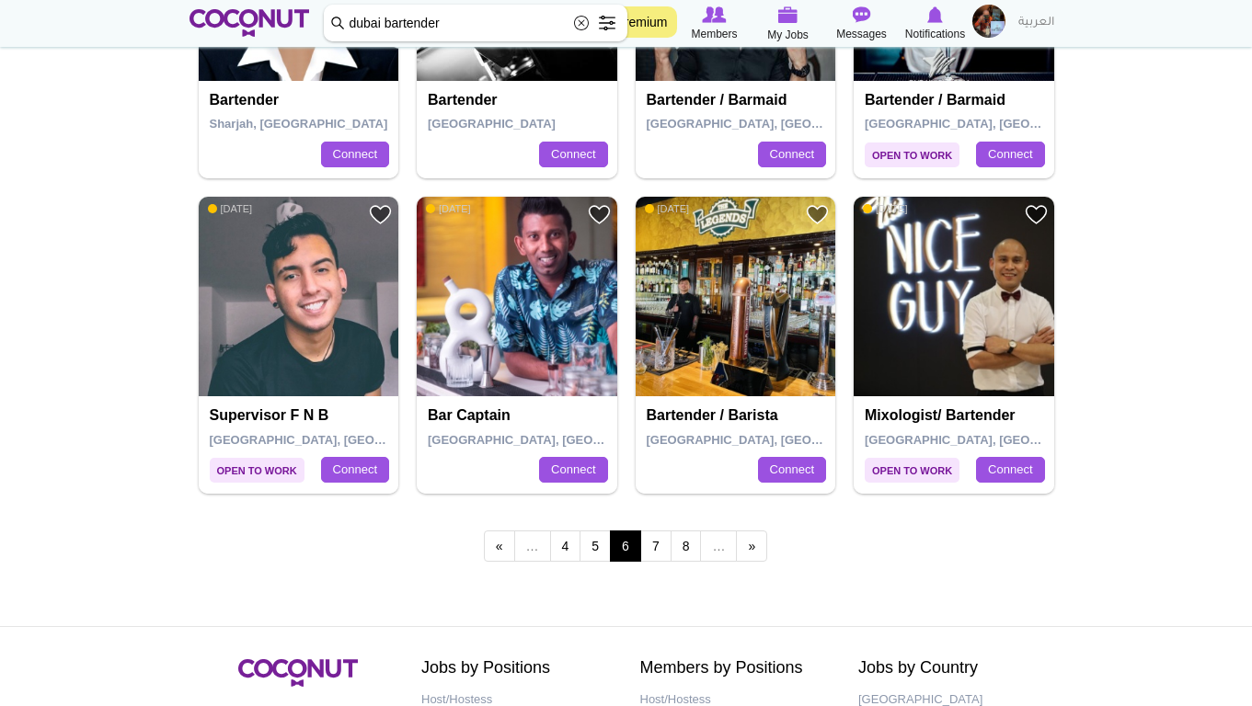
scroll to position [3128, 0]
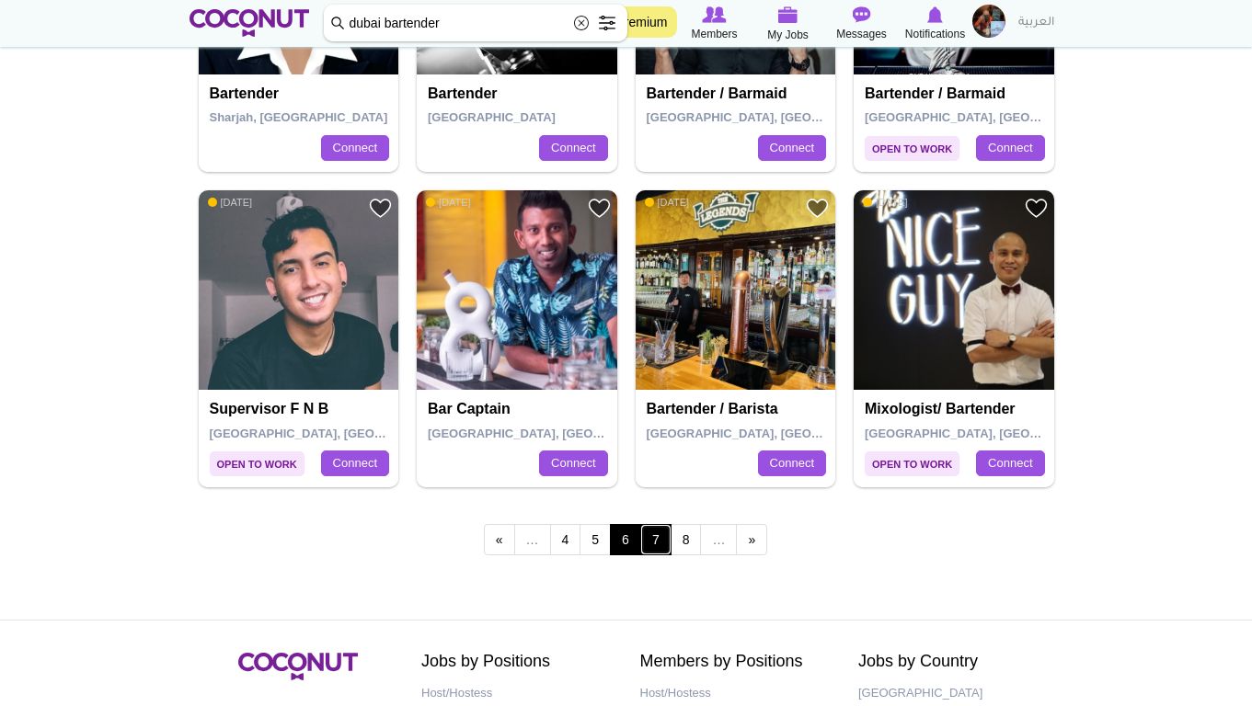
click at [652, 539] on link "7" at bounding box center [655, 539] width 31 height 31
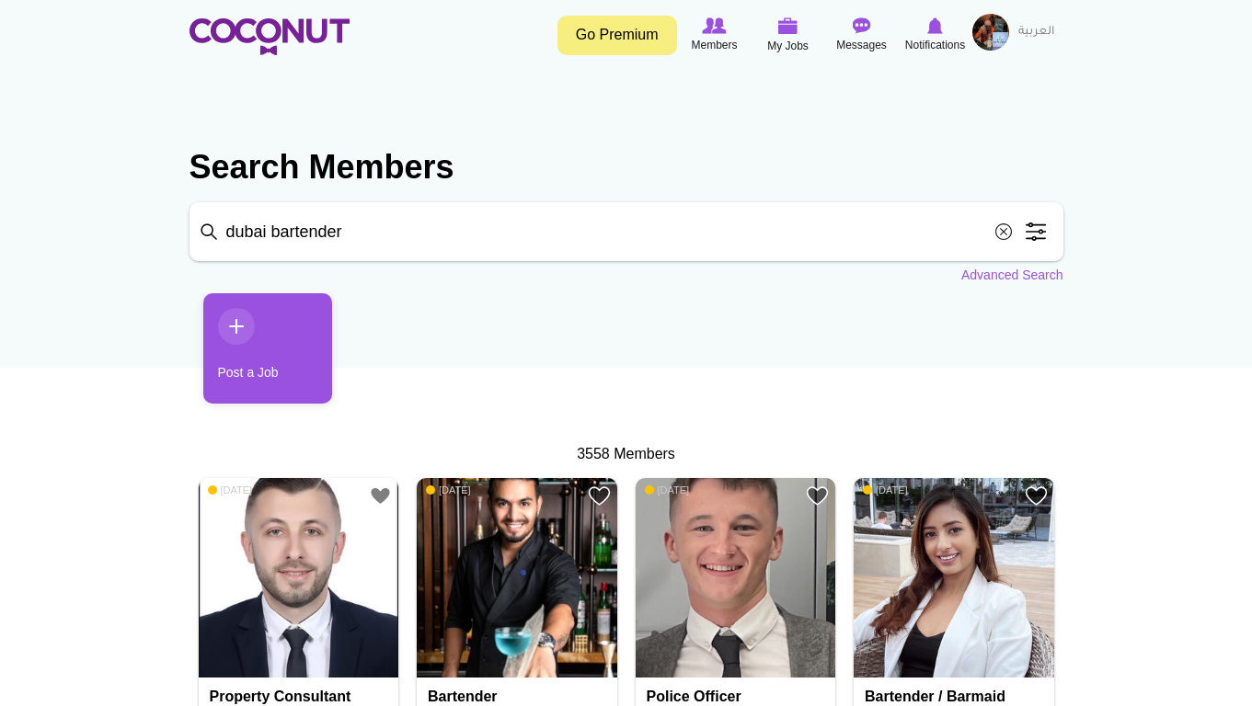
click at [987, 29] on img at bounding box center [990, 32] width 37 height 37
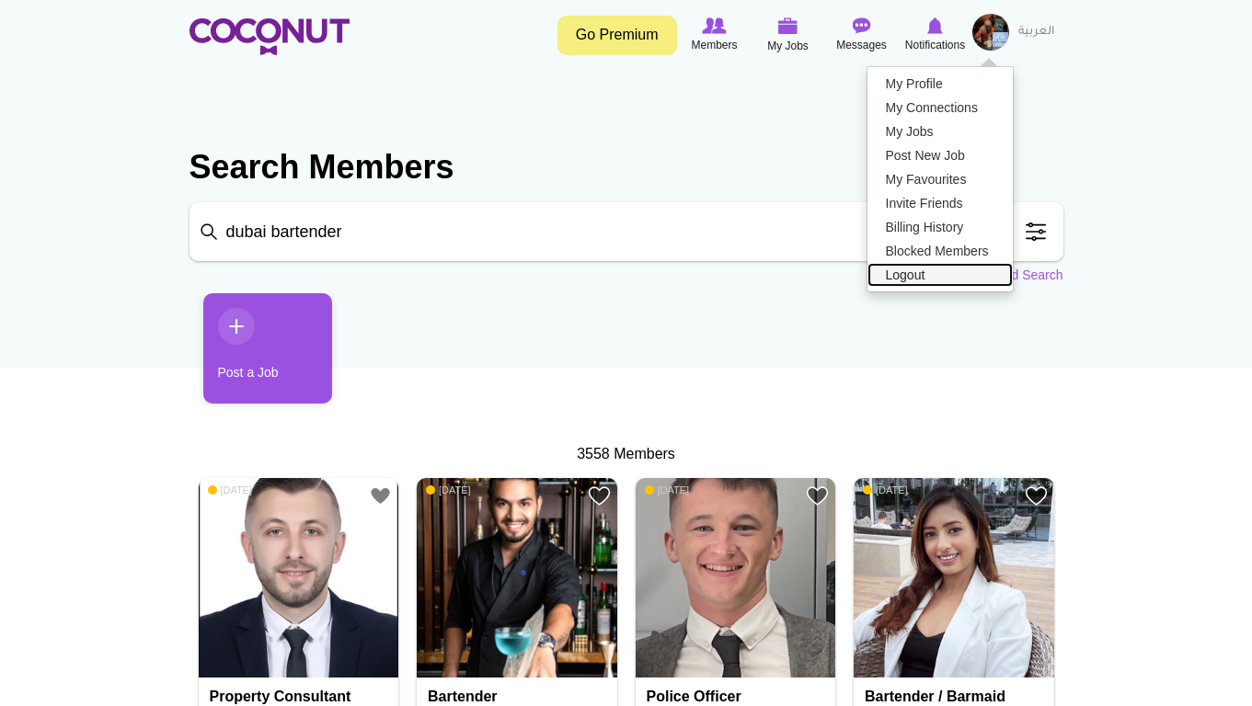
click at [933, 272] on link "Logout" at bounding box center [939, 275] width 145 height 24
